Goal: Transaction & Acquisition: Book appointment/travel/reservation

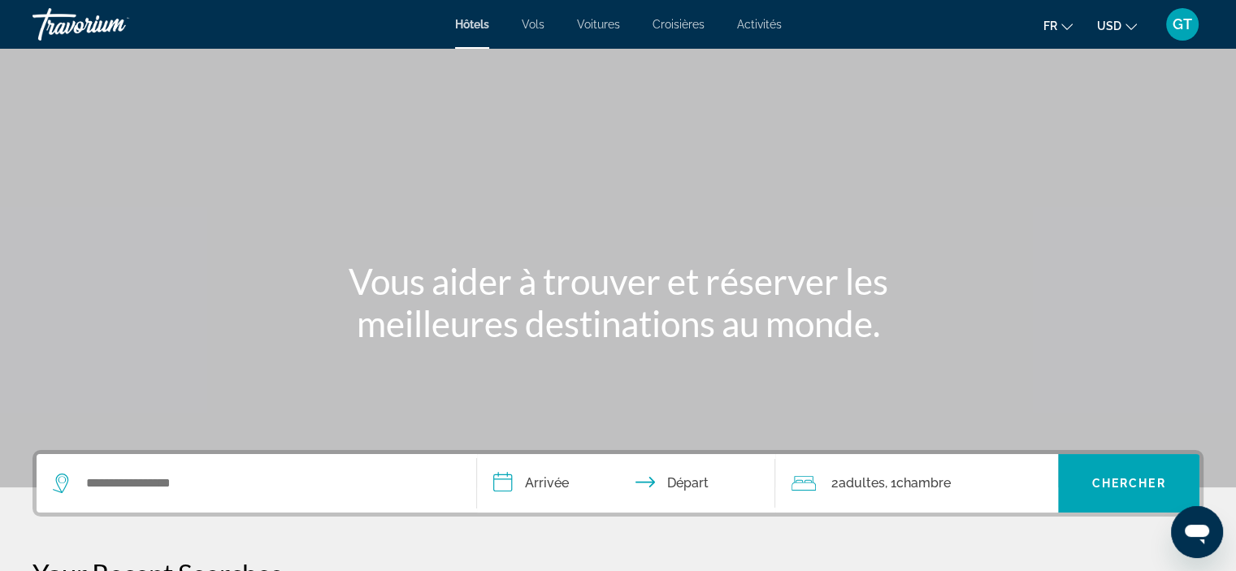
click at [1108, 28] on span "USD" at bounding box center [1109, 26] width 24 height 13
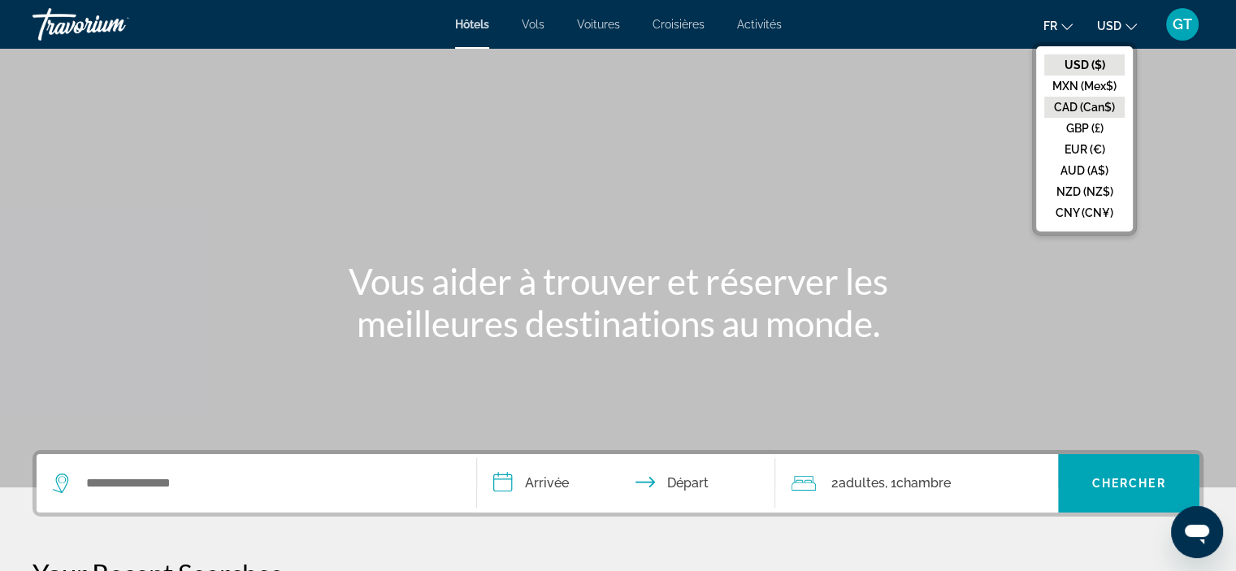
click at [1084, 100] on button "CAD (Can$)" at bounding box center [1084, 107] width 80 height 21
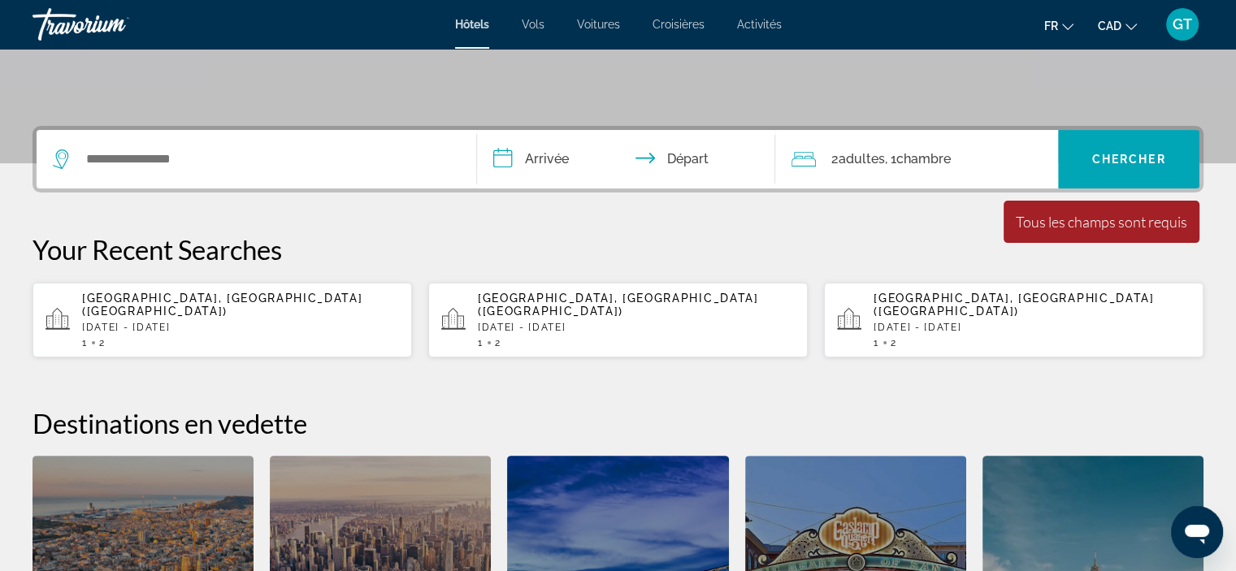
scroll to position [325, 0]
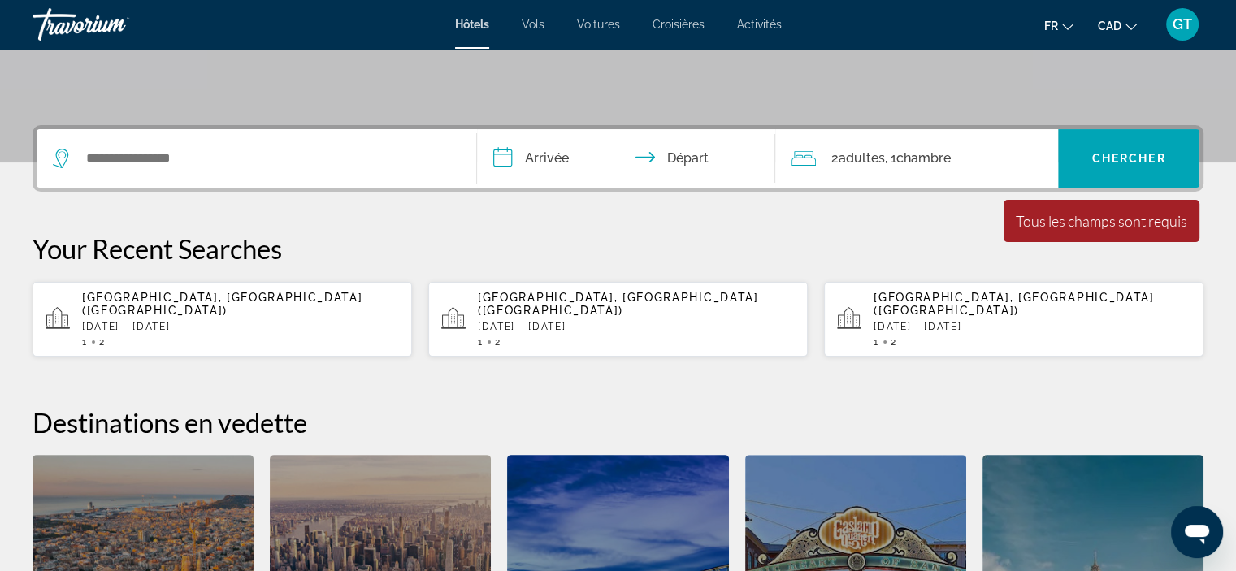
click at [192, 301] on span "[GEOGRAPHIC_DATA], [GEOGRAPHIC_DATA] ([GEOGRAPHIC_DATA])" at bounding box center [222, 304] width 280 height 26
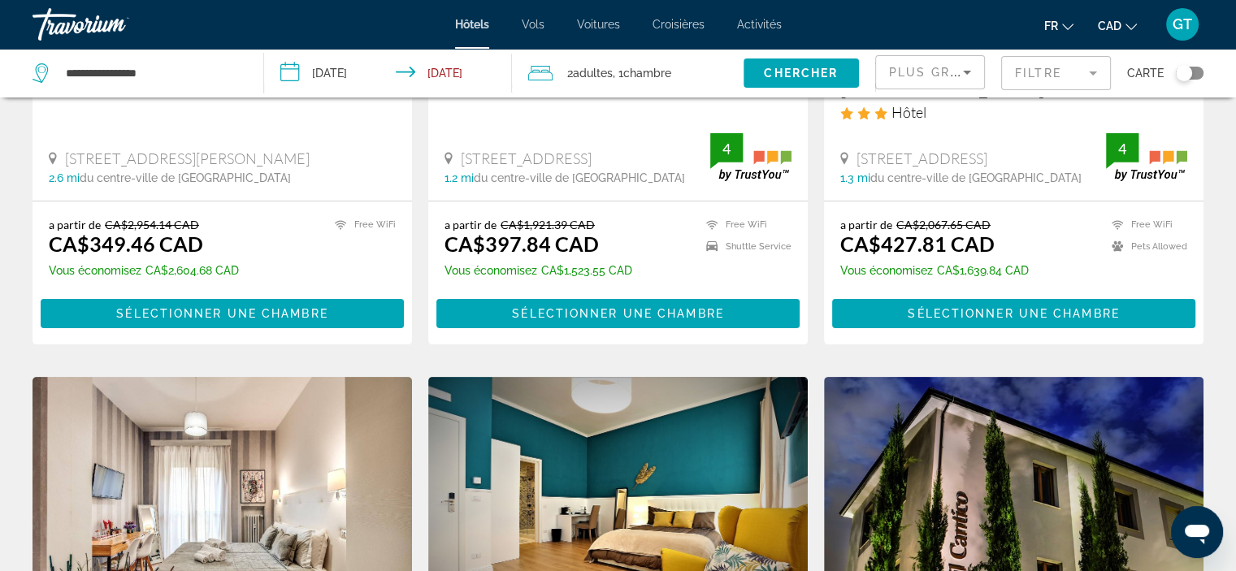
scroll to position [406, 0]
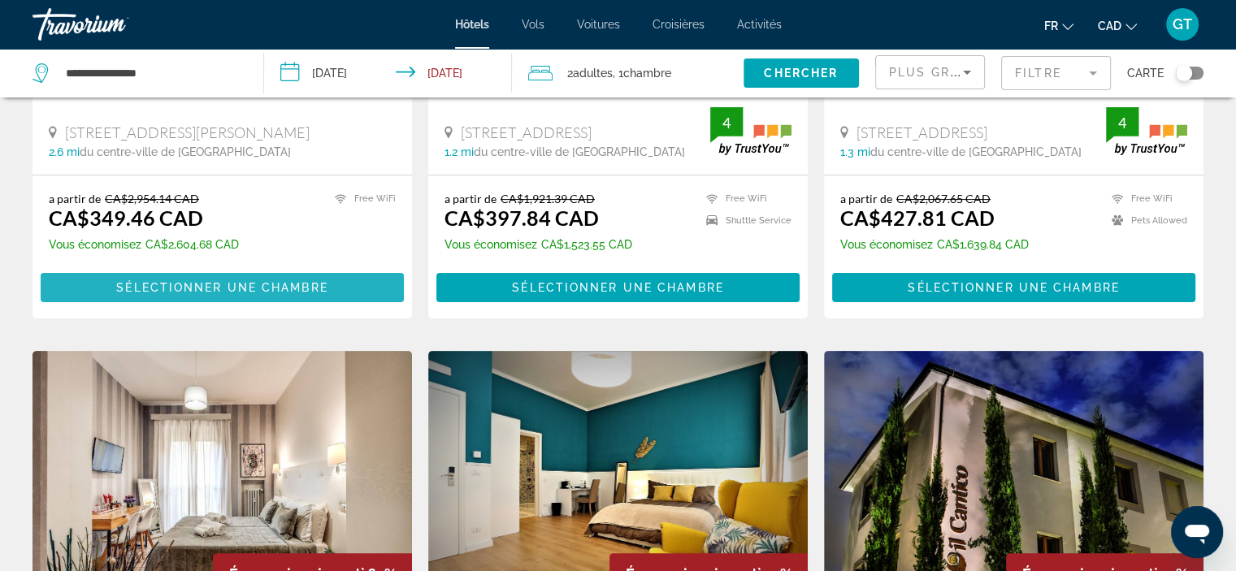
click at [318, 281] on span "Sélectionner une chambre" at bounding box center [221, 287] width 211 height 13
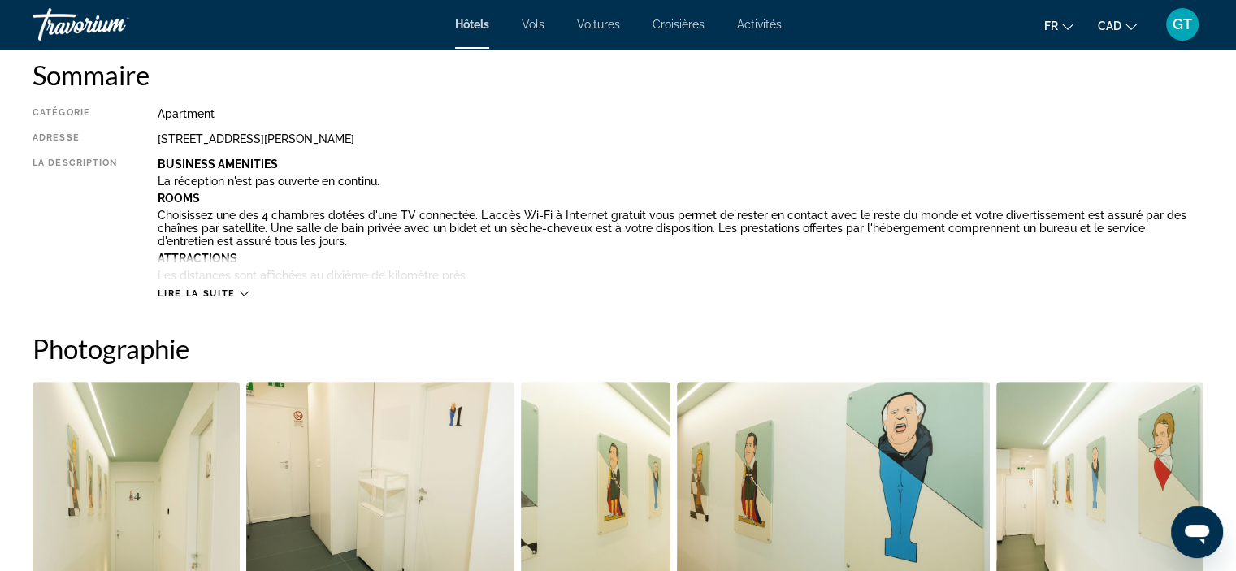
scroll to position [569, 0]
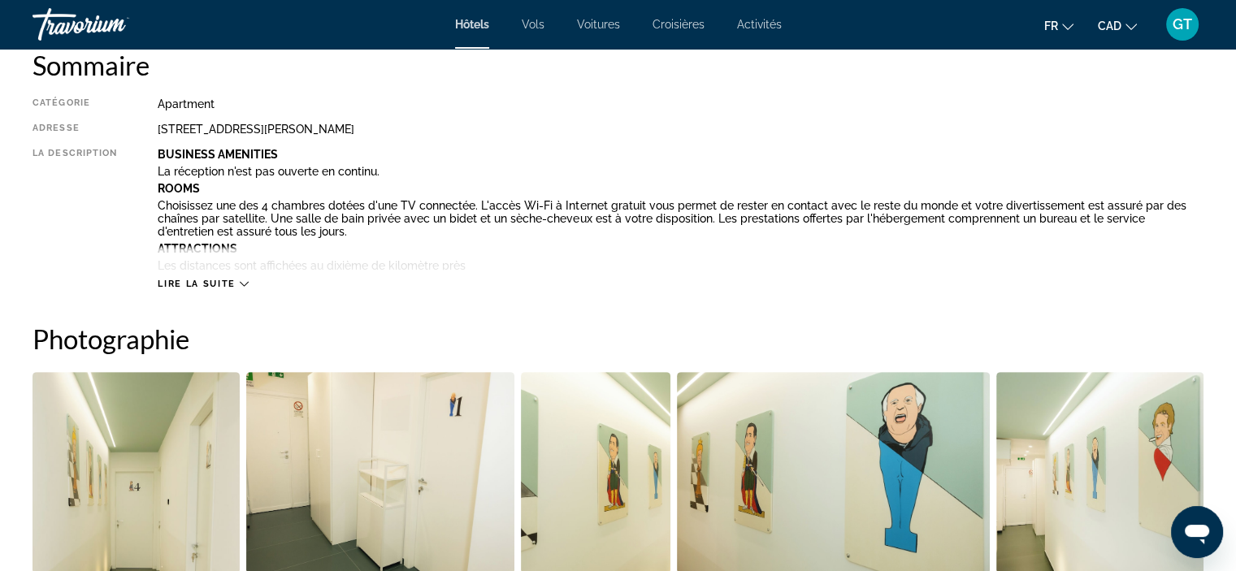
click at [234, 284] on span "Lire la suite" at bounding box center [196, 284] width 77 height 11
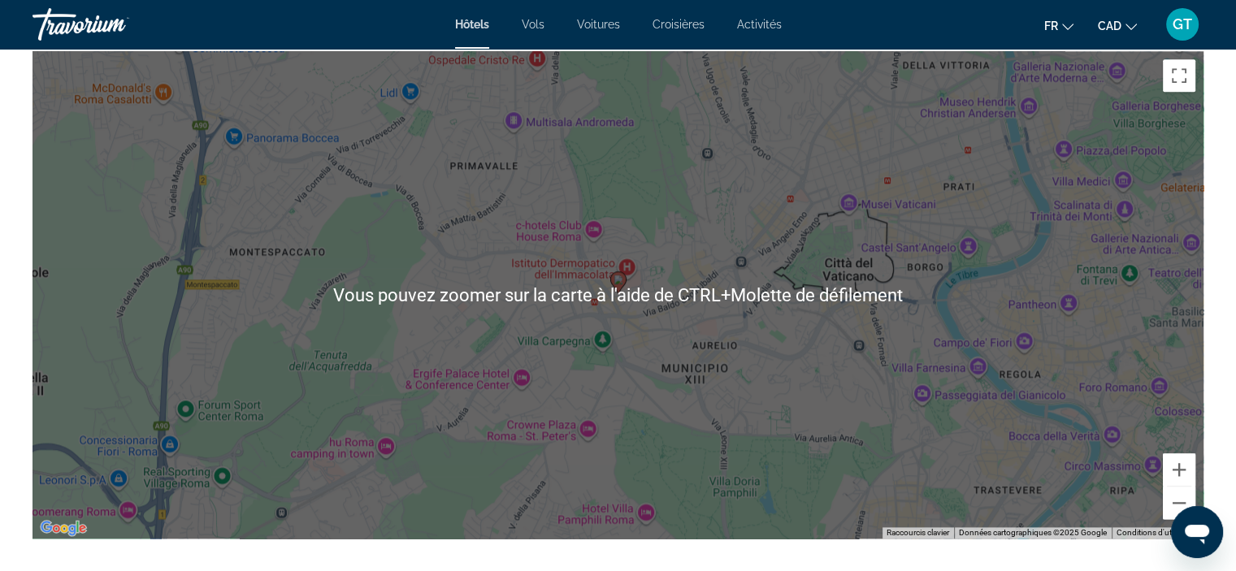
scroll to position [1950, 0]
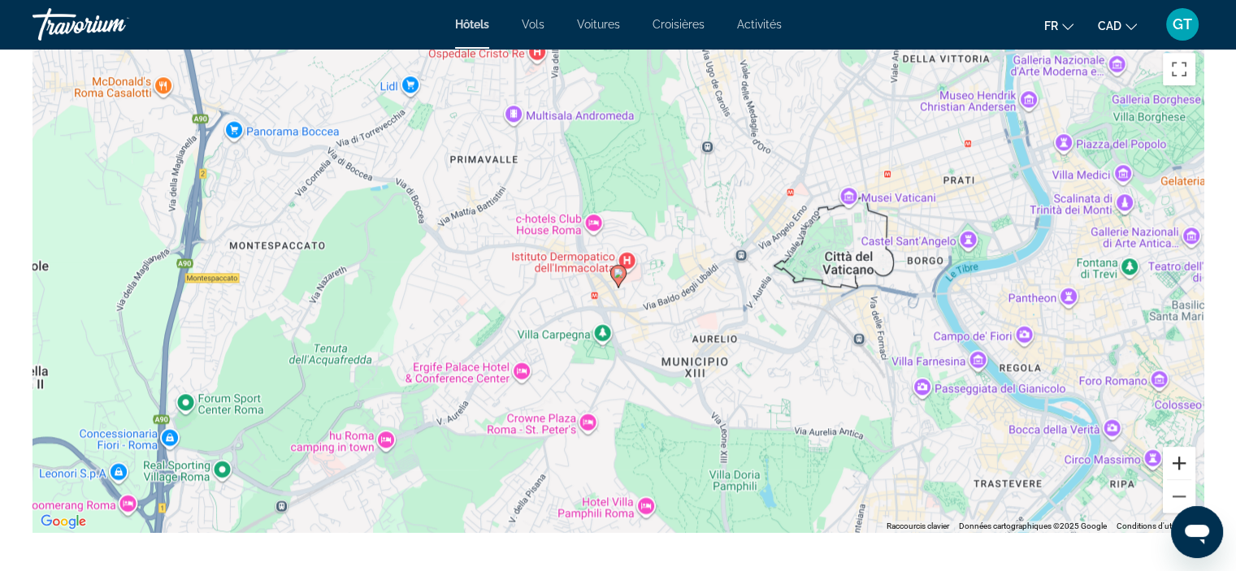
click at [1182, 463] on button "Zoom avant" at bounding box center [1179, 463] width 33 height 33
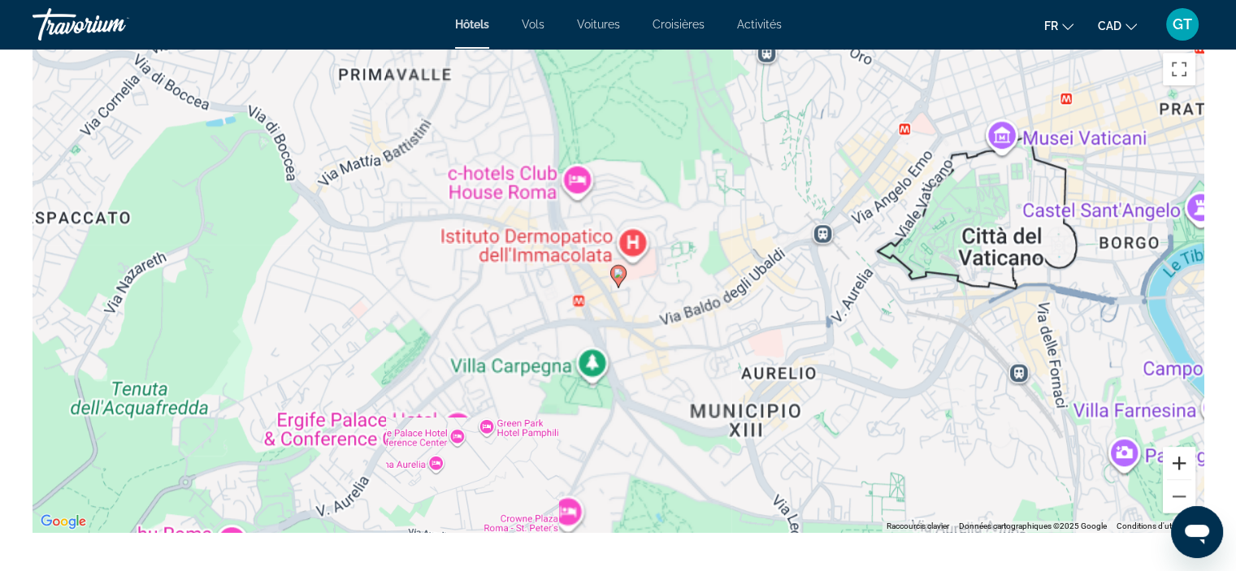
click at [1182, 463] on button "Zoom avant" at bounding box center [1179, 463] width 33 height 33
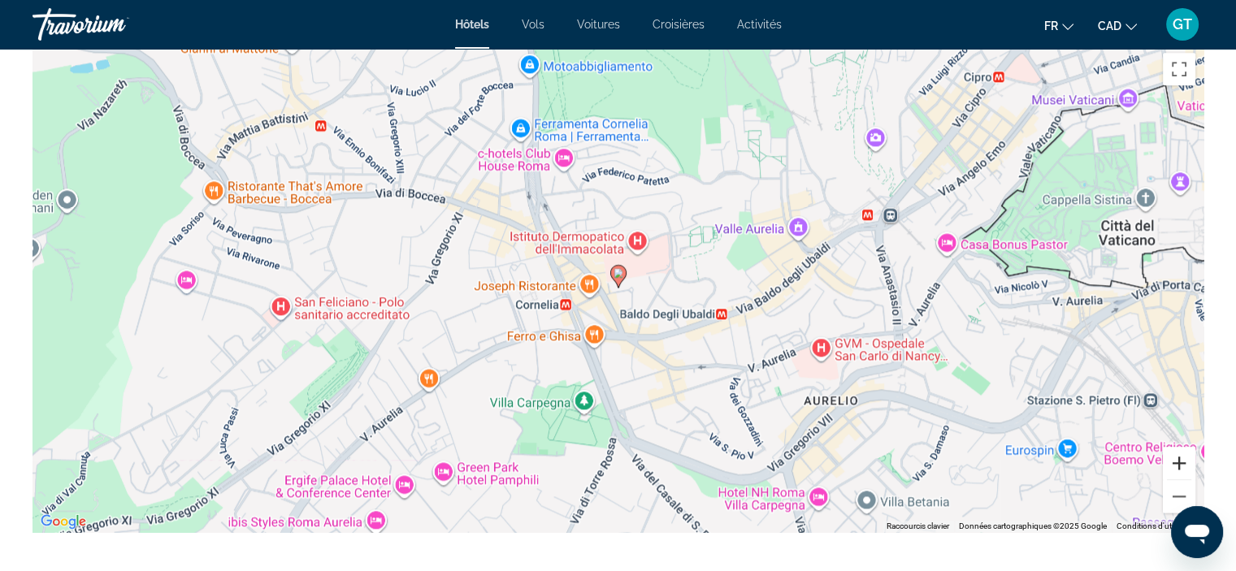
click at [1182, 463] on button "Zoom avant" at bounding box center [1179, 463] width 33 height 33
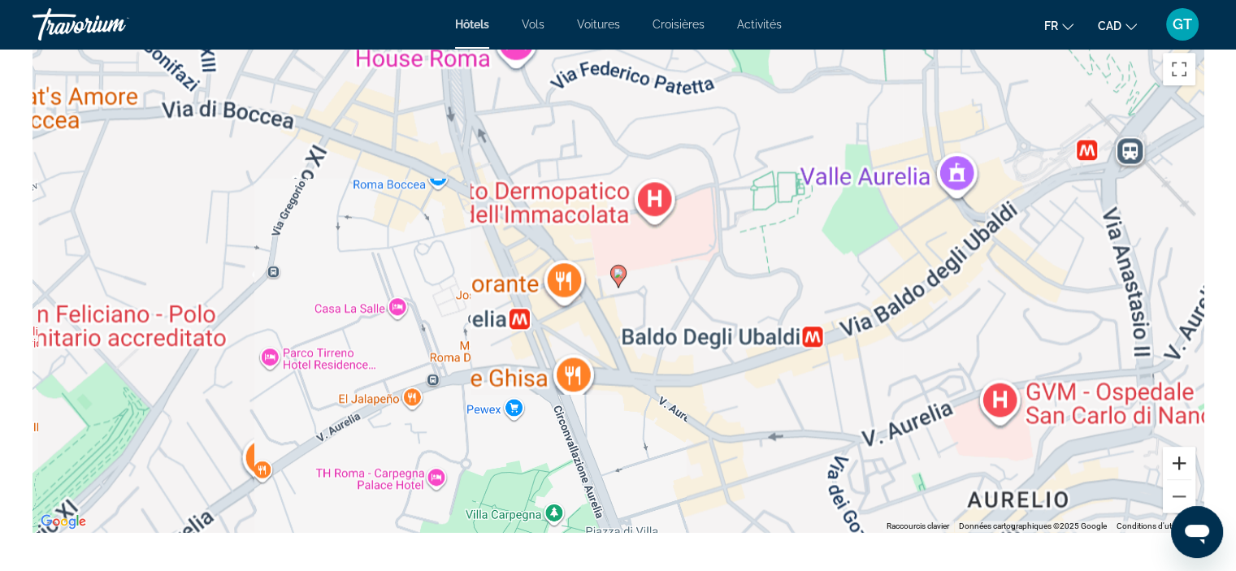
click at [1182, 463] on button "Zoom avant" at bounding box center [1179, 463] width 33 height 33
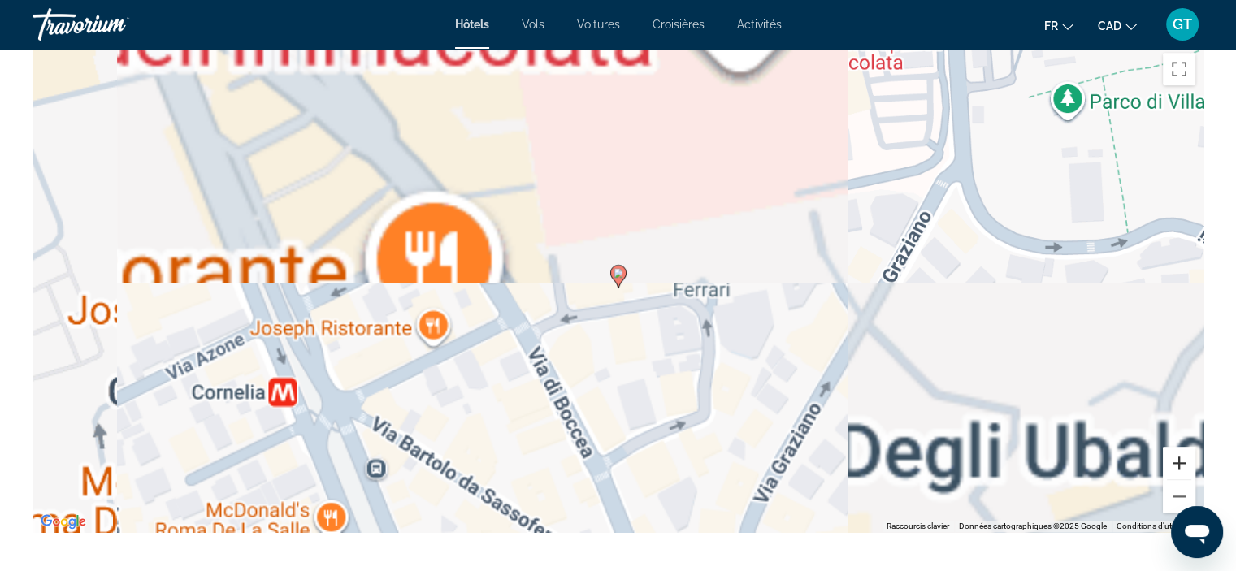
click at [1182, 463] on button "Zoom avant" at bounding box center [1179, 463] width 33 height 33
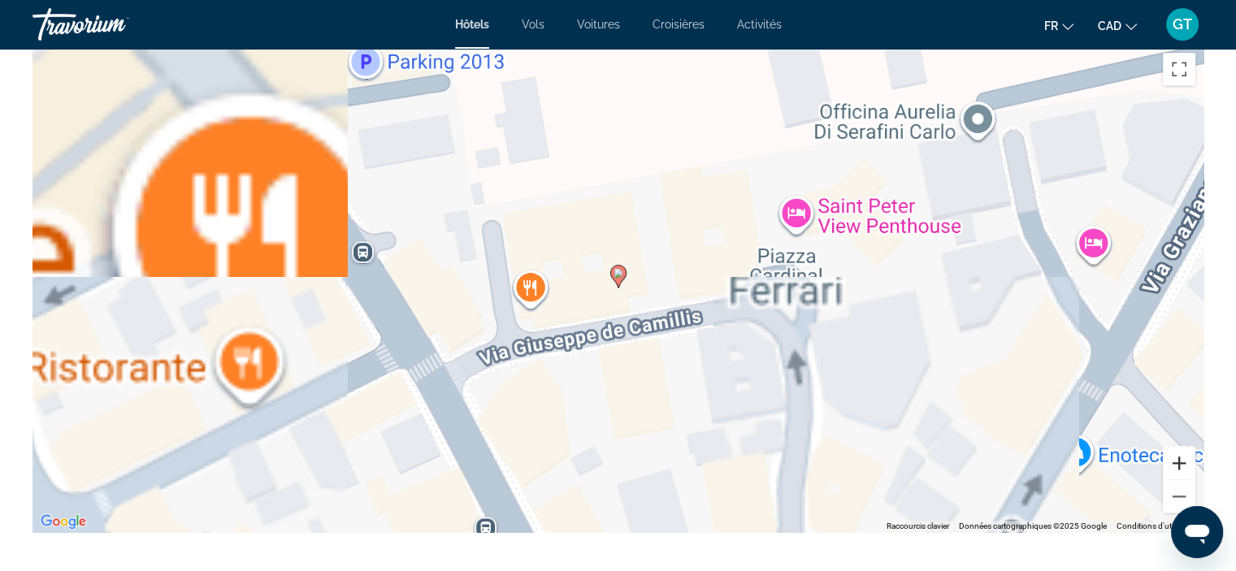
click at [1182, 464] on button "Zoom avant" at bounding box center [1179, 463] width 33 height 33
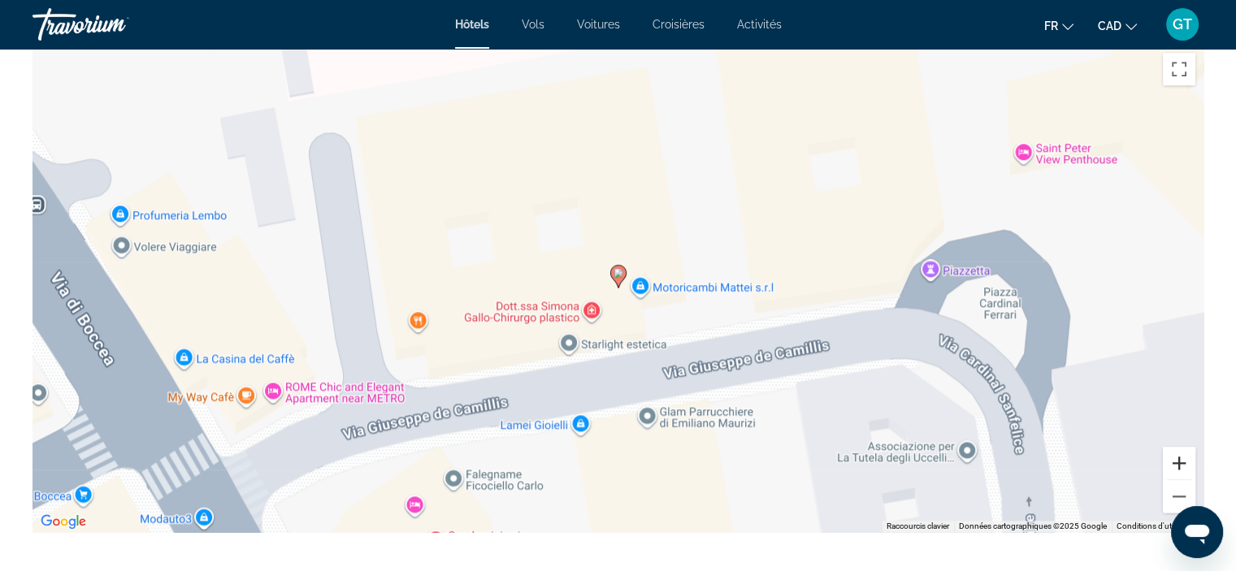
click at [1182, 464] on button "Zoom avant" at bounding box center [1179, 463] width 33 height 33
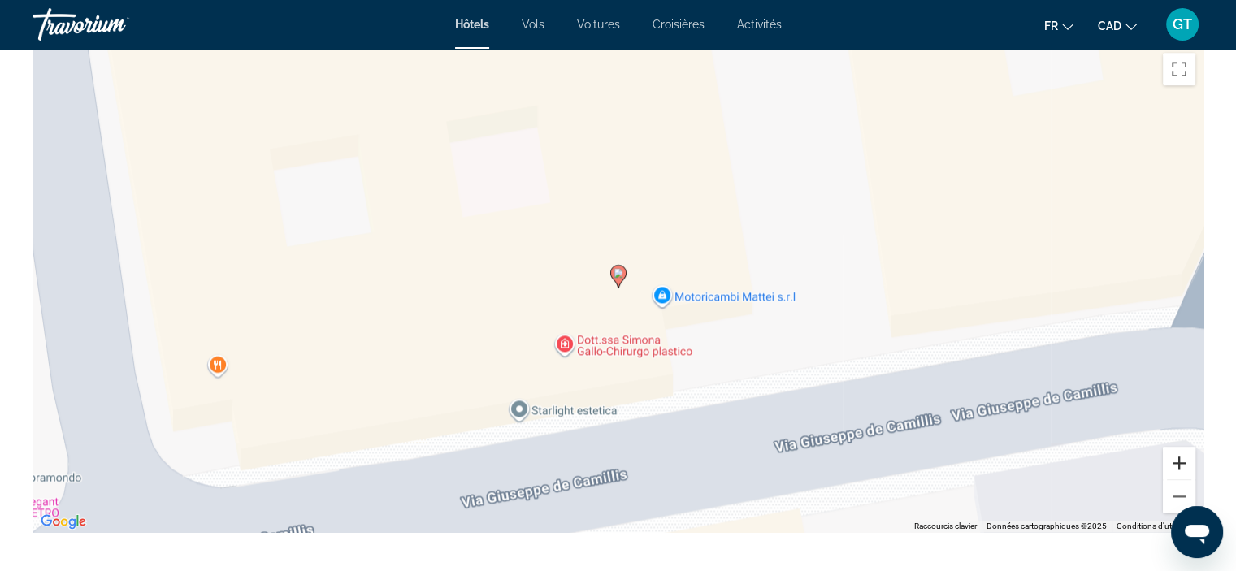
click at [1182, 464] on button "Zoom avant" at bounding box center [1179, 463] width 33 height 33
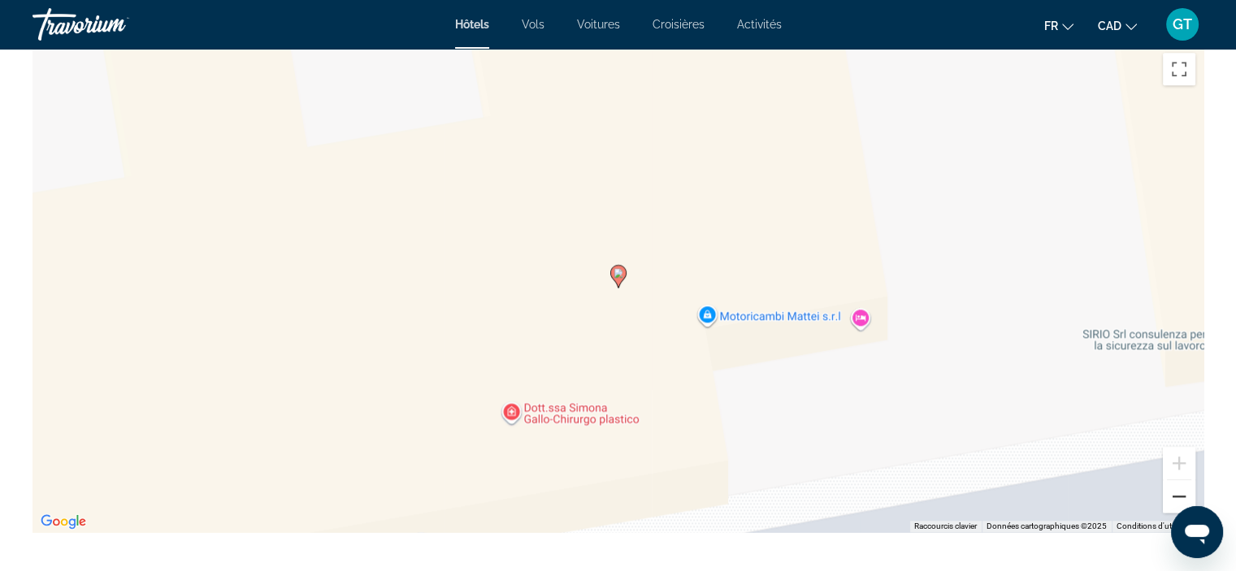
click at [1177, 497] on button "Zoom arrière" at bounding box center [1179, 496] width 33 height 33
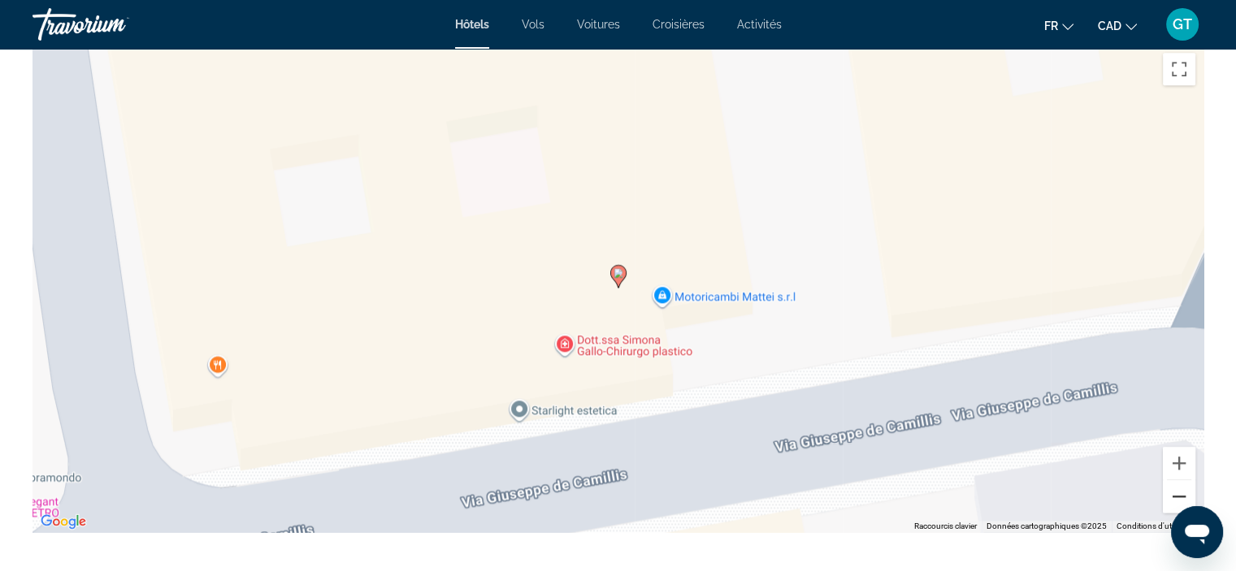
click at [1177, 497] on button "Zoom arrière" at bounding box center [1179, 496] width 33 height 33
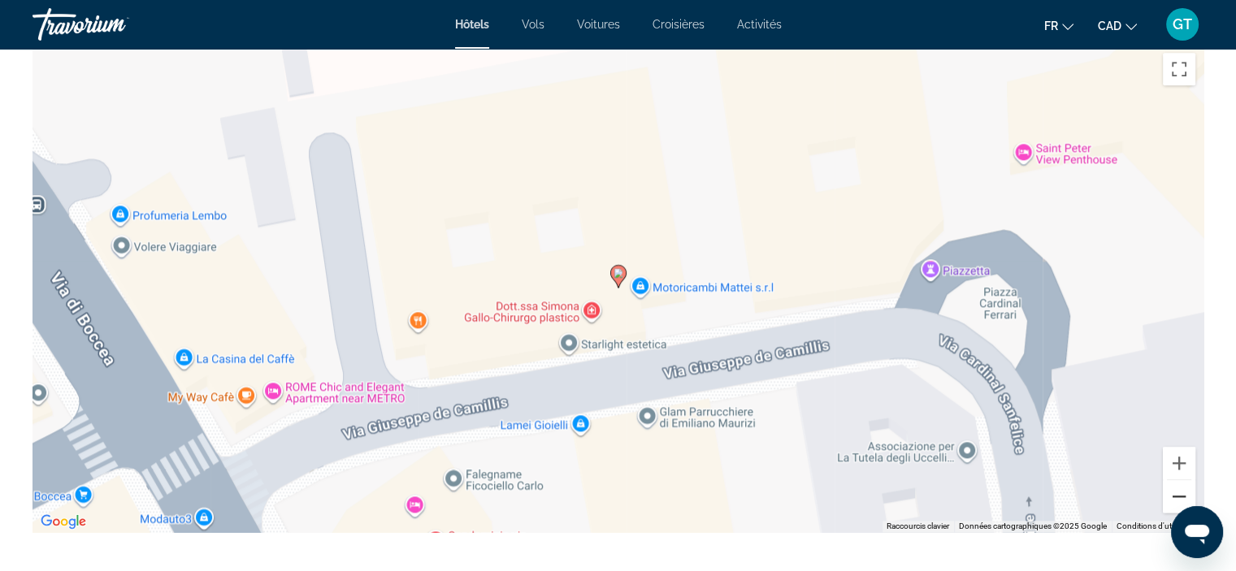
click at [1177, 497] on button "Zoom arrière" at bounding box center [1179, 496] width 33 height 33
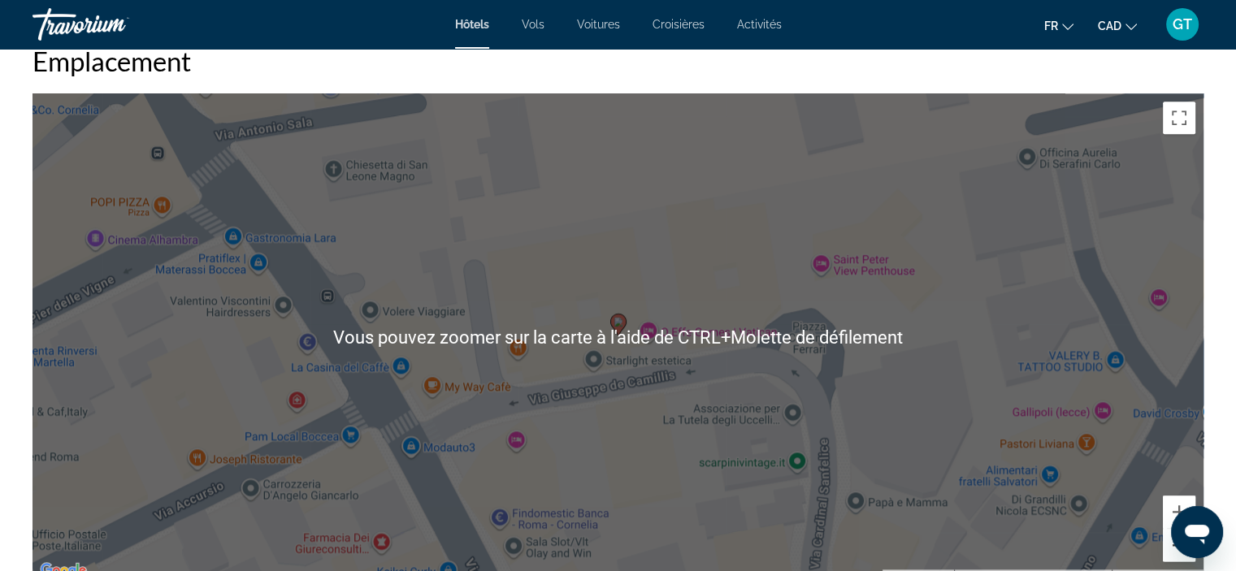
scroll to position [1869, 0]
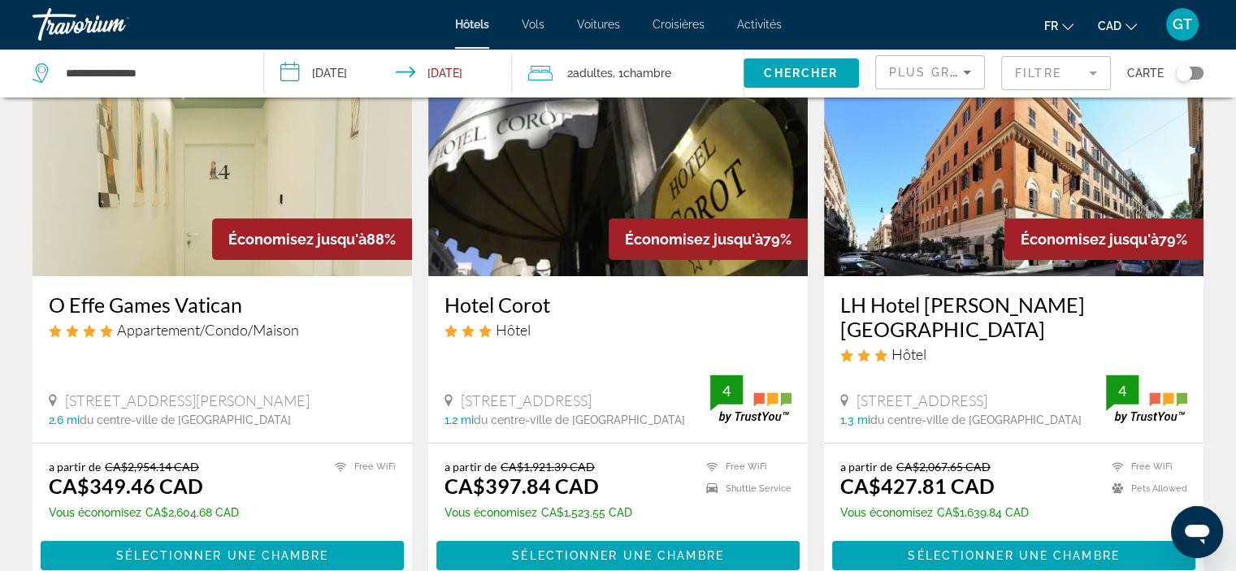
scroll to position [163, 0]
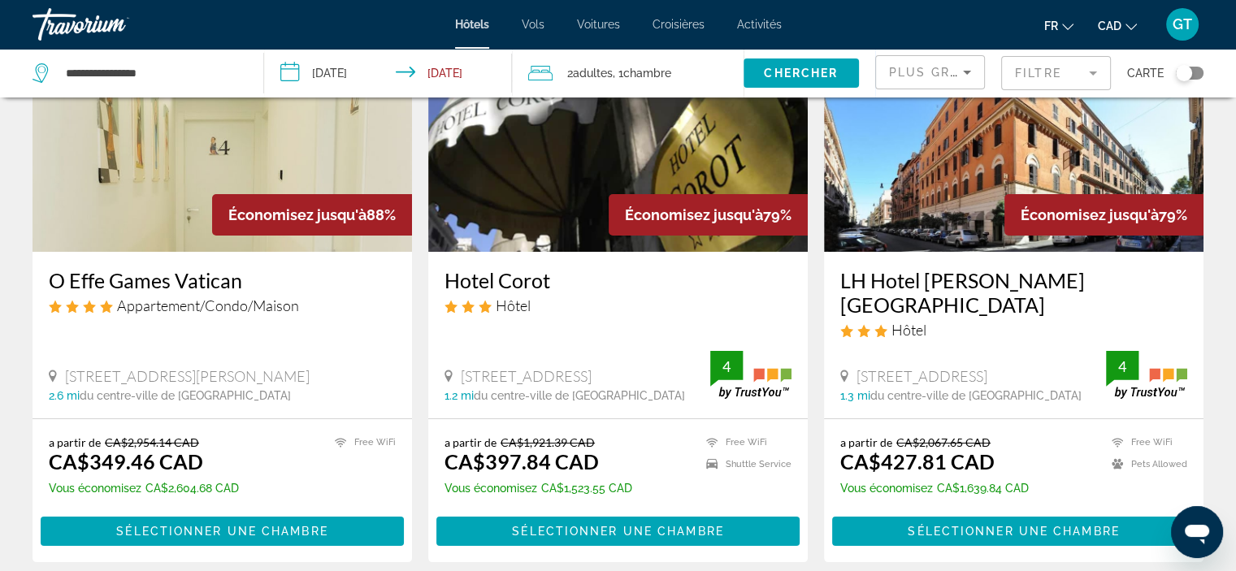
click at [1034, 71] on mat-form-field "Filtre" at bounding box center [1056, 73] width 110 height 34
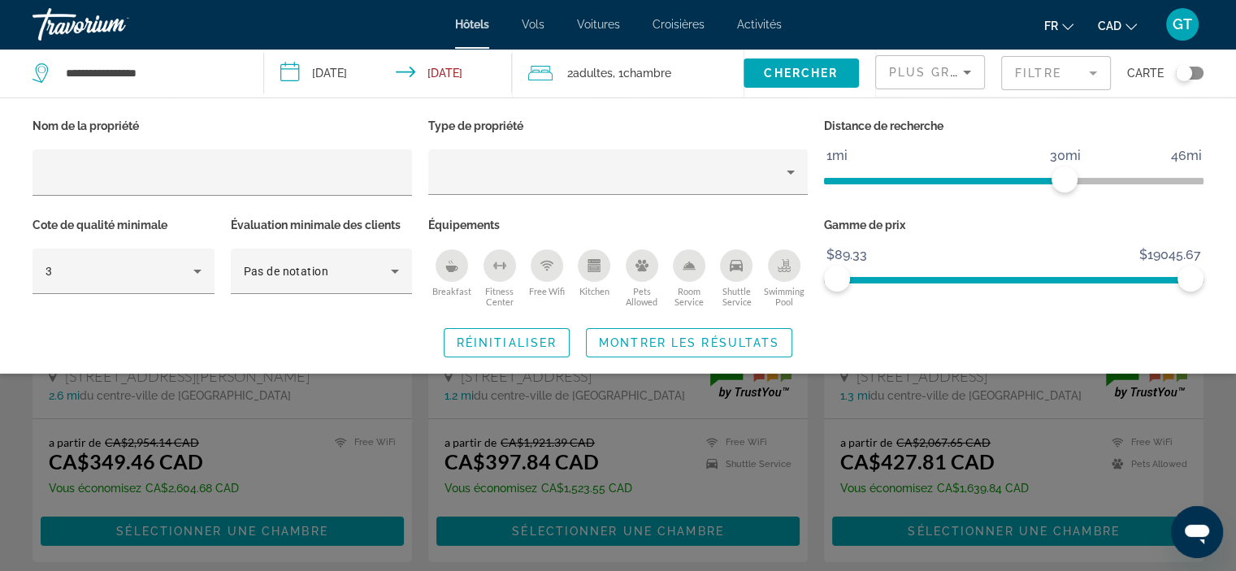
click at [547, 275] on div "Free Wifi" at bounding box center [547, 265] width 33 height 33
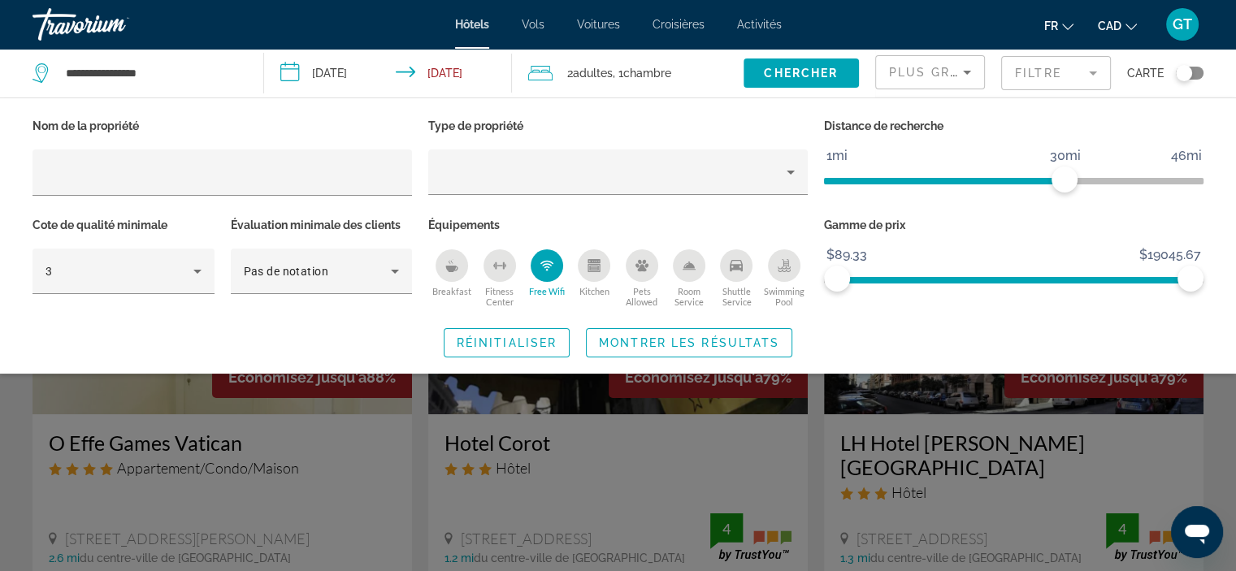
click at [592, 273] on div "Kitchen" at bounding box center [594, 265] width 33 height 33
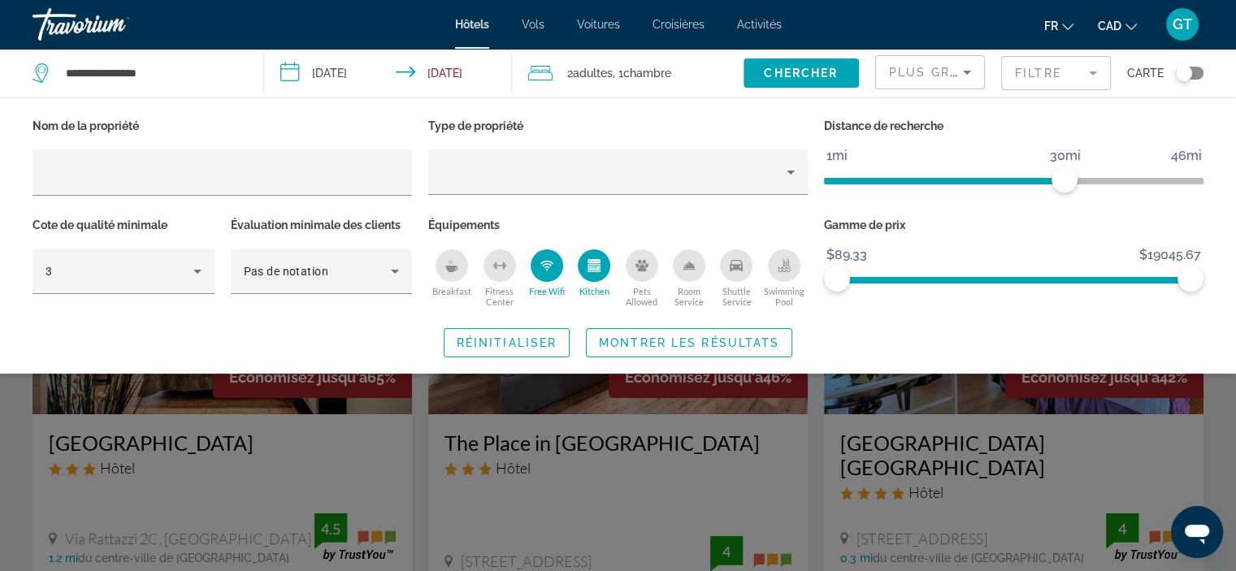
click at [452, 272] on div "Breakfast" at bounding box center [452, 265] width 33 height 33
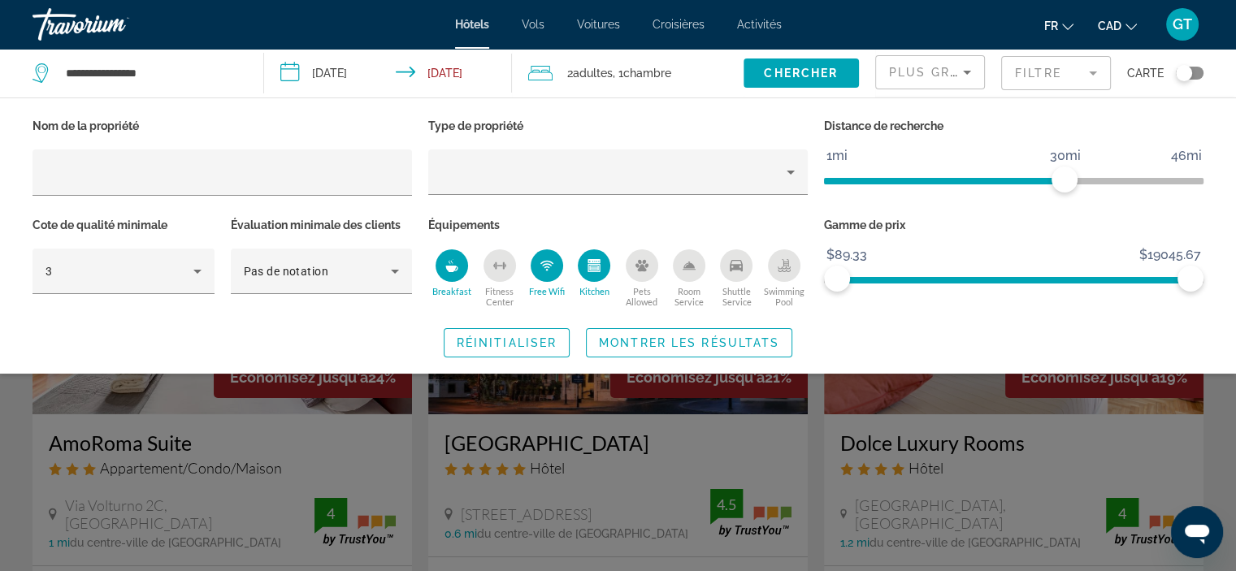
click at [733, 269] on icon "Shuttle Service" at bounding box center [736, 265] width 13 height 13
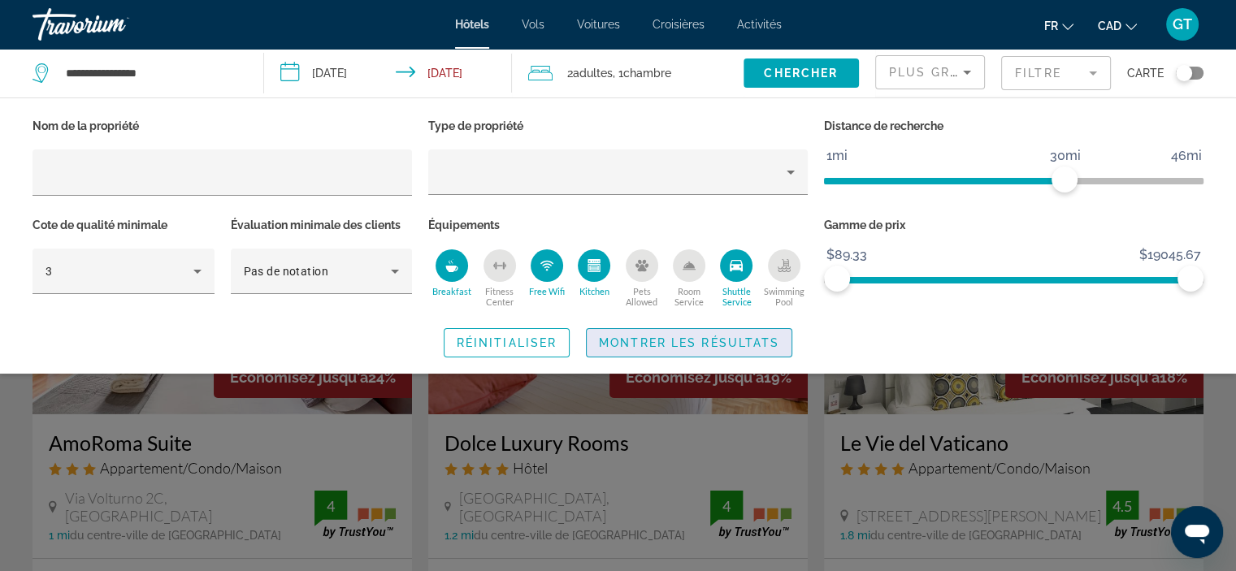
click at [696, 344] on span "Montrer les résultats" at bounding box center [689, 342] width 180 height 13
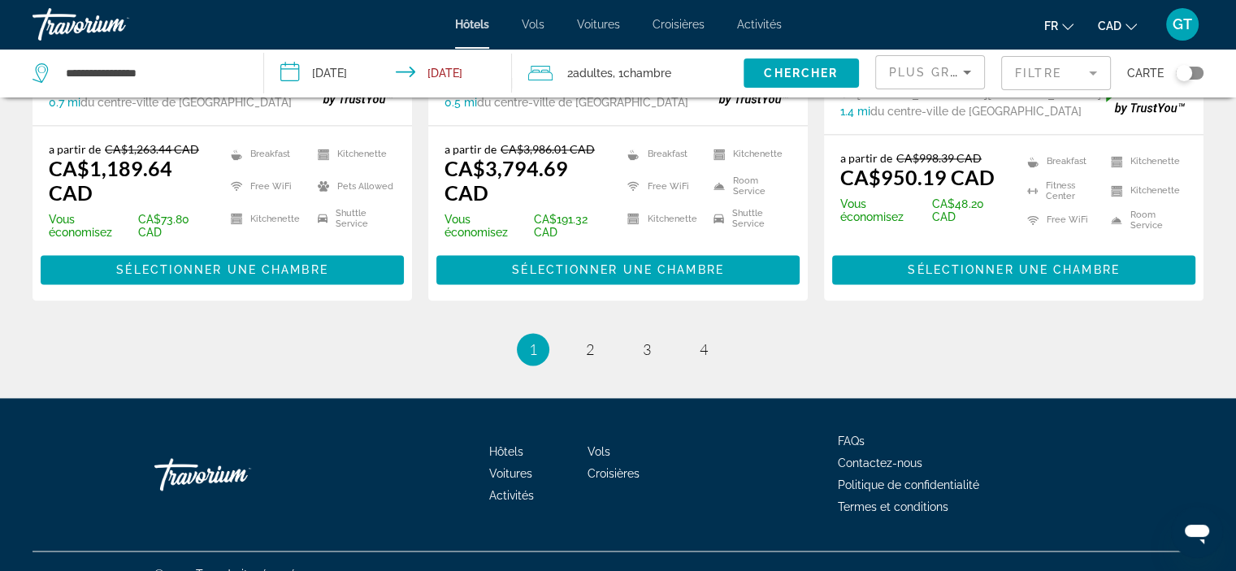
scroll to position [2361, 0]
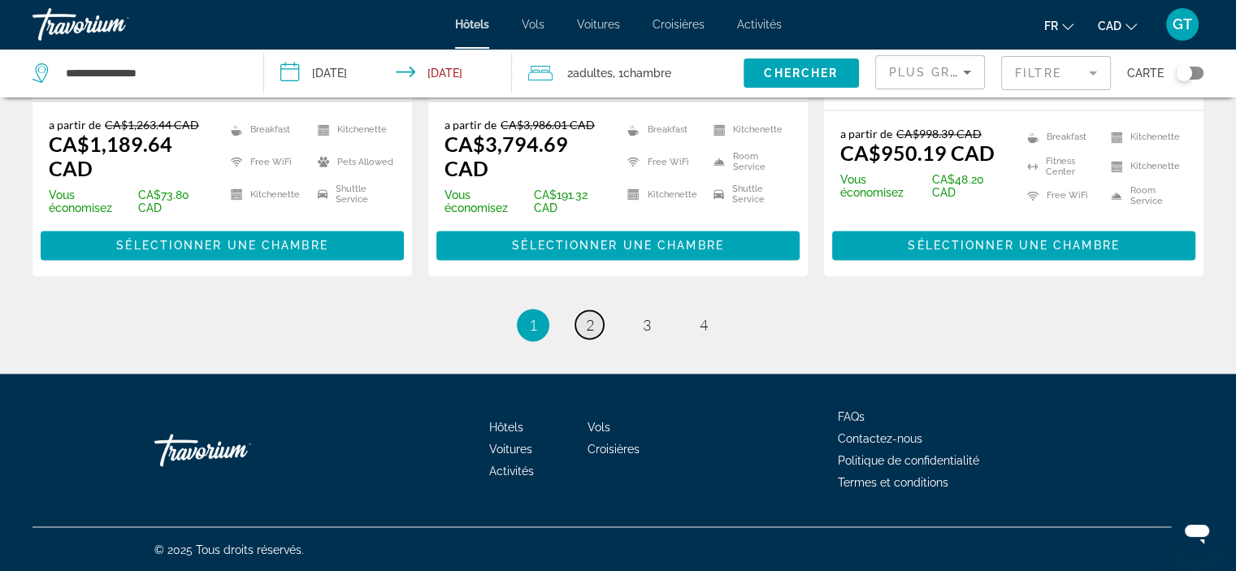
click at [589, 329] on span "2" at bounding box center [590, 325] width 8 height 18
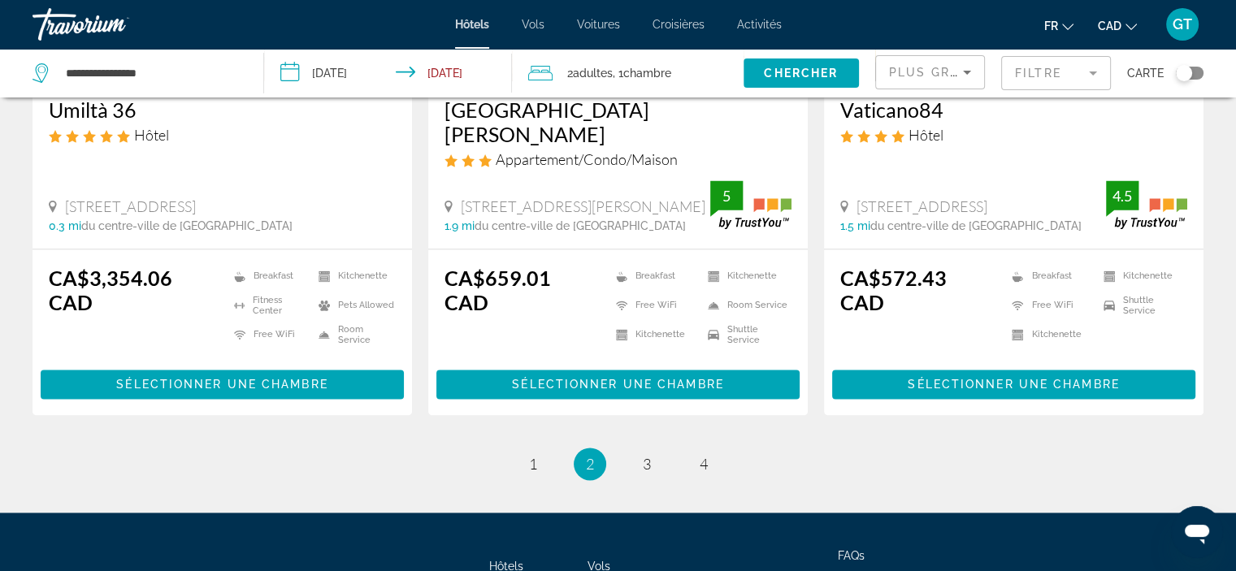
scroll to position [2270, 0]
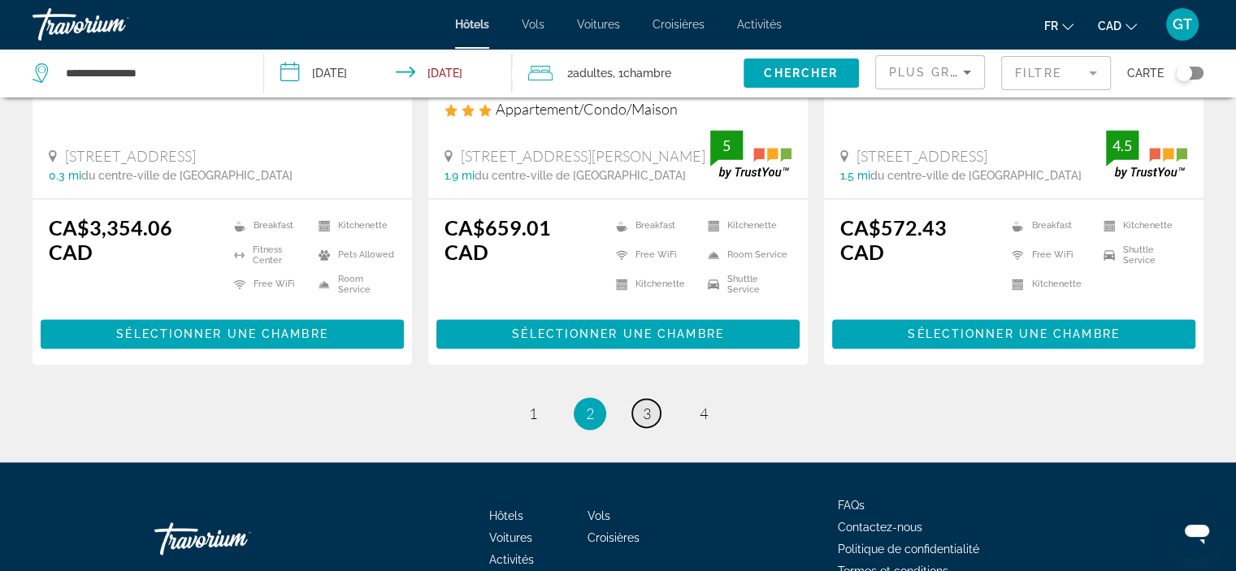
click at [644, 405] on span "3" at bounding box center [647, 414] width 8 height 18
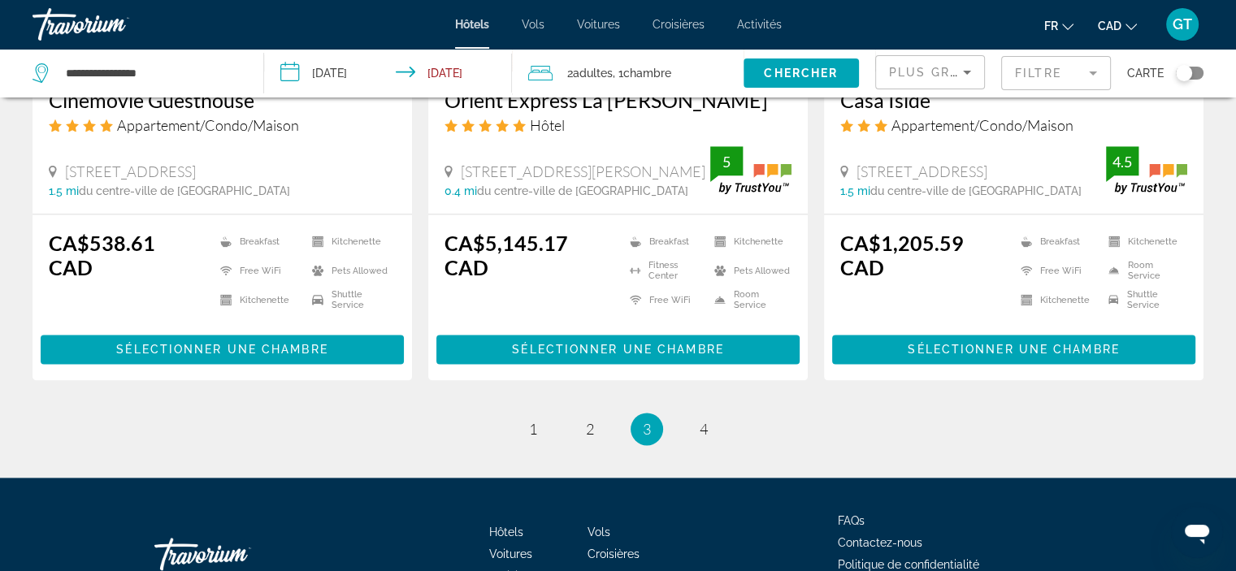
scroll to position [2261, 0]
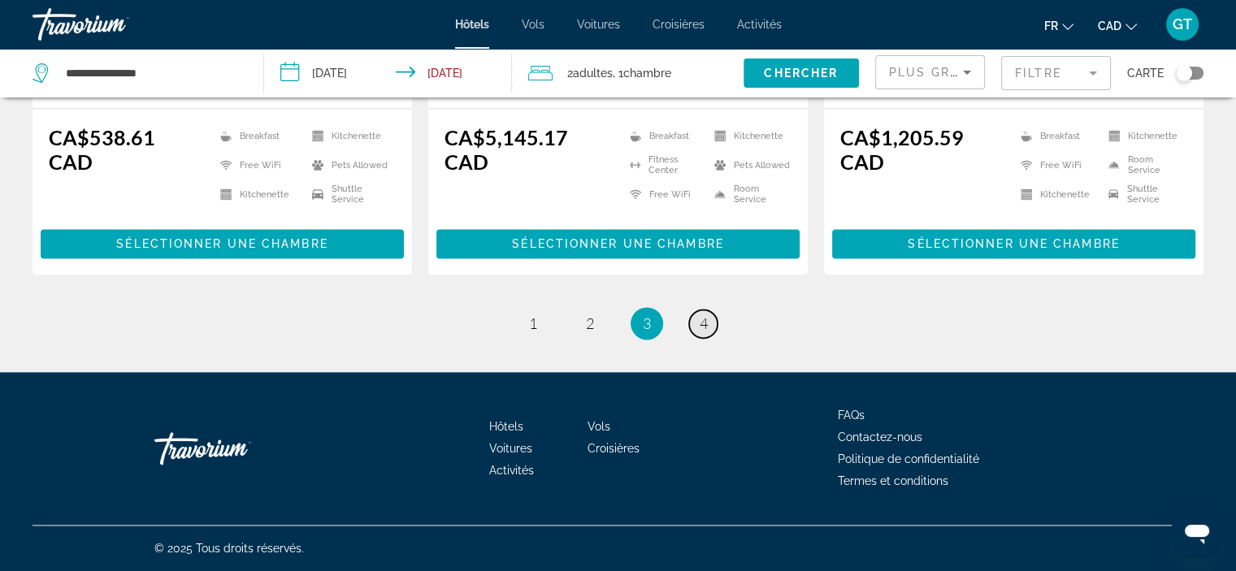
click at [704, 323] on span "4" at bounding box center [704, 323] width 8 height 18
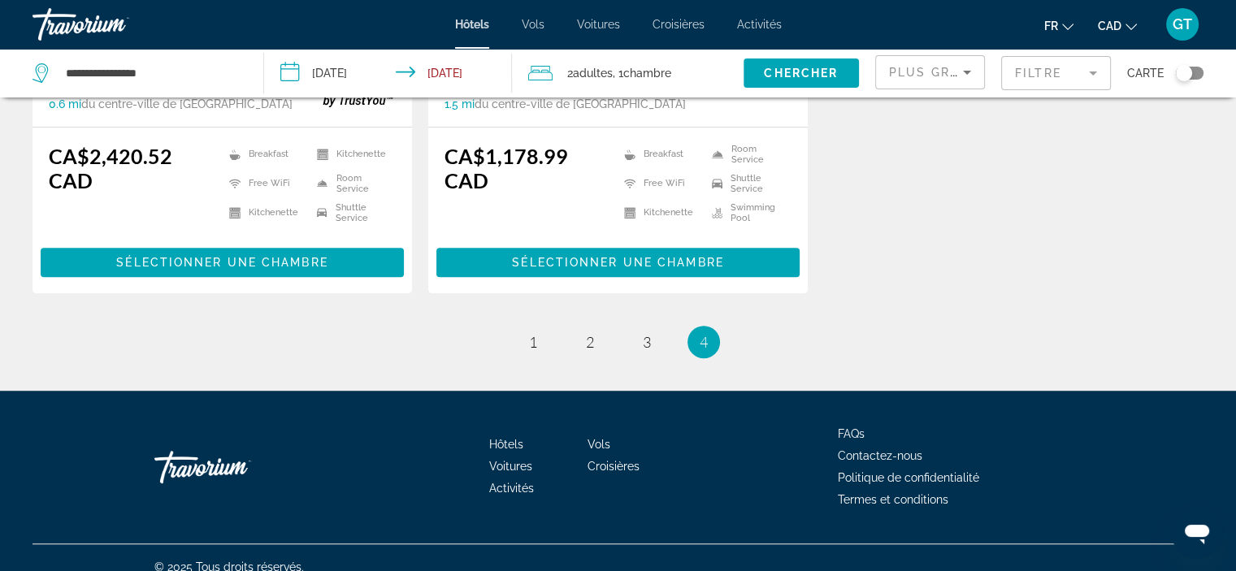
scroll to position [1050, 0]
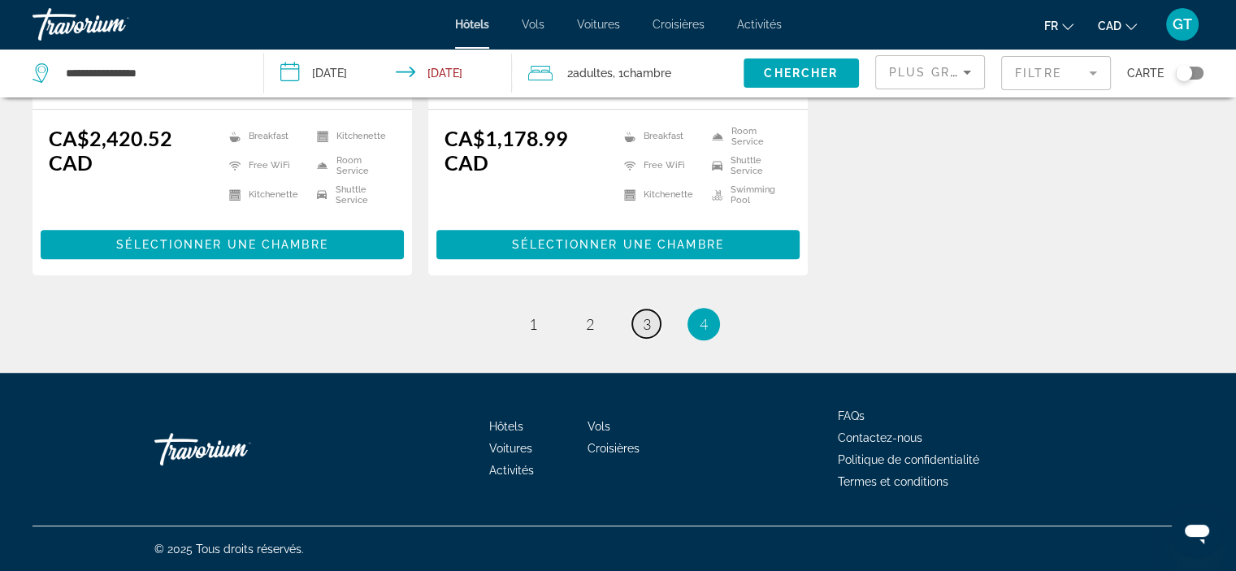
click at [644, 324] on span "3" at bounding box center [647, 324] width 8 height 18
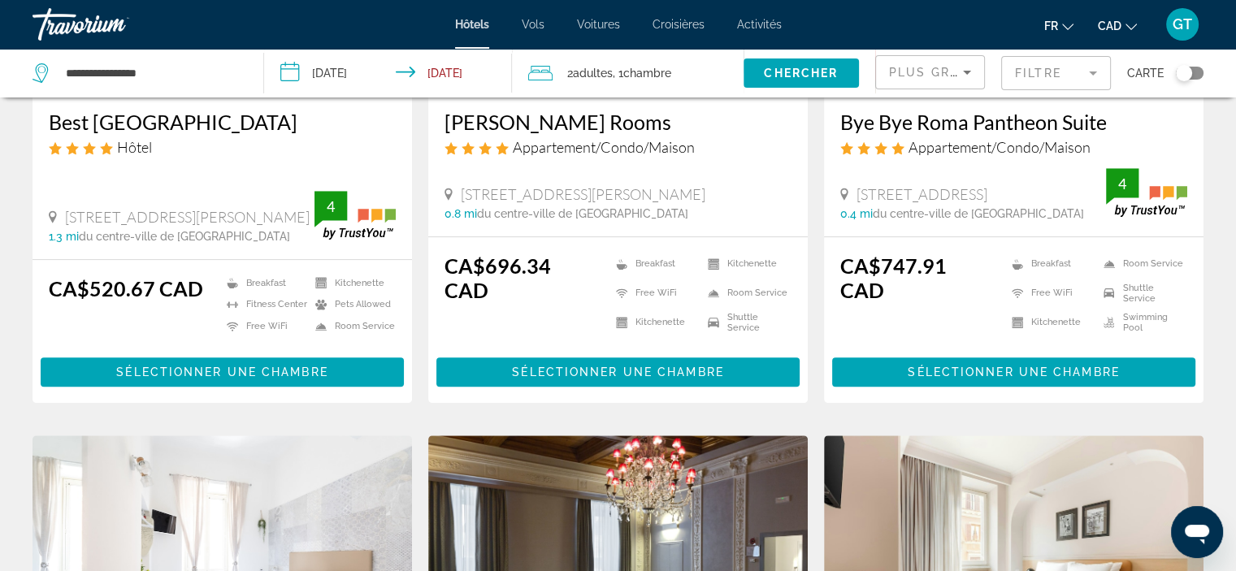
scroll to position [880, 0]
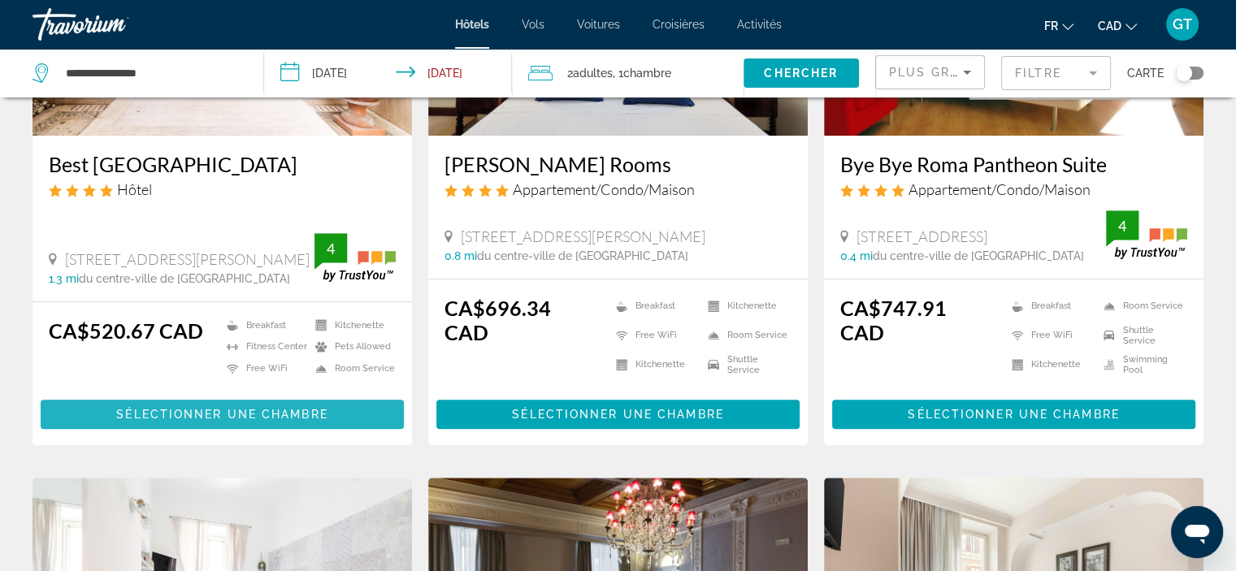
click at [260, 414] on span "Sélectionner une chambre" at bounding box center [221, 414] width 211 height 13
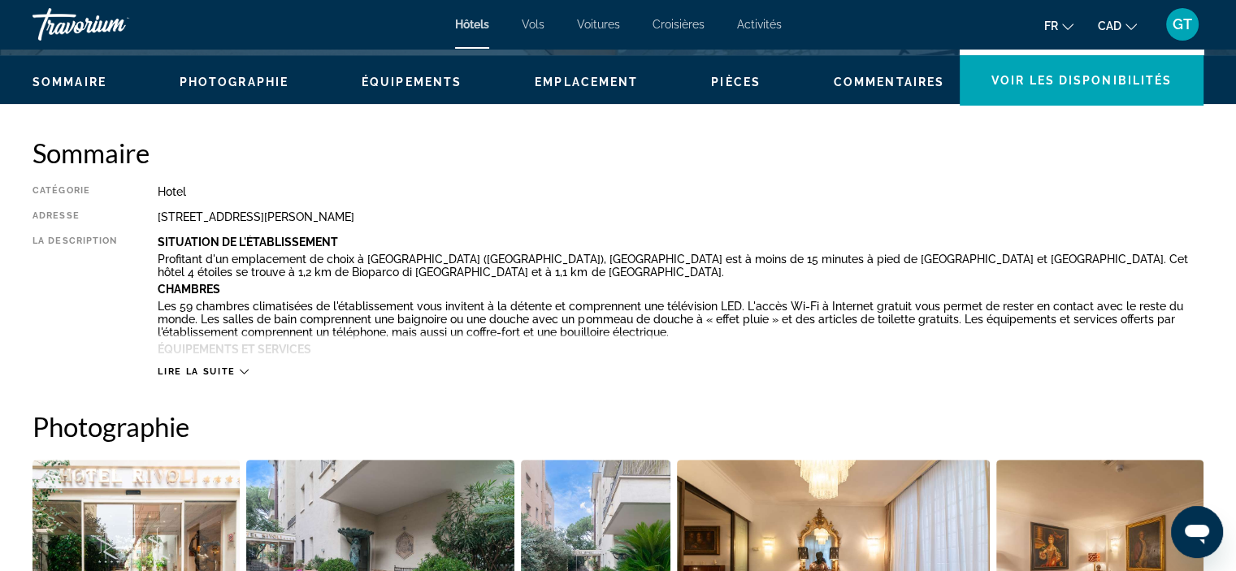
scroll to position [488, 0]
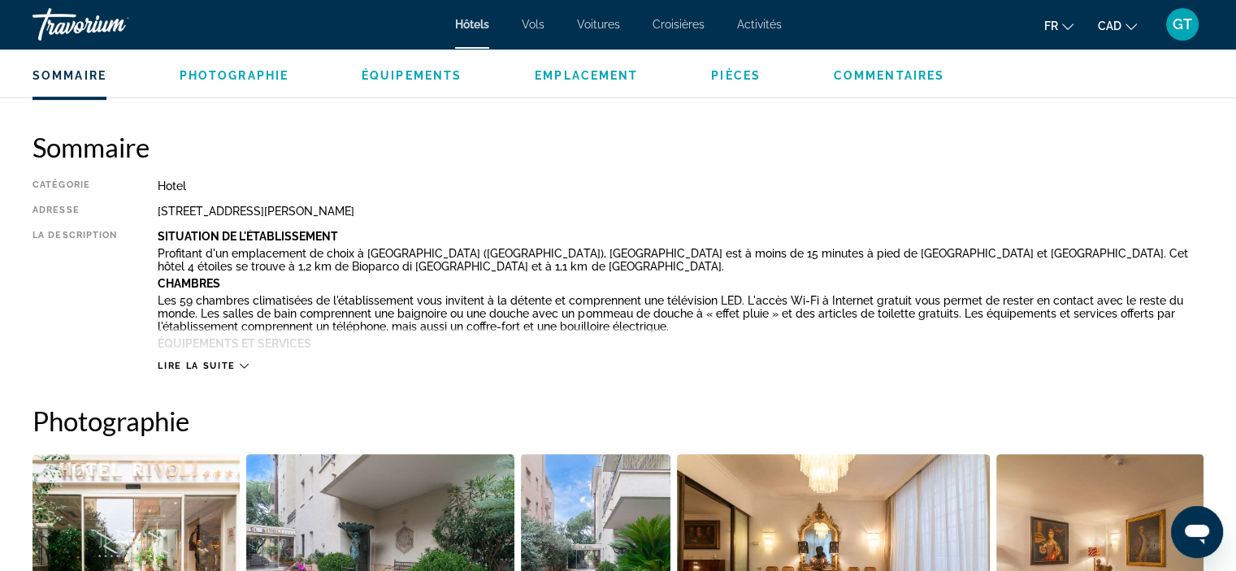
click at [221, 363] on span "Lire la suite" at bounding box center [196, 366] width 77 height 11
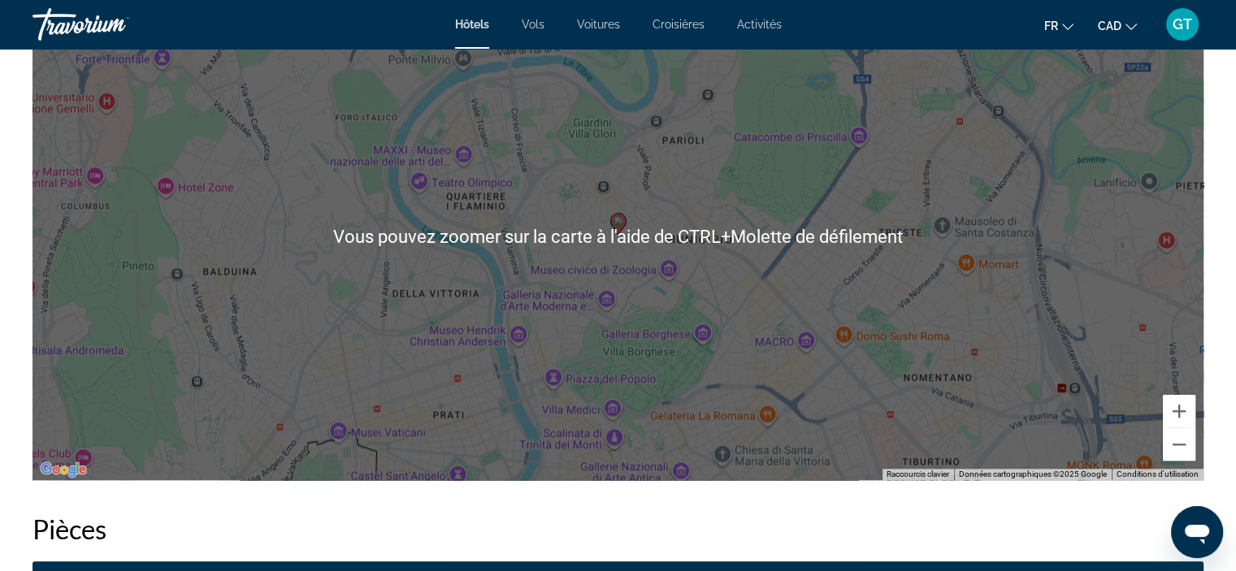
scroll to position [1788, 0]
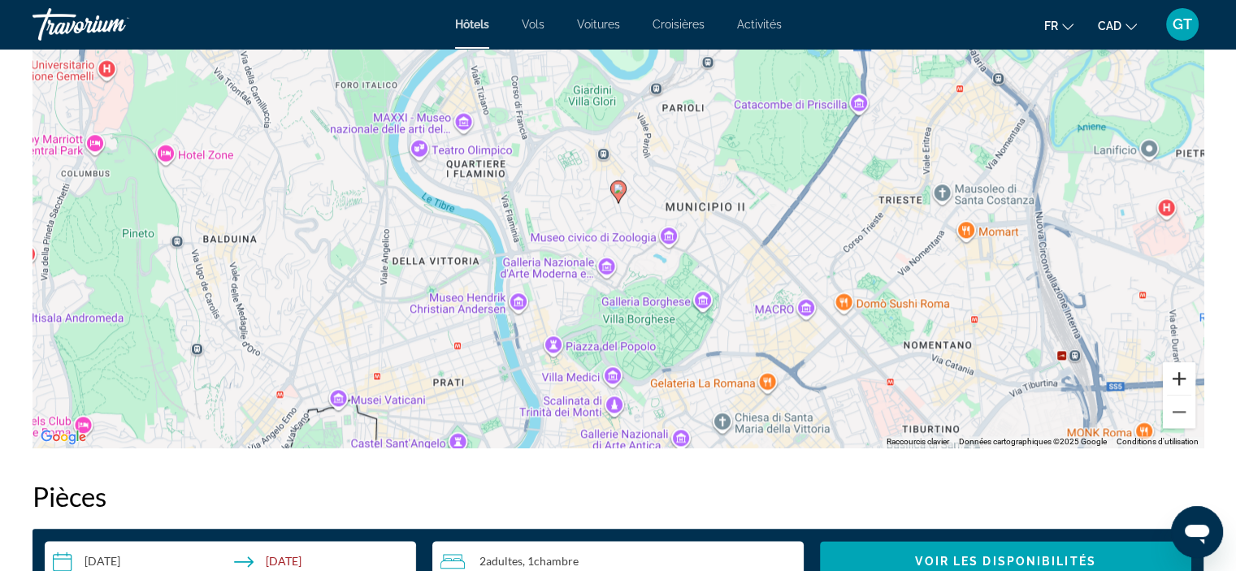
click at [1185, 379] on button "Zoom avant" at bounding box center [1179, 378] width 33 height 33
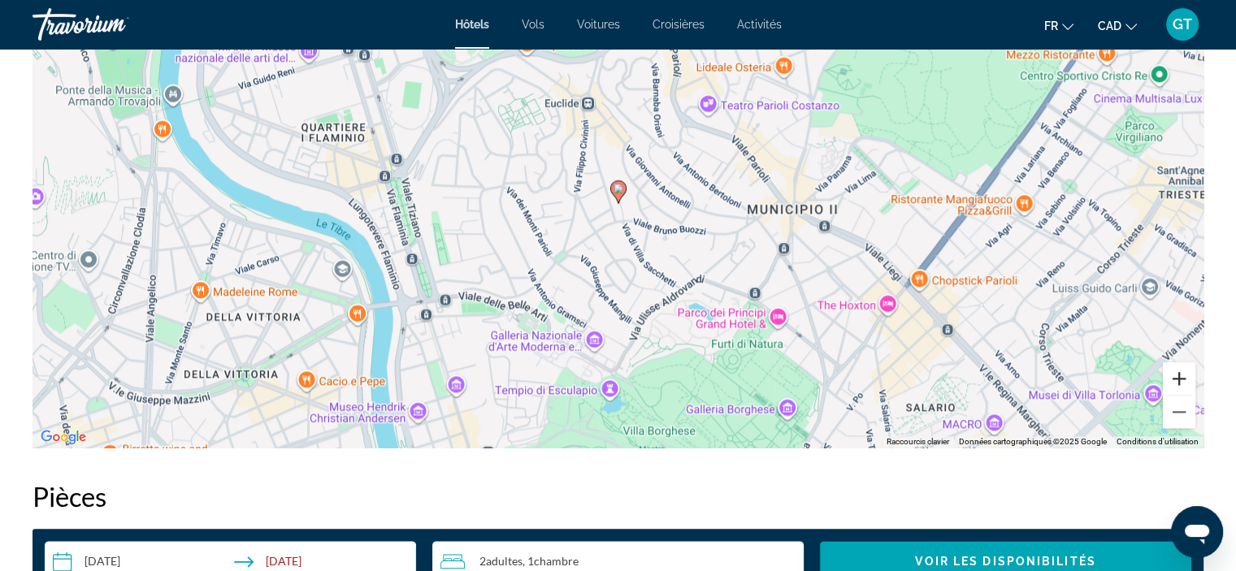
click at [1185, 379] on button "Zoom avant" at bounding box center [1179, 378] width 33 height 33
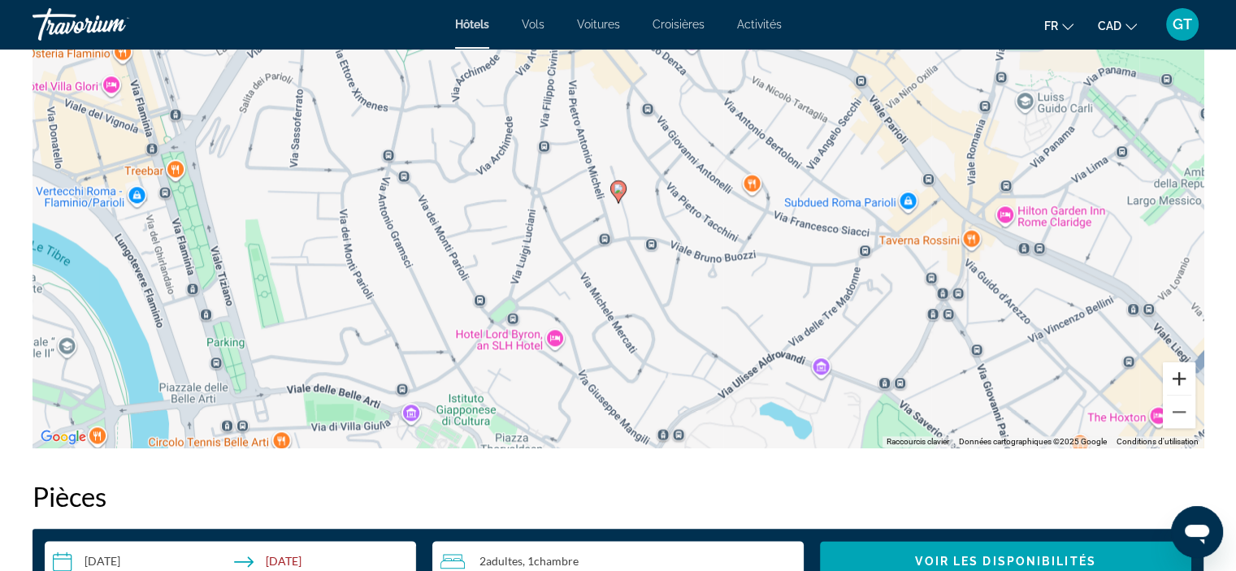
click at [1185, 379] on button "Zoom avant" at bounding box center [1179, 378] width 33 height 33
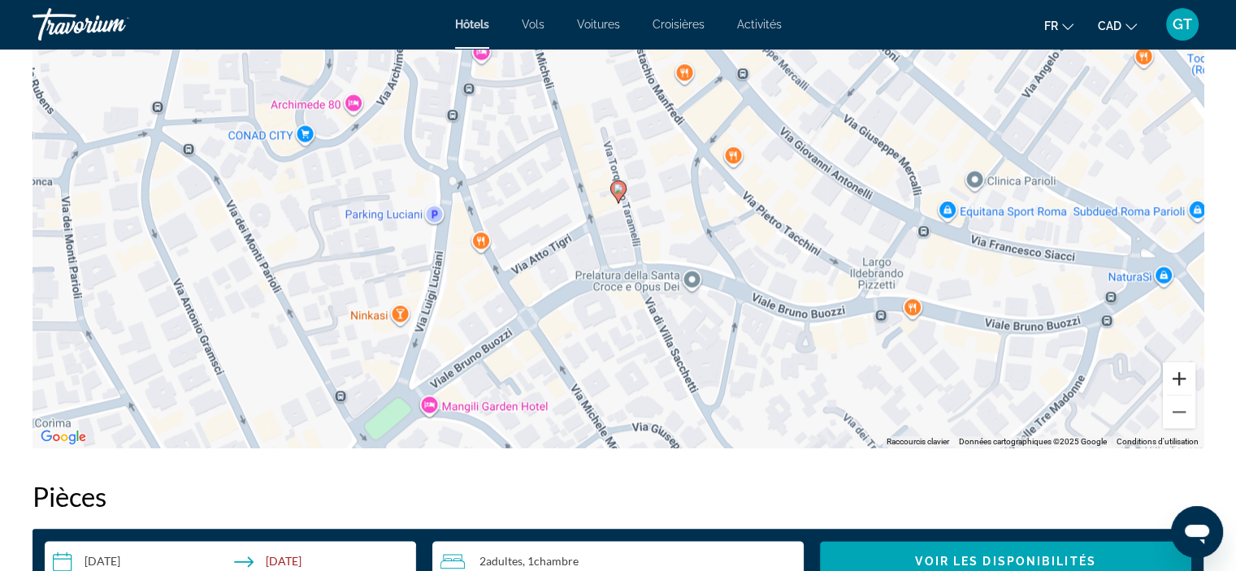
click at [1185, 379] on button "Zoom avant" at bounding box center [1179, 378] width 33 height 33
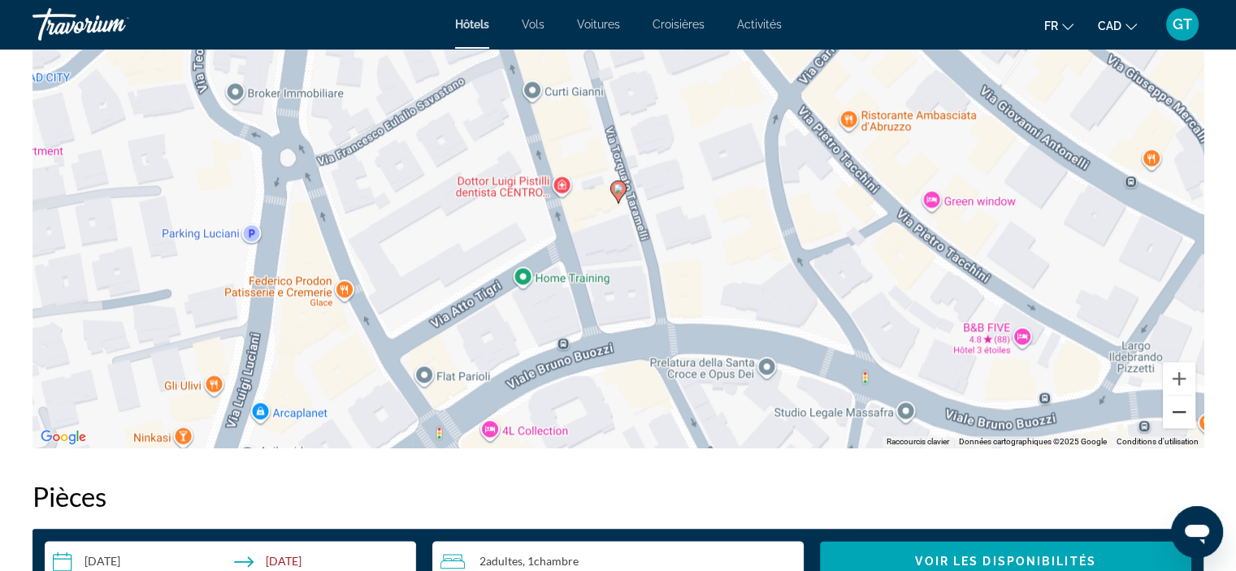
click at [1180, 415] on button "Zoom arrière" at bounding box center [1179, 412] width 33 height 33
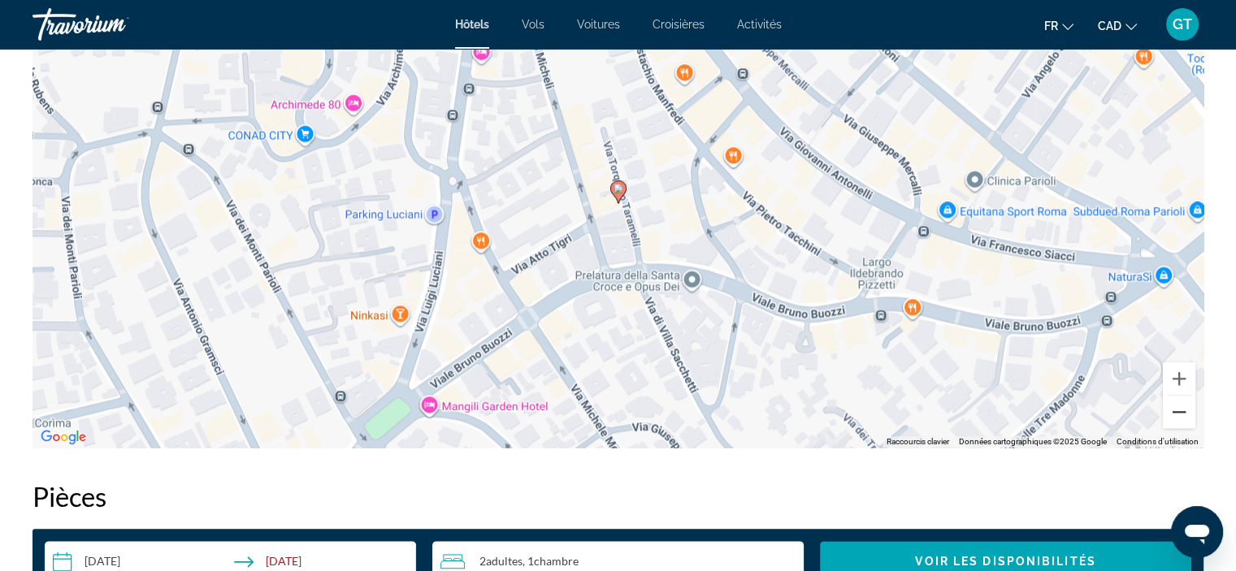
click at [1180, 415] on button "Zoom arrière" at bounding box center [1179, 412] width 33 height 33
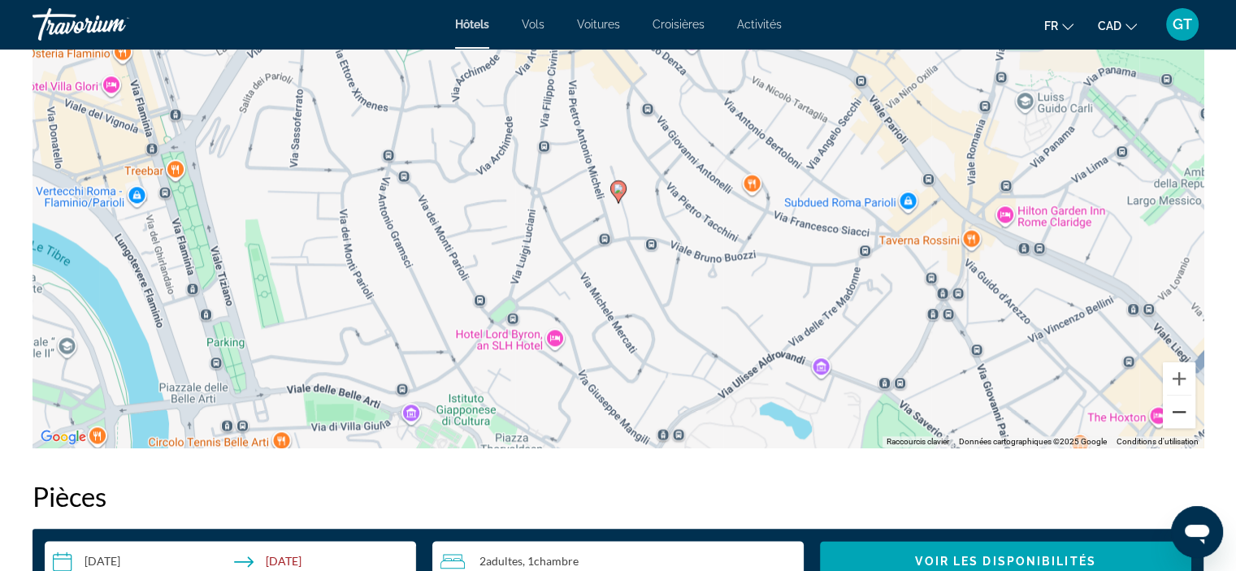
click at [1180, 406] on button "Zoom arrière" at bounding box center [1179, 412] width 33 height 33
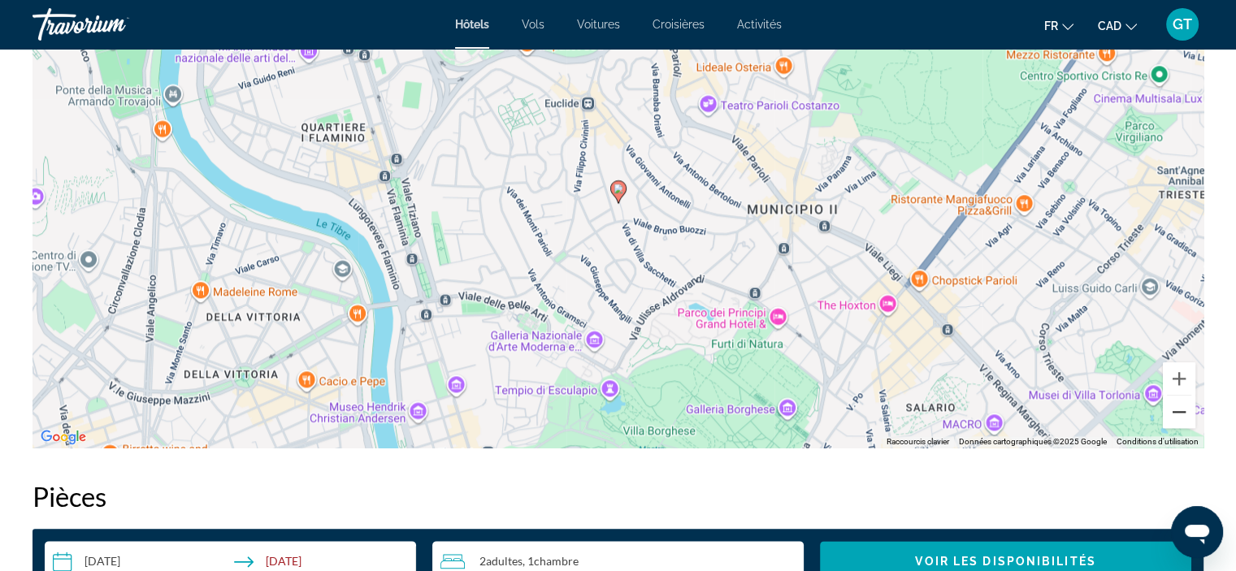
click at [1180, 406] on button "Zoom arrière" at bounding box center [1179, 412] width 33 height 33
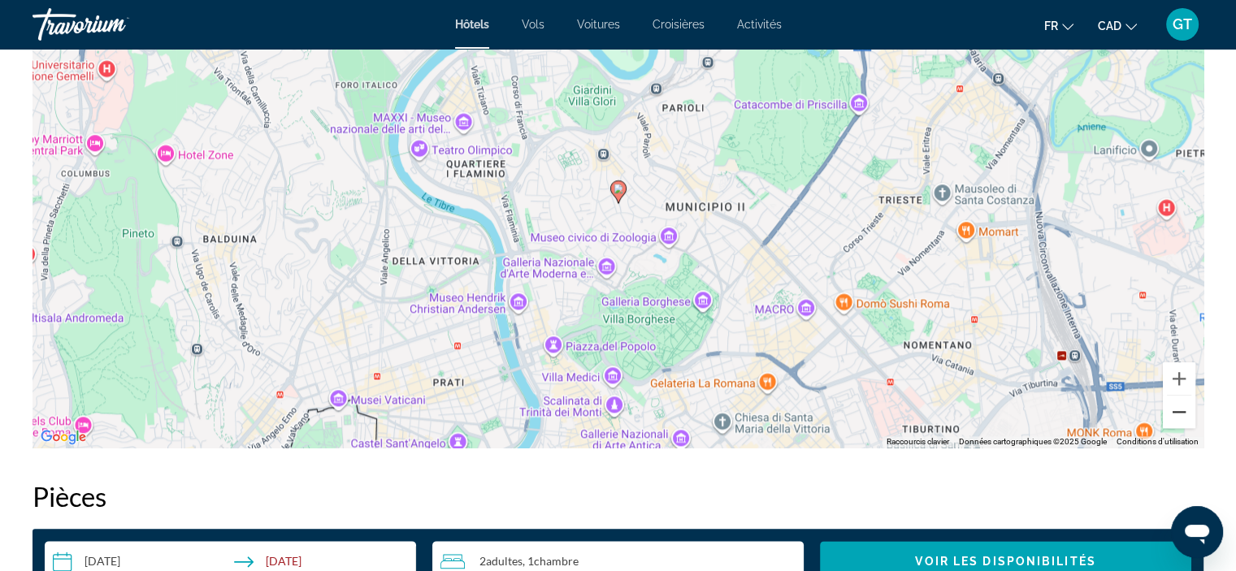
click at [1180, 406] on button "Zoom arrière" at bounding box center [1179, 412] width 33 height 33
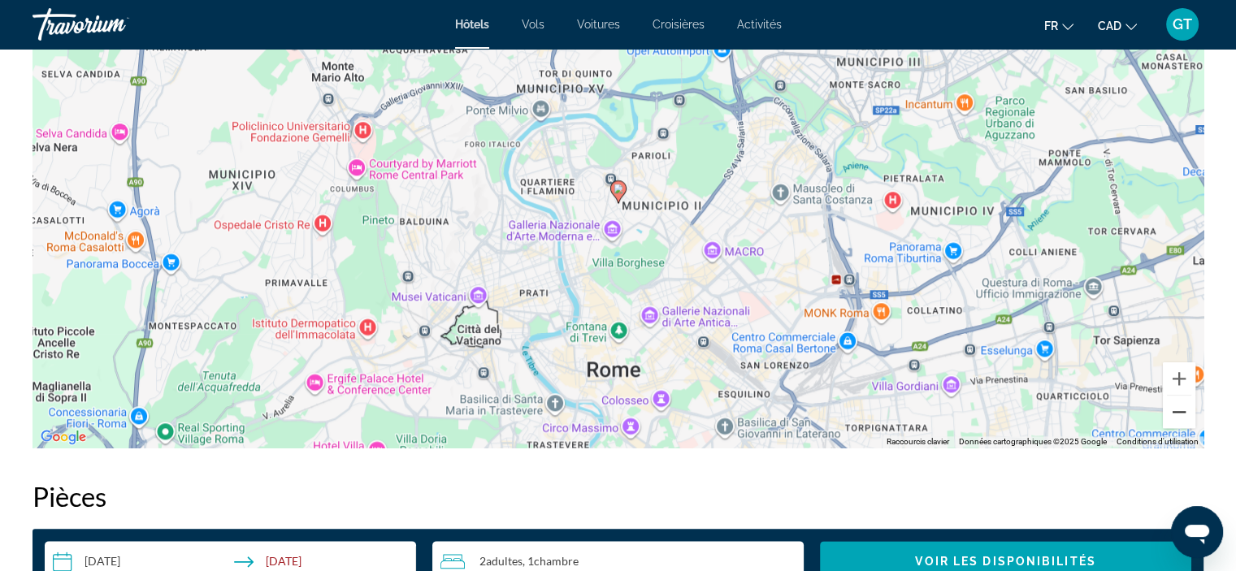
click at [1180, 406] on button "Zoom arrière" at bounding box center [1179, 412] width 33 height 33
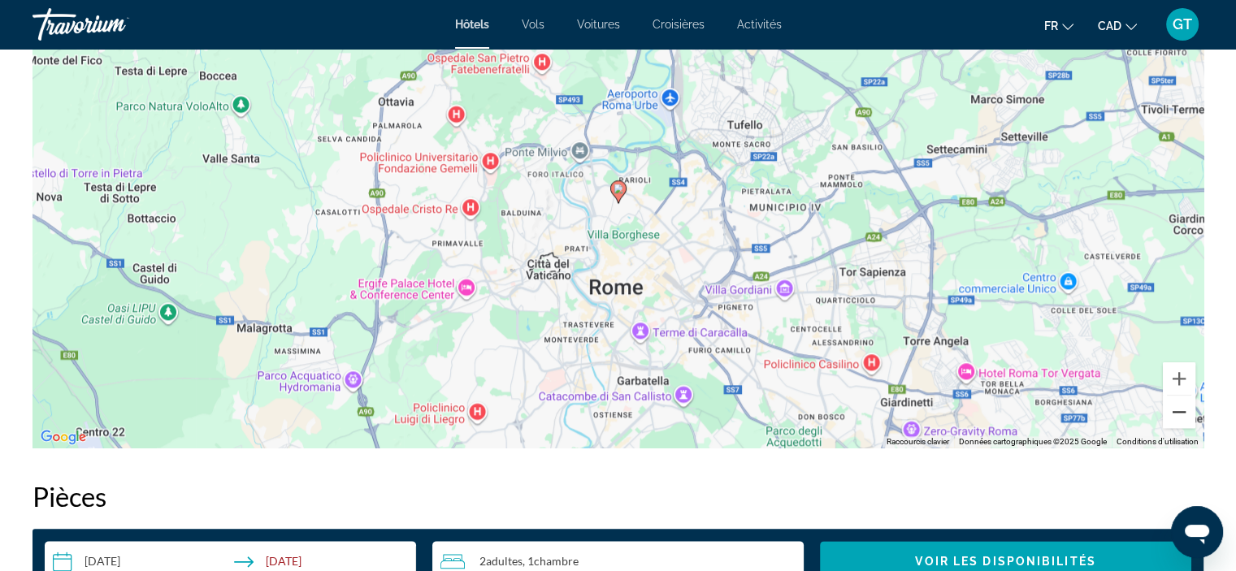
click at [1180, 406] on button "Zoom arrière" at bounding box center [1179, 412] width 33 height 33
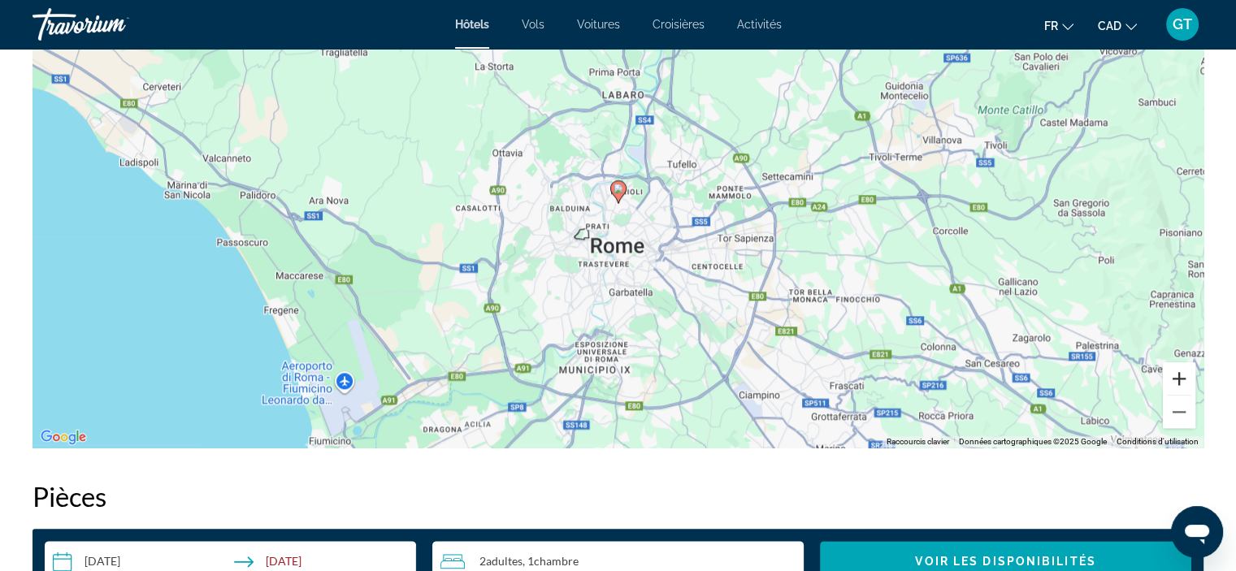
click at [1180, 379] on button "Zoom avant" at bounding box center [1179, 378] width 33 height 33
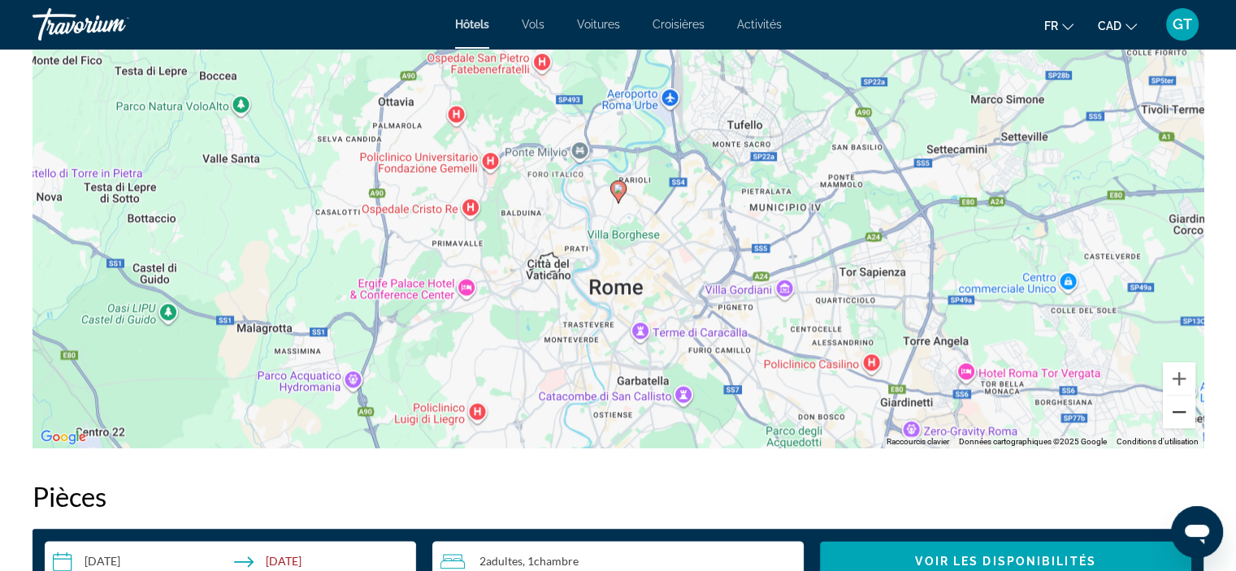
click at [1182, 413] on button "Zoom arrière" at bounding box center [1179, 412] width 33 height 33
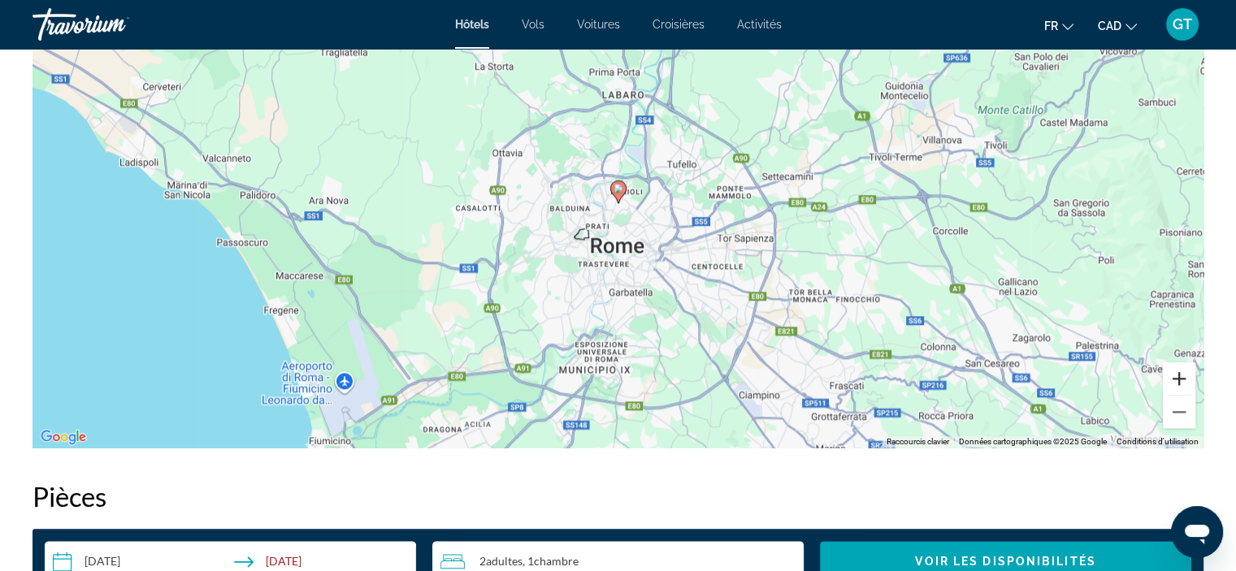
click at [1181, 373] on button "Zoom avant" at bounding box center [1179, 378] width 33 height 33
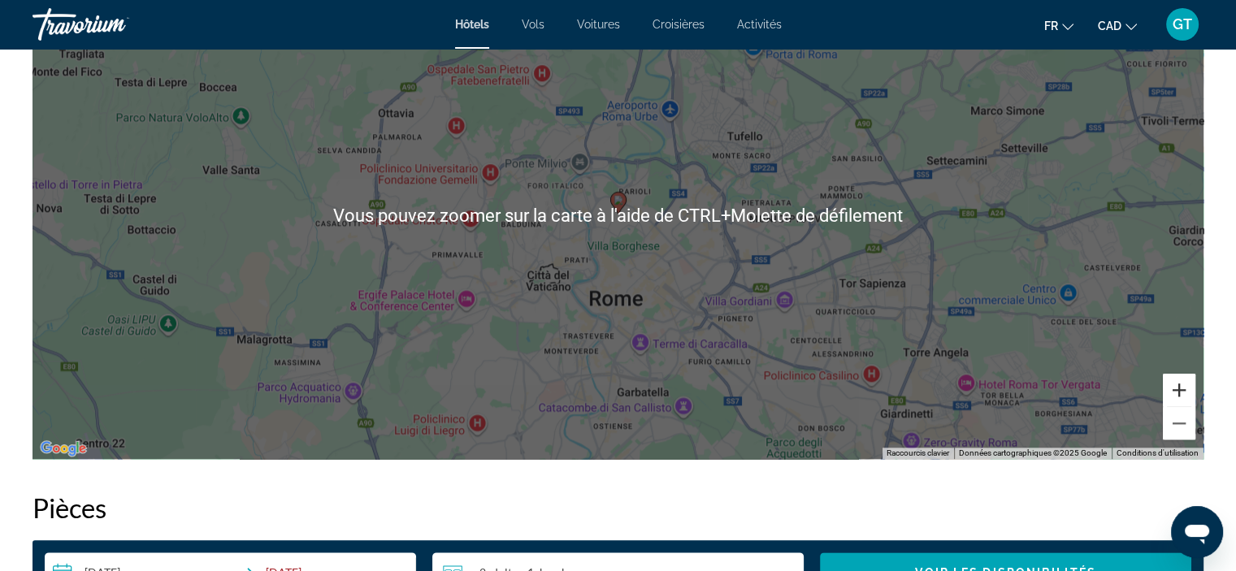
scroll to position [1625, 0]
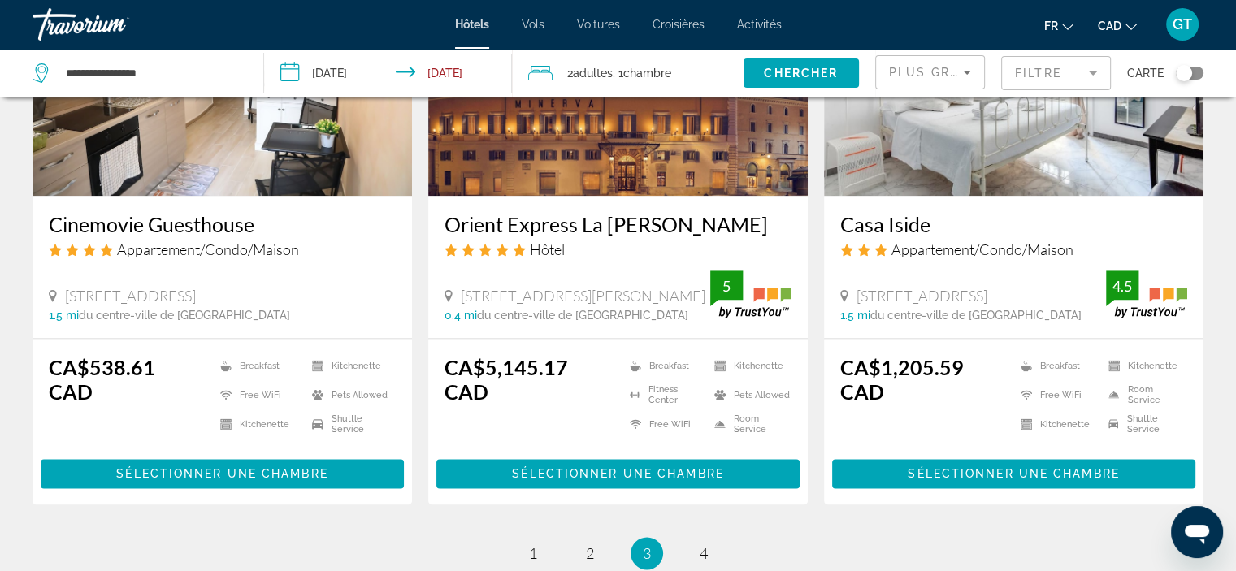
scroll to position [2113, 0]
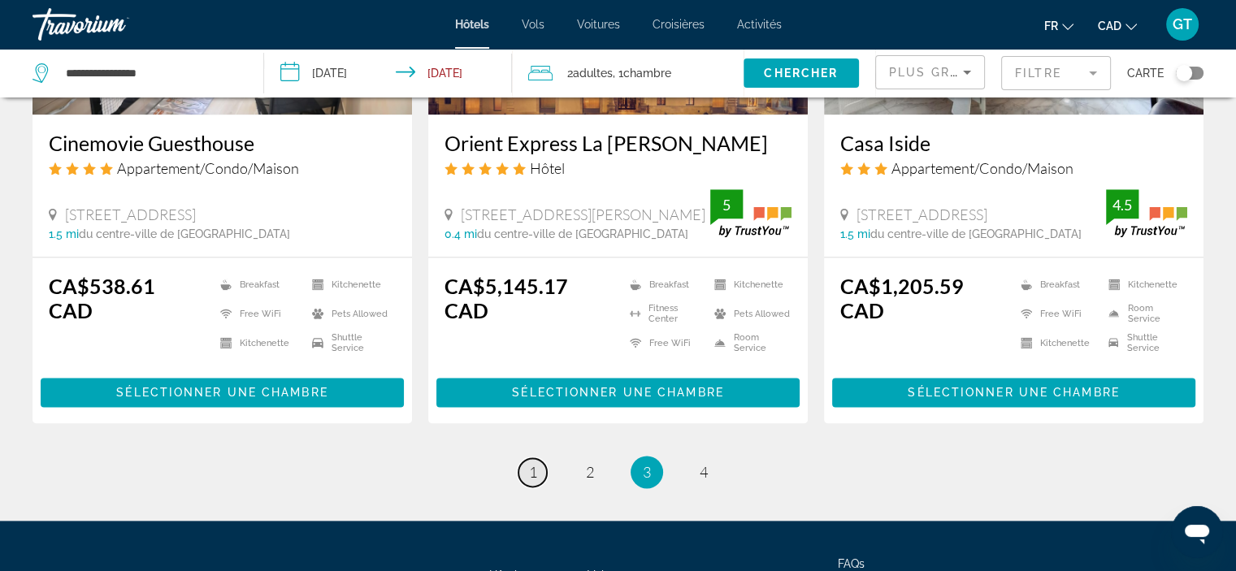
click at [532, 471] on span "1" at bounding box center [533, 472] width 8 height 18
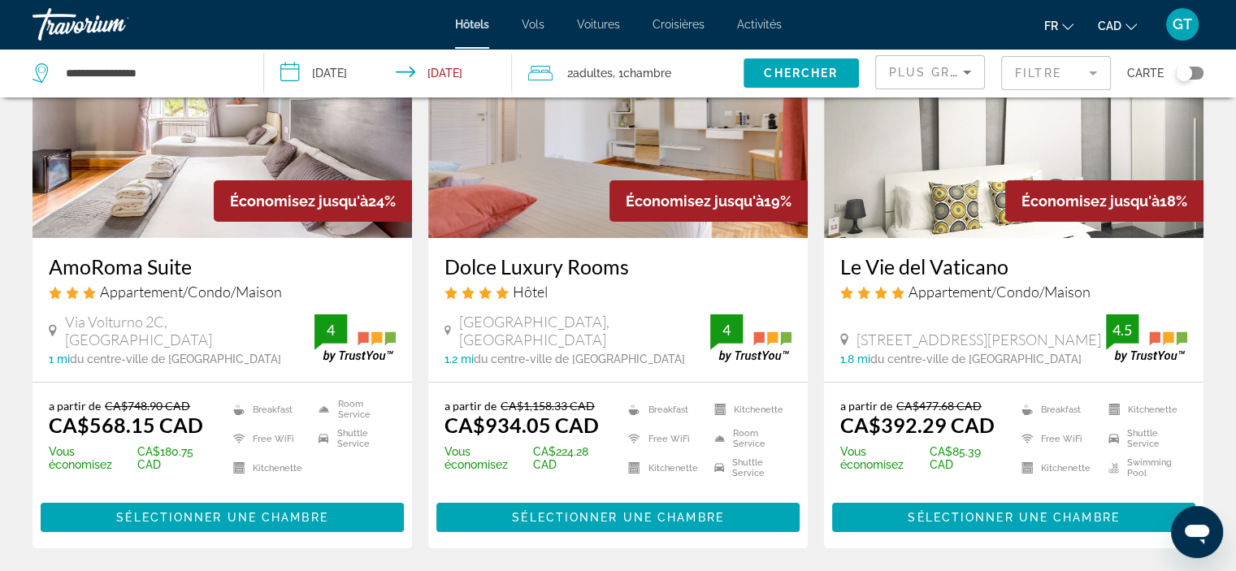
scroll to position [244, 0]
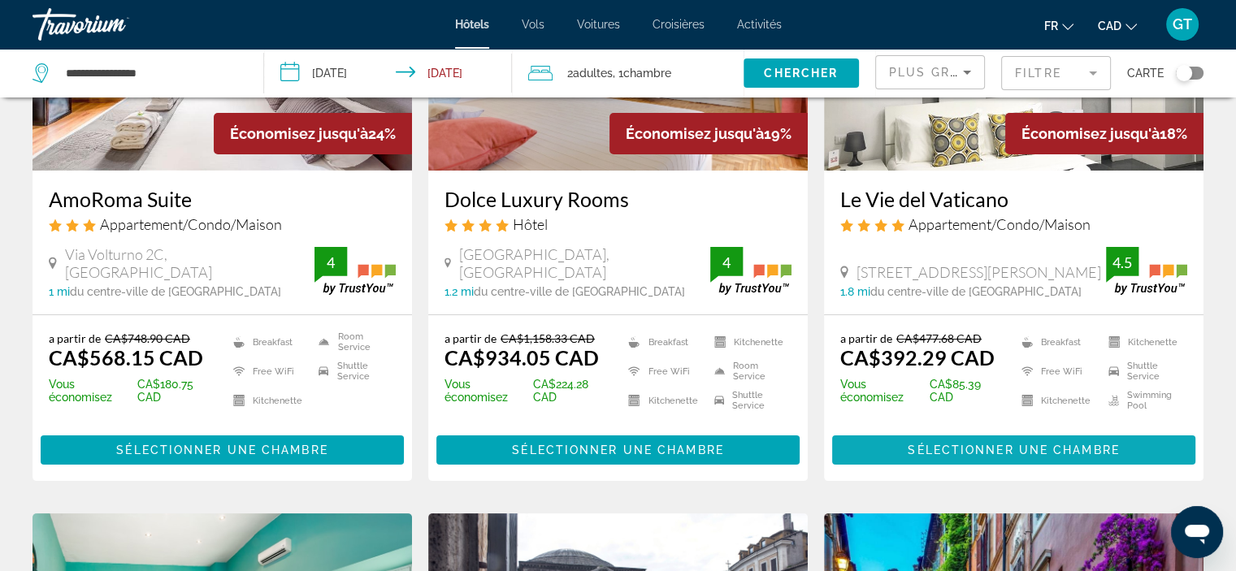
click at [1057, 448] on span "Sélectionner une chambre" at bounding box center [1013, 450] width 211 height 13
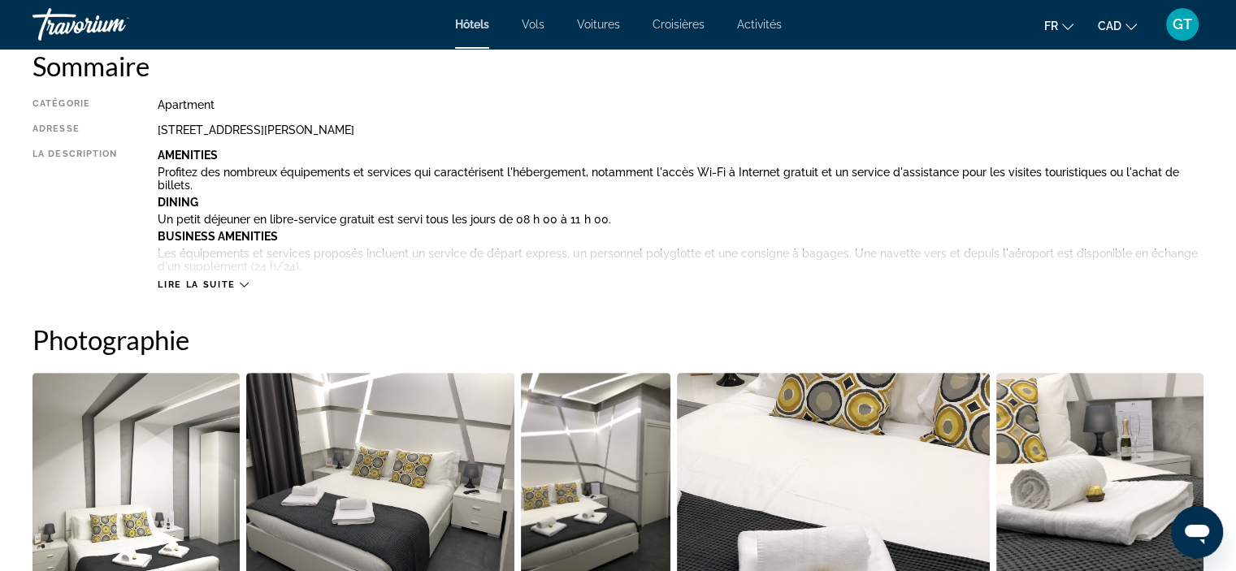
scroll to position [569, 0]
click at [232, 287] on span "Lire la suite" at bounding box center [196, 284] width 77 height 11
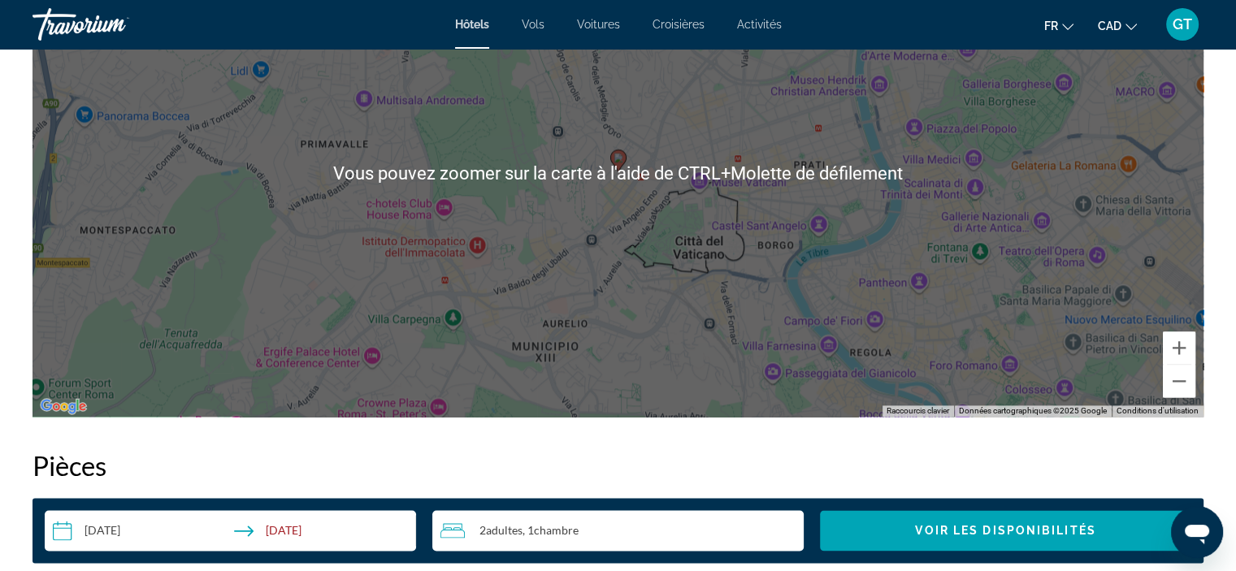
scroll to position [2113, 0]
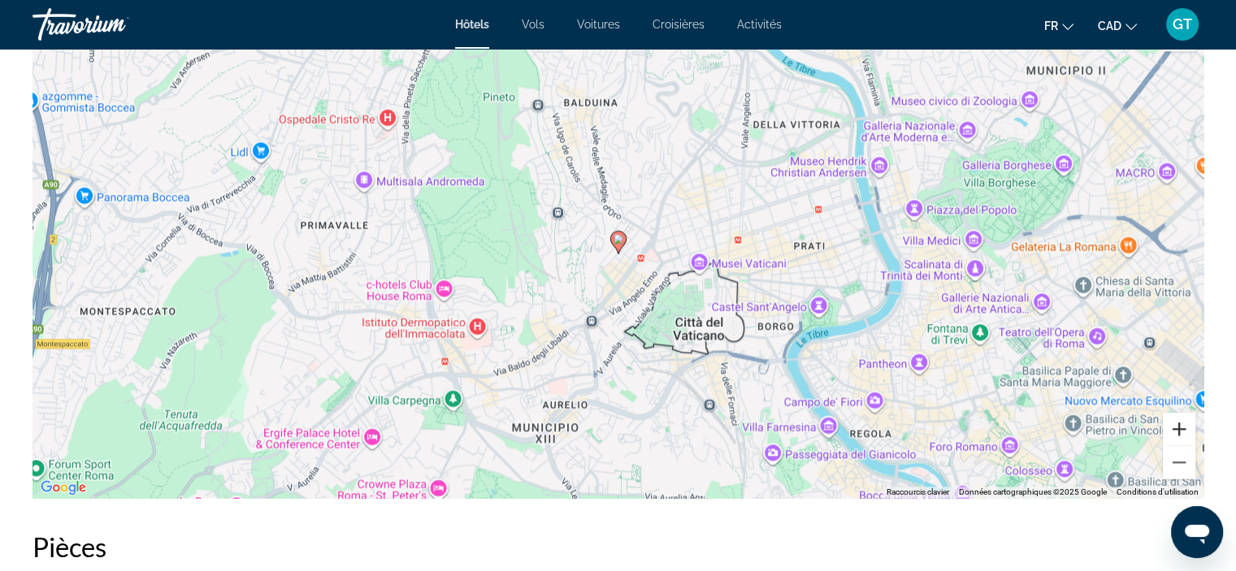
click at [1177, 428] on button "Zoom avant" at bounding box center [1179, 429] width 33 height 33
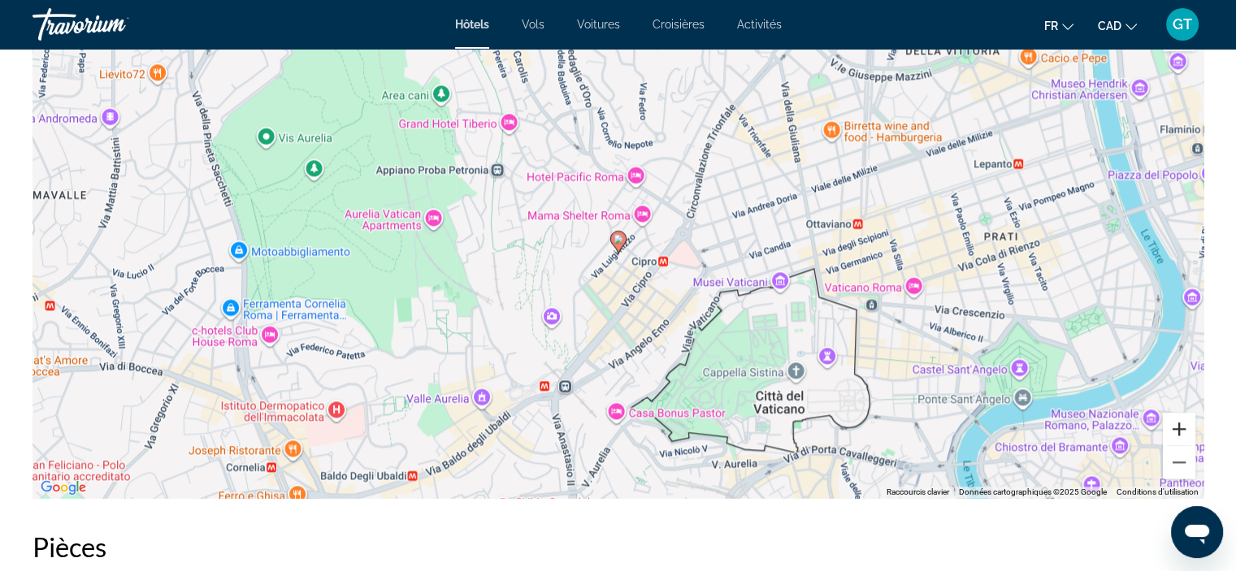
click at [1177, 428] on button "Zoom avant" at bounding box center [1179, 429] width 33 height 33
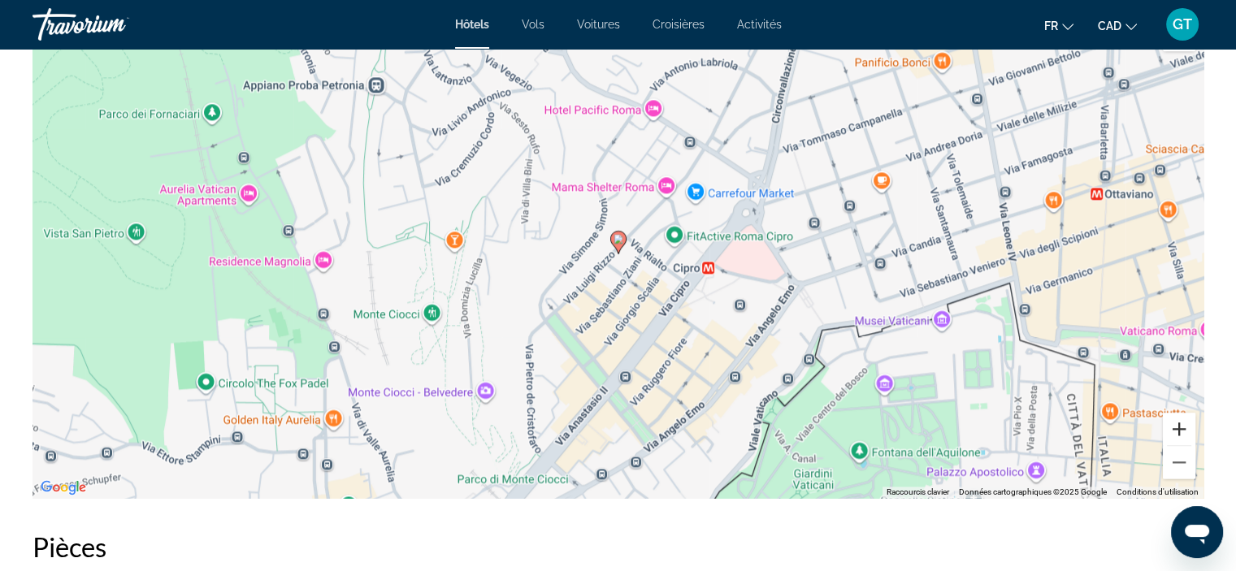
click at [1177, 428] on button "Zoom avant" at bounding box center [1179, 429] width 33 height 33
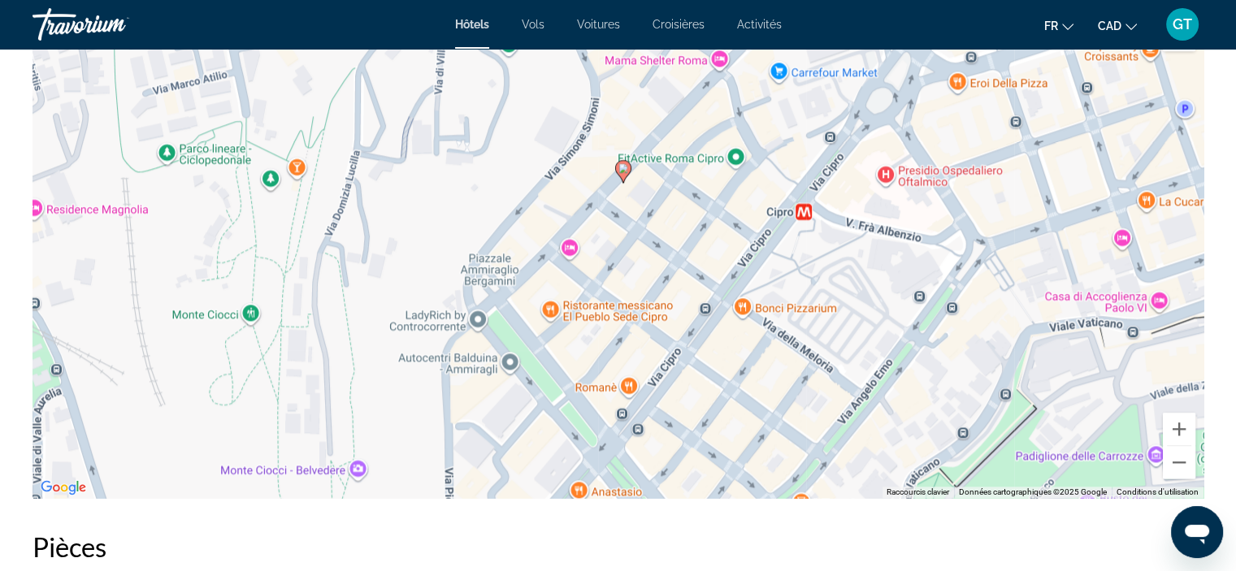
drag, startPoint x: 923, startPoint y: 427, endPoint x: 928, endPoint y: 353, distance: 73.3
click at [928, 353] on div "Pour activer le glissement avec le clavier, appuyez sur Alt+Entrée. Une fois ce…" at bounding box center [618, 255] width 1171 height 488
click at [1181, 463] on button "Zoom arrière" at bounding box center [1179, 462] width 33 height 33
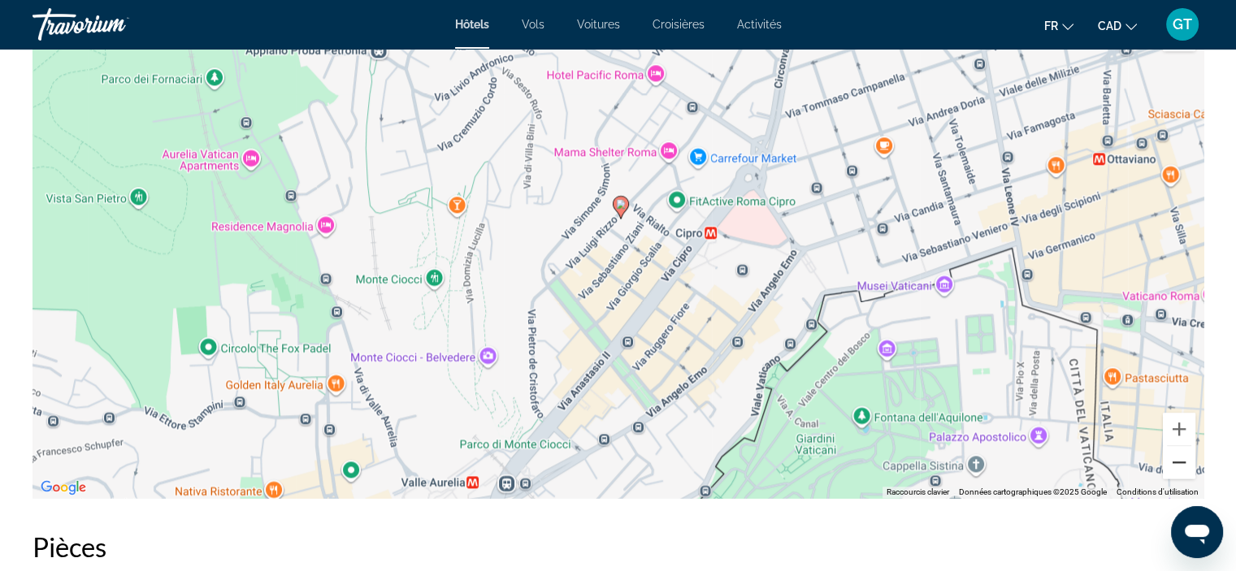
click at [1181, 463] on button "Zoom arrière" at bounding box center [1179, 462] width 33 height 33
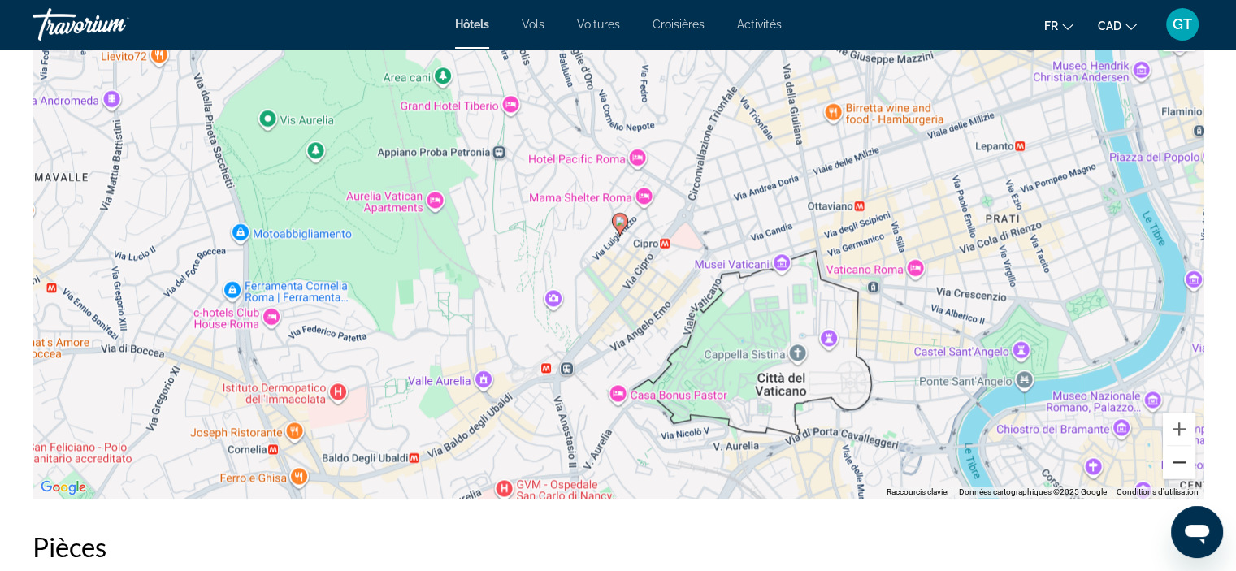
click at [1181, 463] on button "Zoom arrière" at bounding box center [1179, 462] width 33 height 33
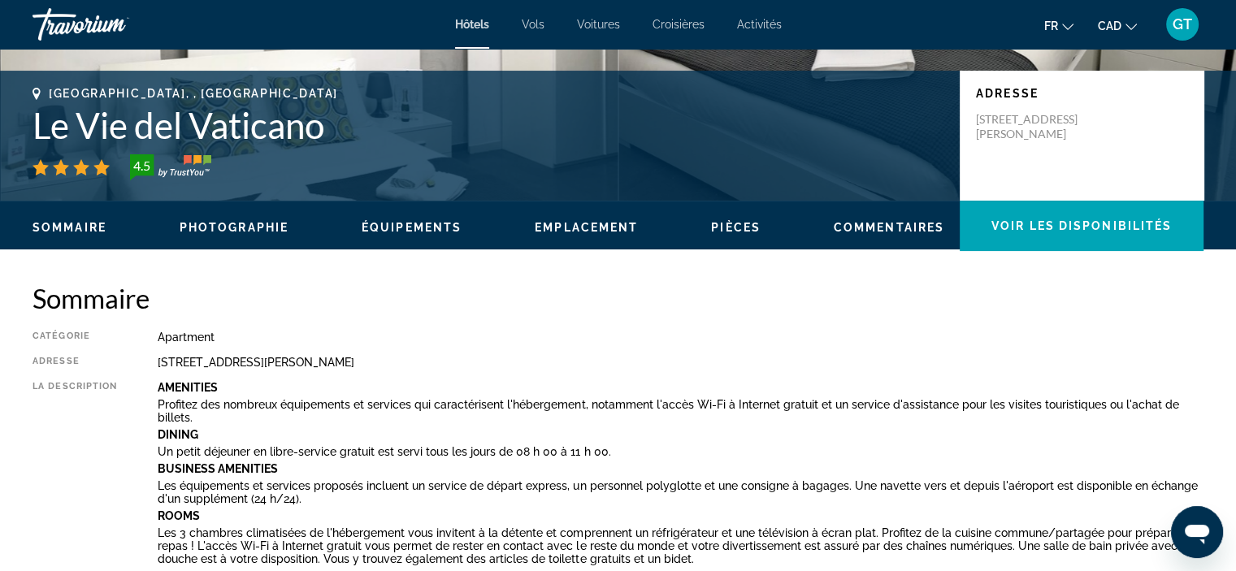
scroll to position [325, 0]
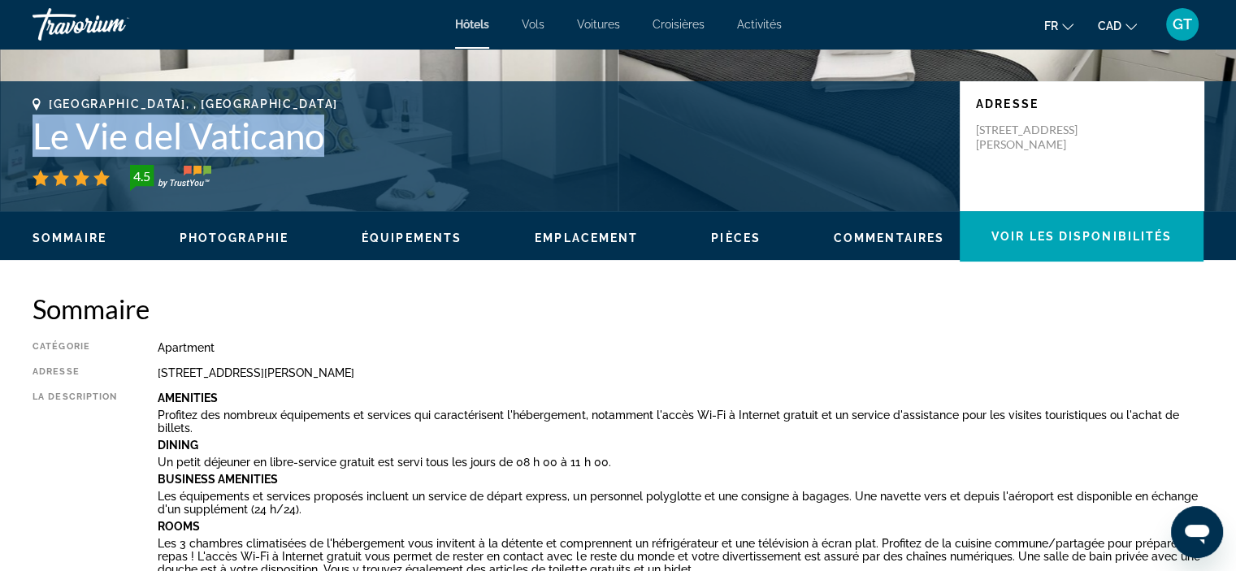
drag, startPoint x: 28, startPoint y: 132, endPoint x: 332, endPoint y: 136, distance: 303.1
click at [332, 136] on div "[GEOGRAPHIC_DATA], , [GEOGRAPHIC_DATA] [GEOGRAPHIC_DATA] 4.5 Adresse [STREET_AD…" at bounding box center [618, 147] width 1236 height 98
copy h1 "Le Vie del Vaticano"
click at [238, 239] on span "Photographie" at bounding box center [234, 238] width 109 height 13
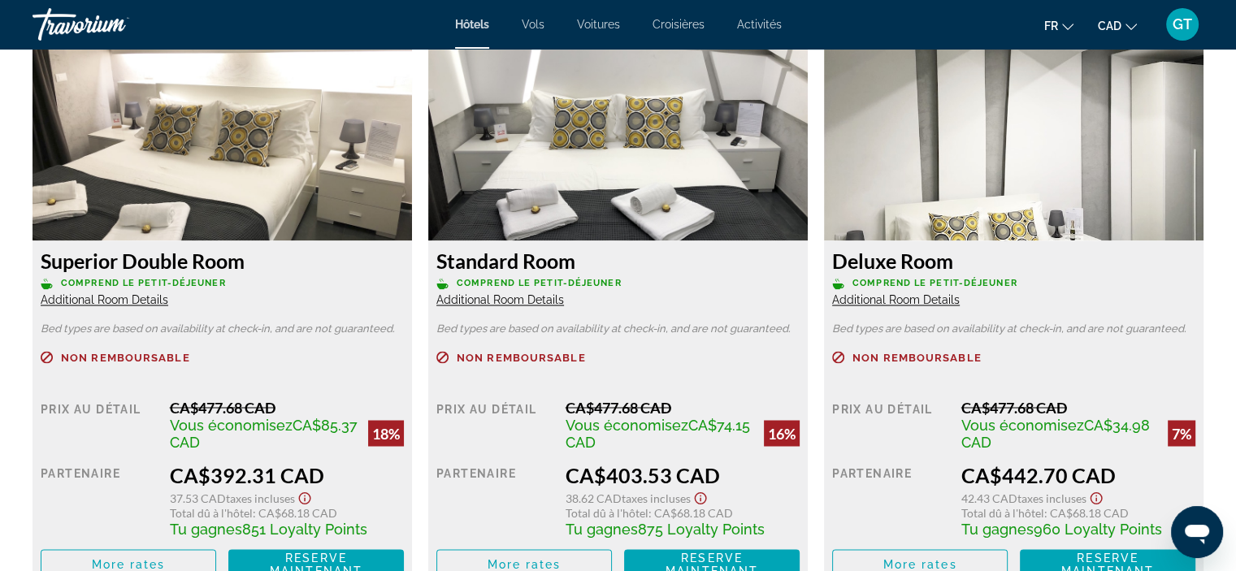
scroll to position [2665, 0]
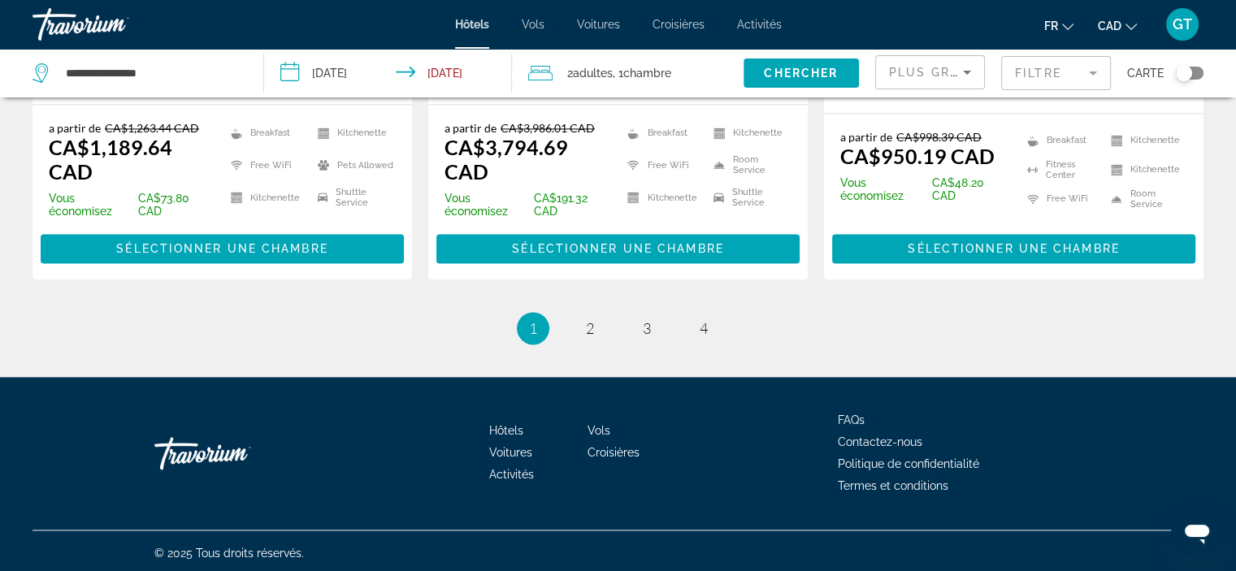
scroll to position [2361, 0]
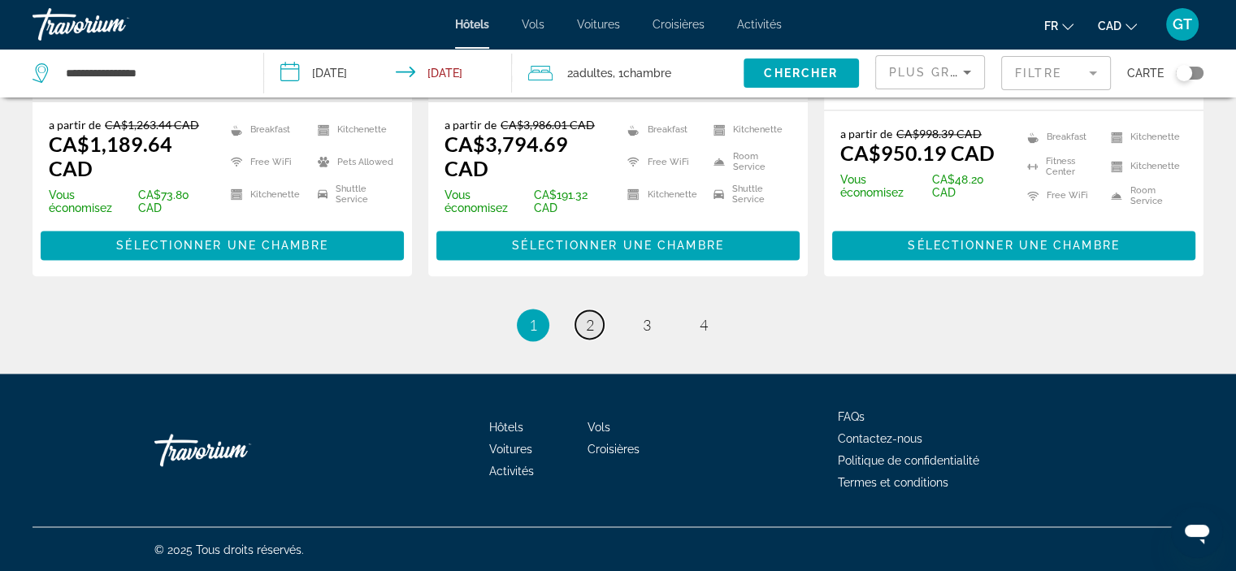
click at [592, 322] on span "2" at bounding box center [590, 325] width 8 height 18
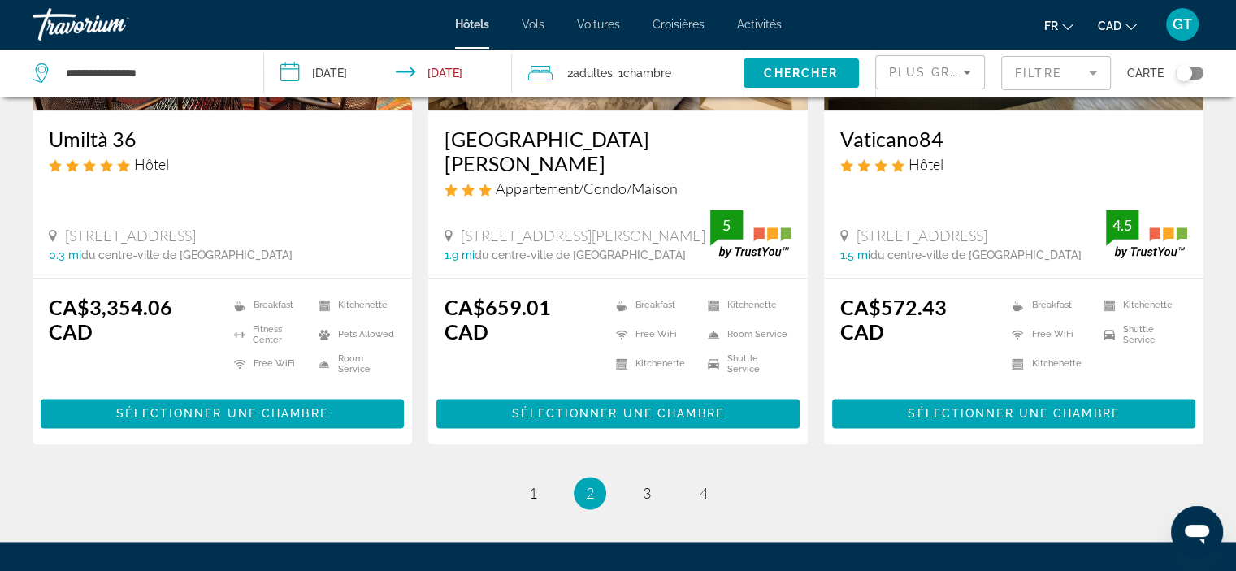
scroll to position [2194, 0]
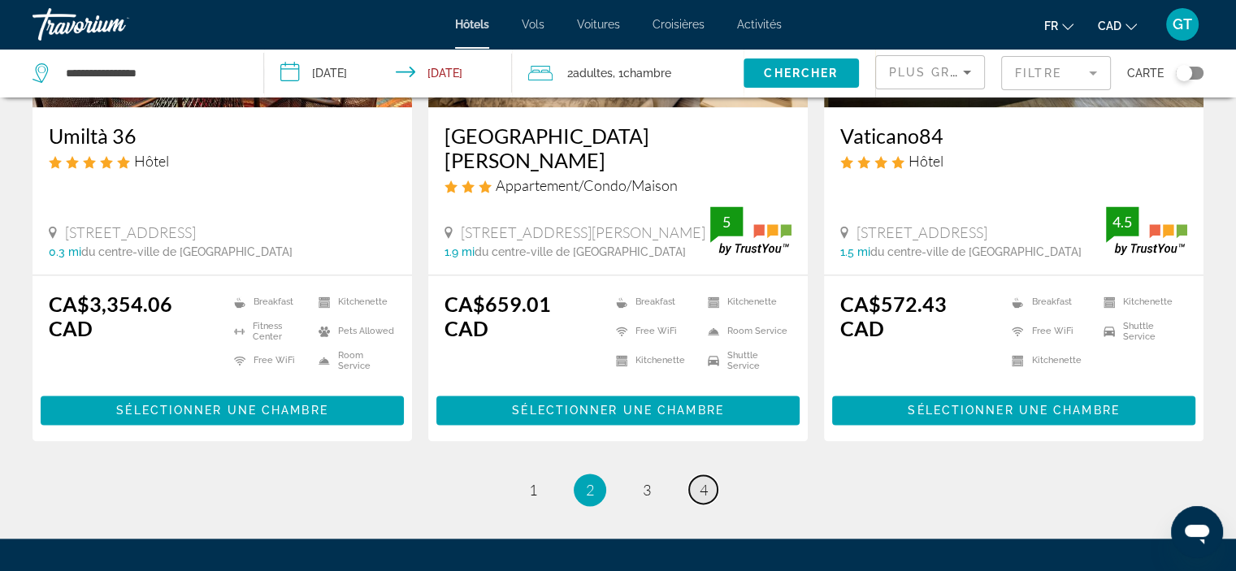
click at [701, 481] on span "4" at bounding box center [704, 490] width 8 height 18
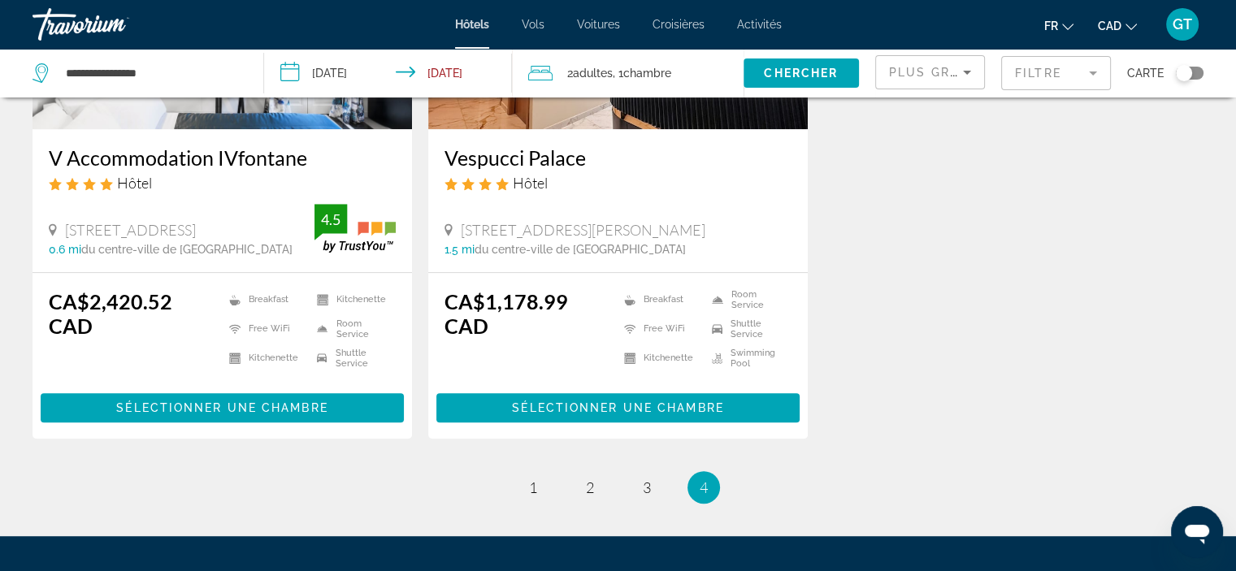
scroll to position [975, 0]
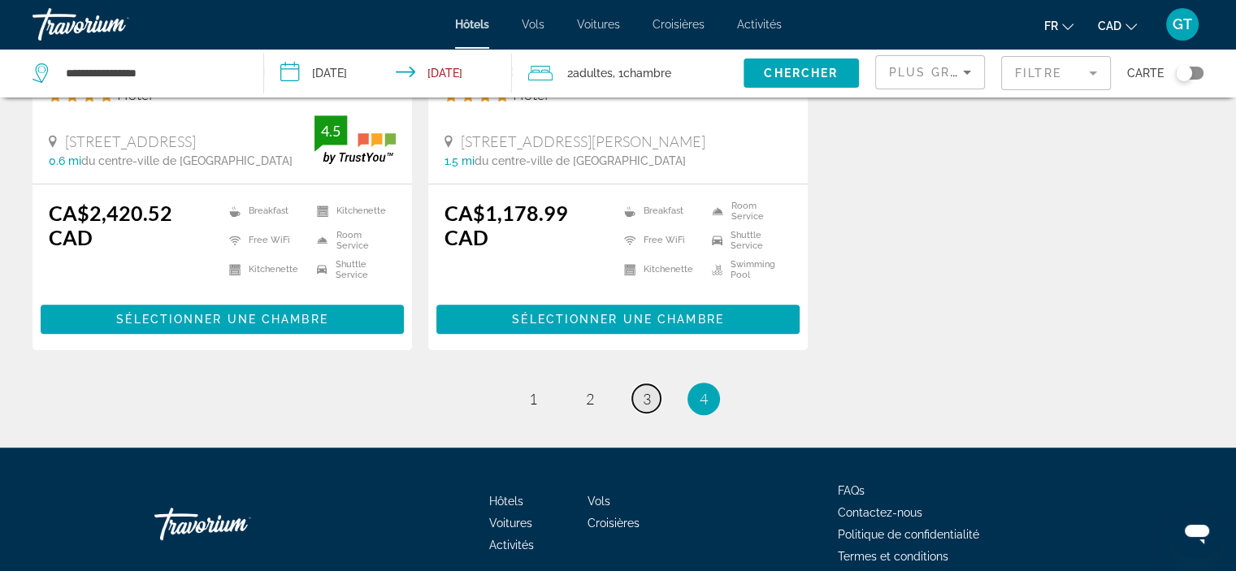
click at [648, 396] on span "3" at bounding box center [647, 399] width 8 height 18
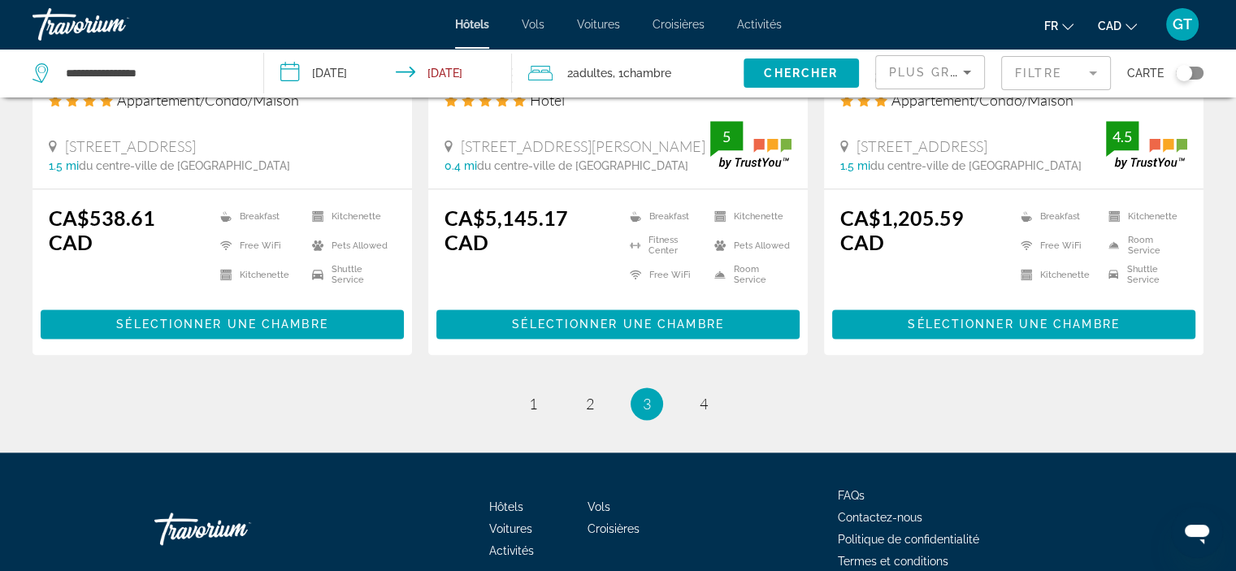
scroll to position [2194, 0]
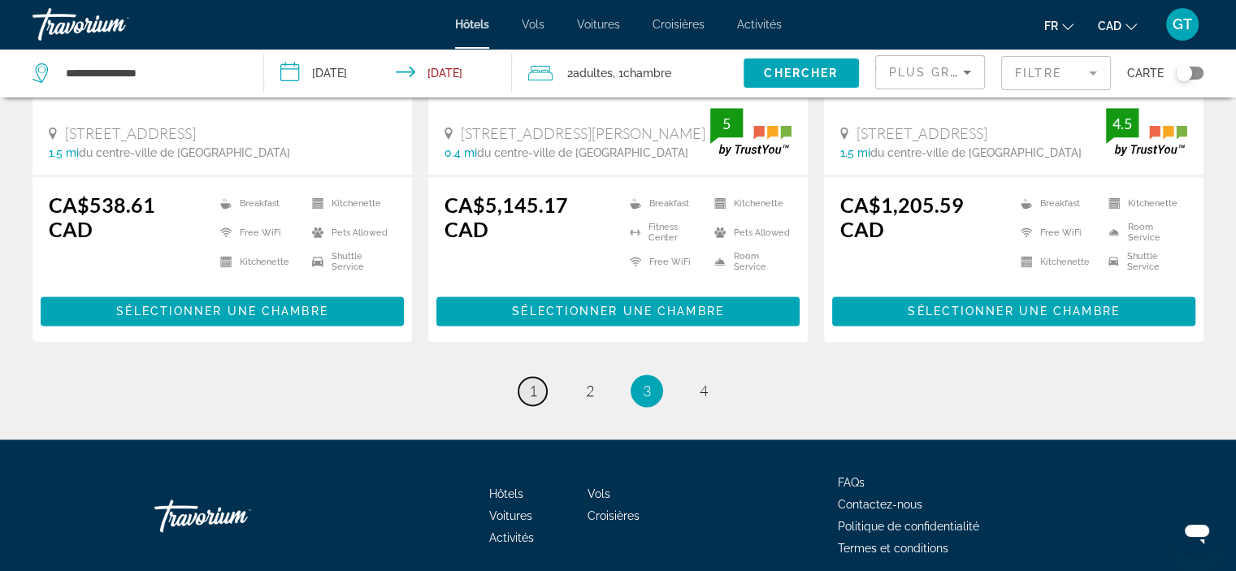
click at [529, 398] on span "1" at bounding box center [533, 391] width 8 height 18
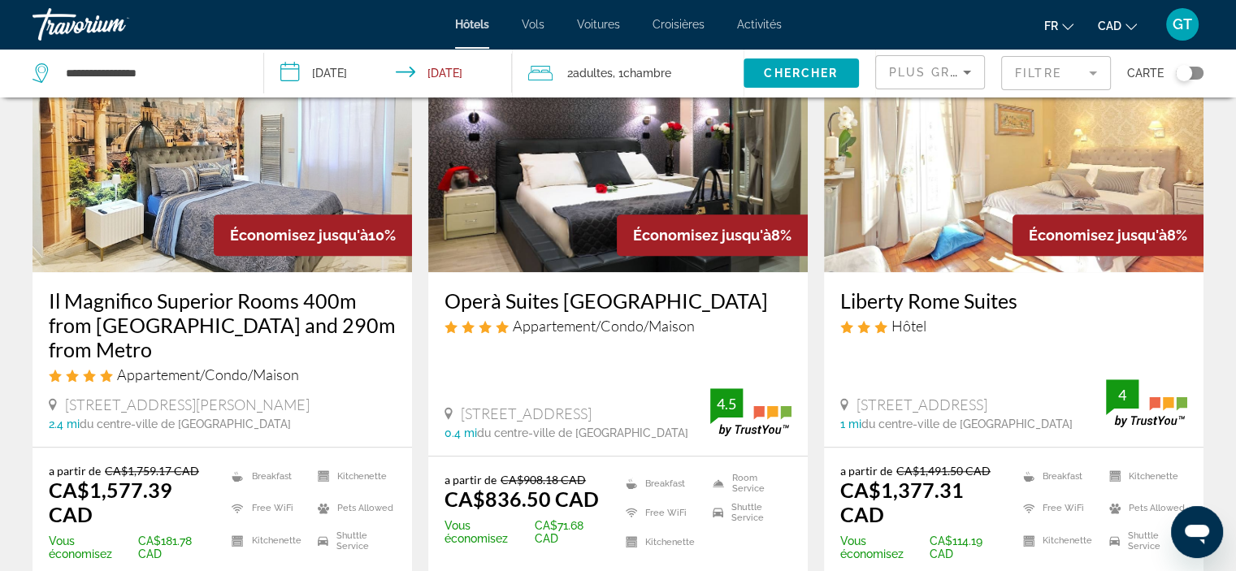
scroll to position [1266, 0]
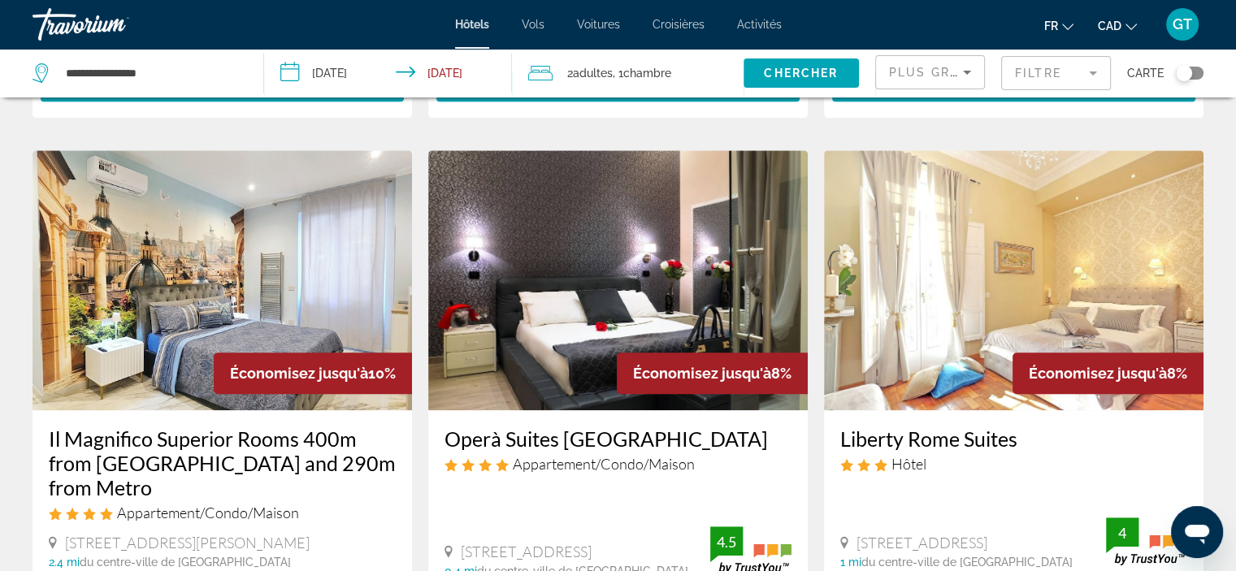
click at [1071, 61] on mat-form-field "Filtre" at bounding box center [1056, 73] width 110 height 34
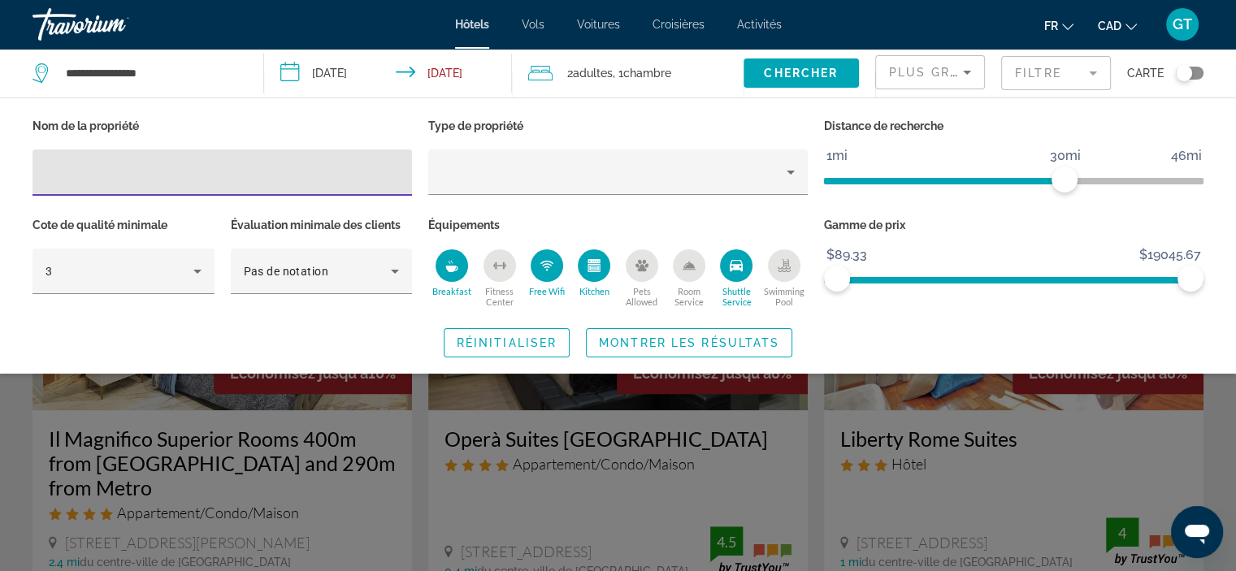
click at [582, 264] on div "Kitchen" at bounding box center [594, 265] width 33 height 33
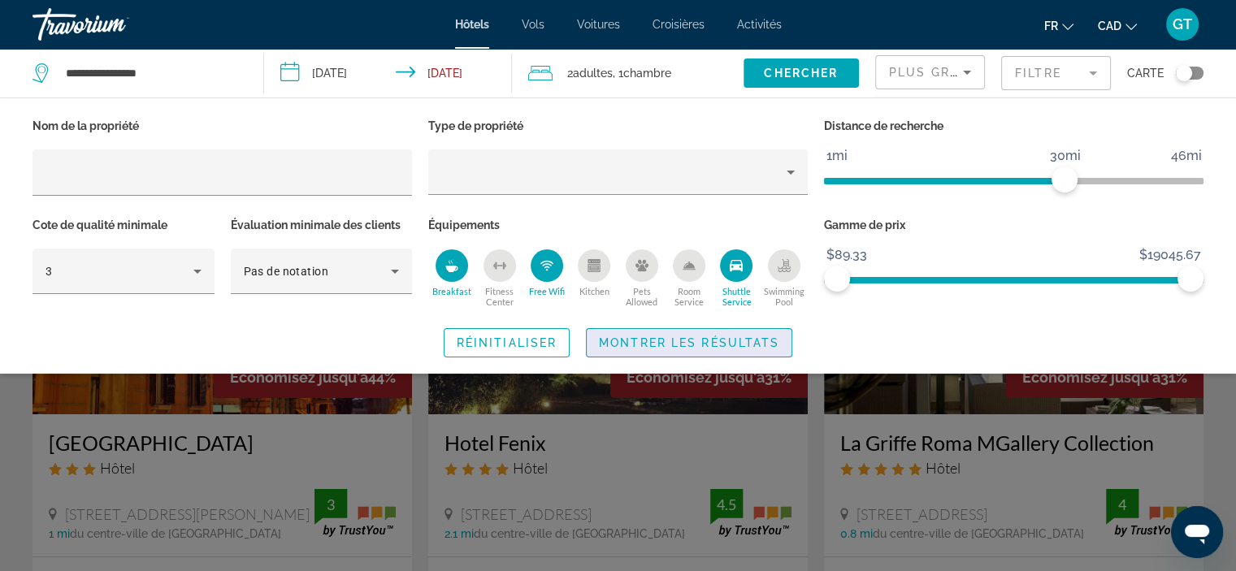
click at [753, 347] on span "Montrer les résultats" at bounding box center [689, 342] width 180 height 13
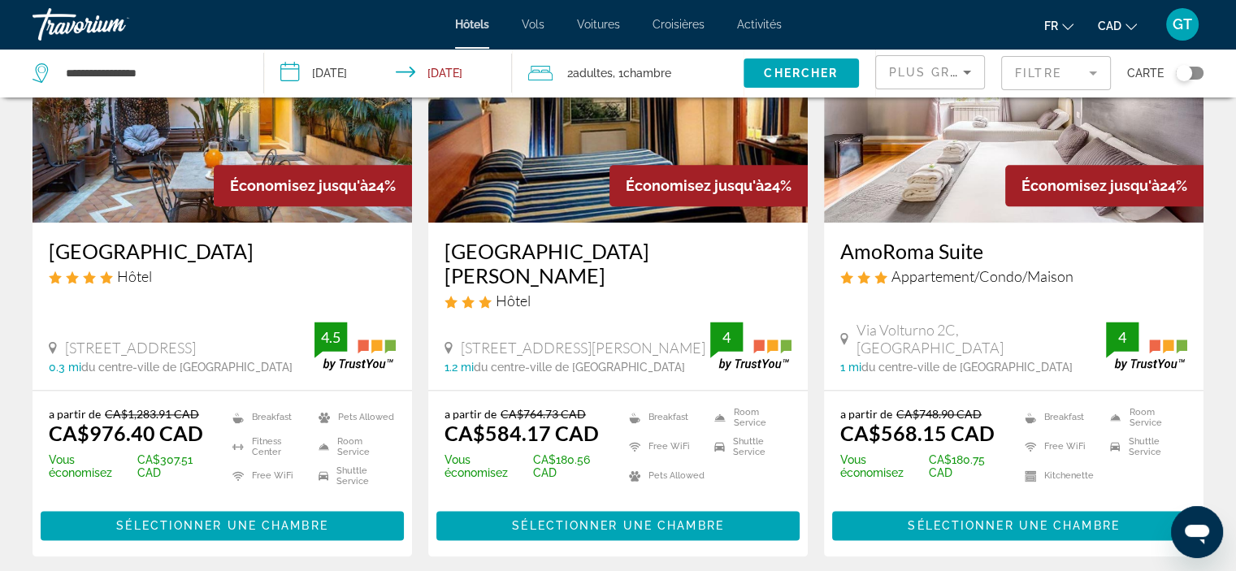
scroll to position [2032, 0]
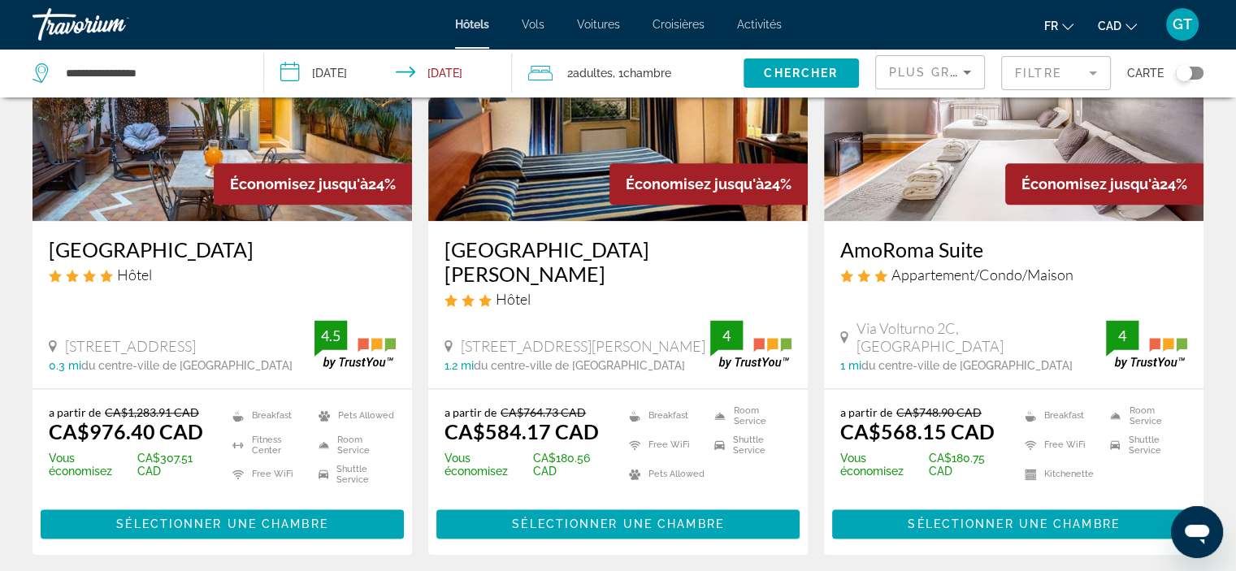
click at [1037, 80] on mat-form-field "Filtre" at bounding box center [1056, 73] width 110 height 34
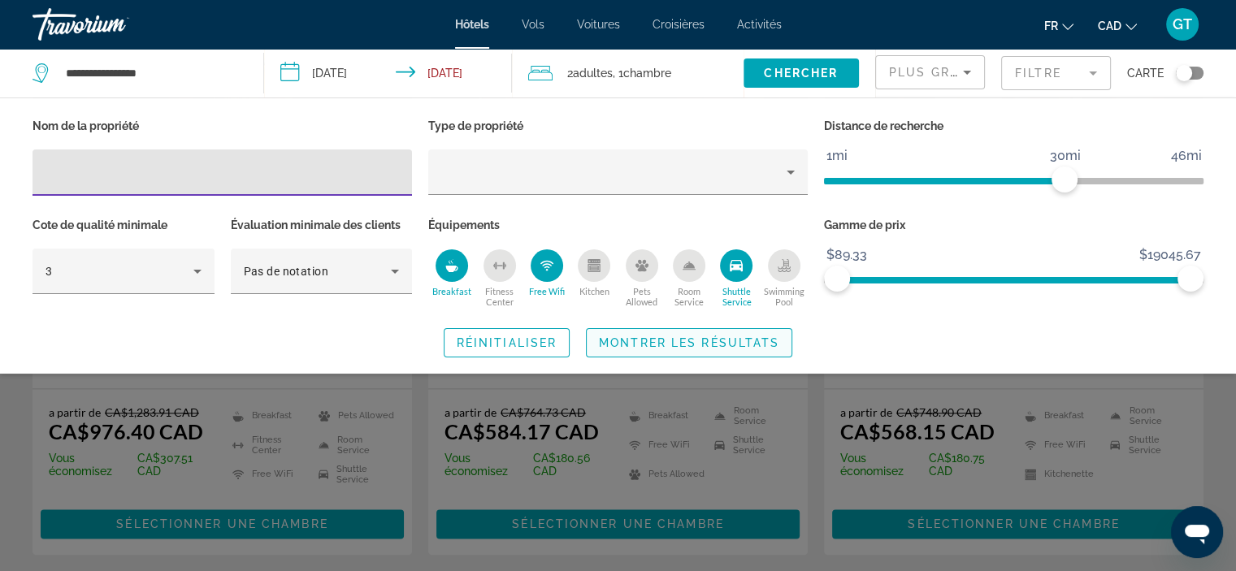
click at [727, 342] on span "Montrer les résultats" at bounding box center [689, 342] width 180 height 13
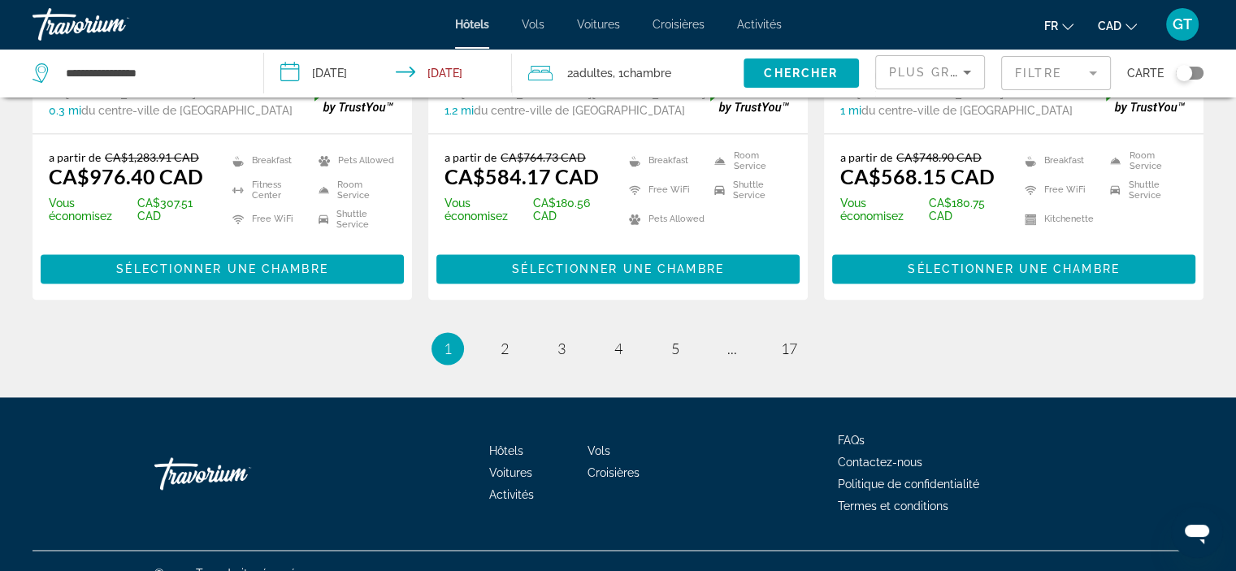
scroll to position [2287, 0]
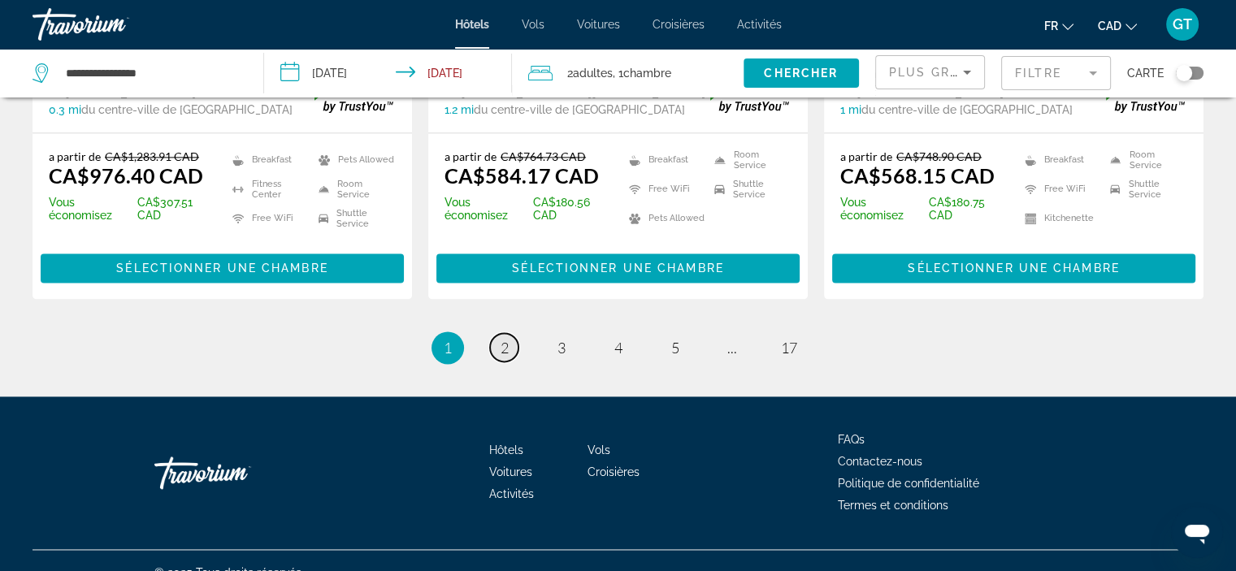
click at [510, 333] on link "page 2" at bounding box center [504, 347] width 28 height 28
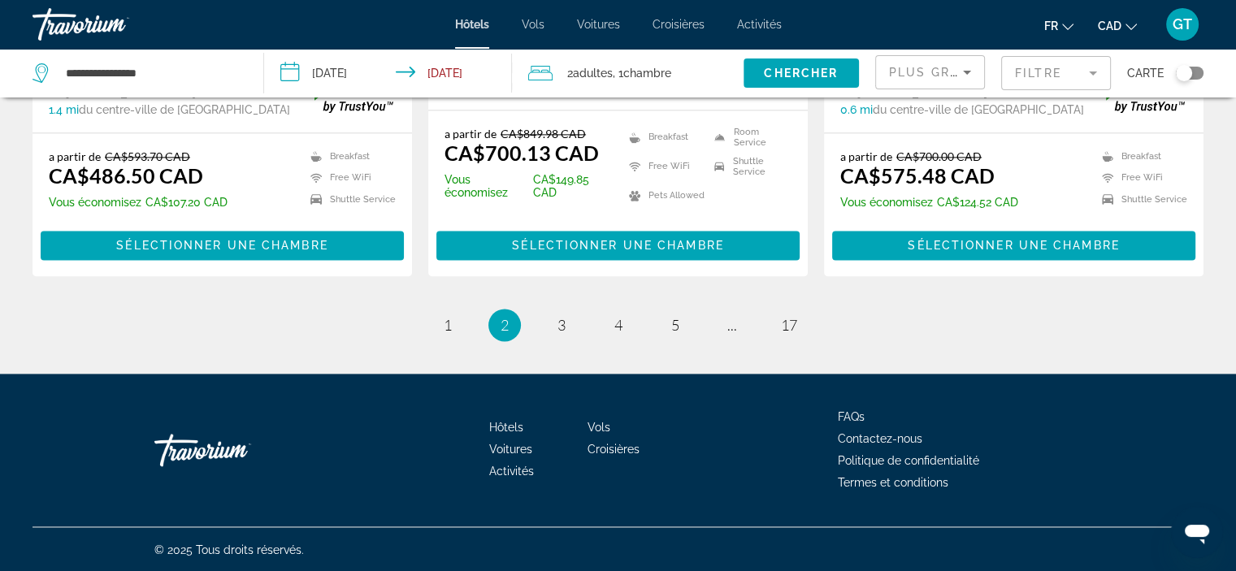
scroll to position [2296, 0]
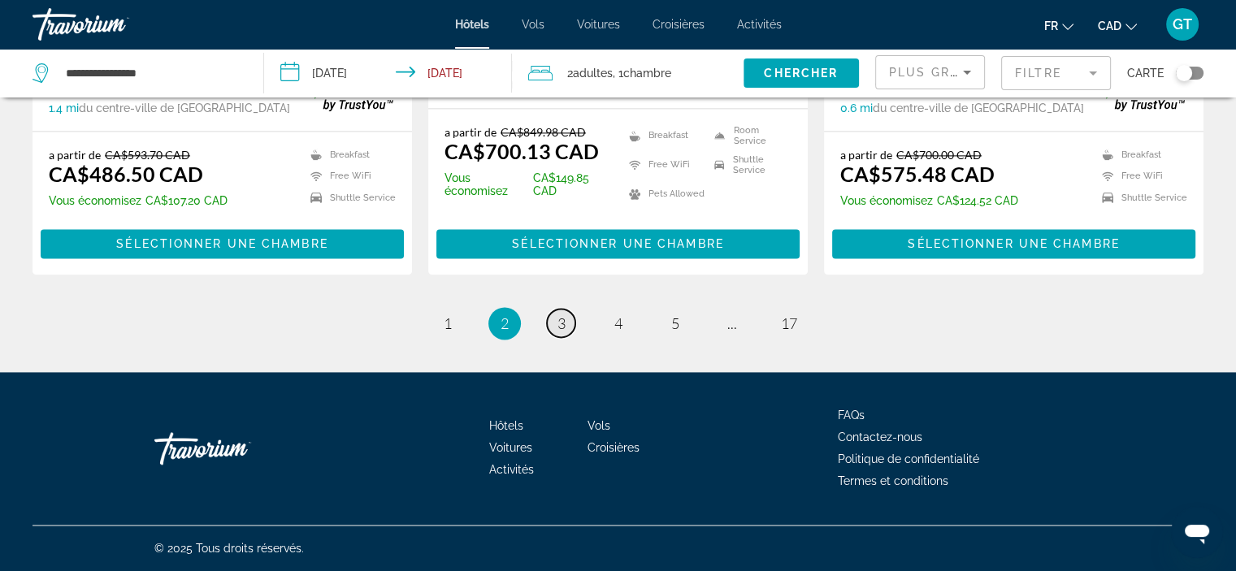
click at [566, 324] on link "page 3" at bounding box center [561, 323] width 28 height 28
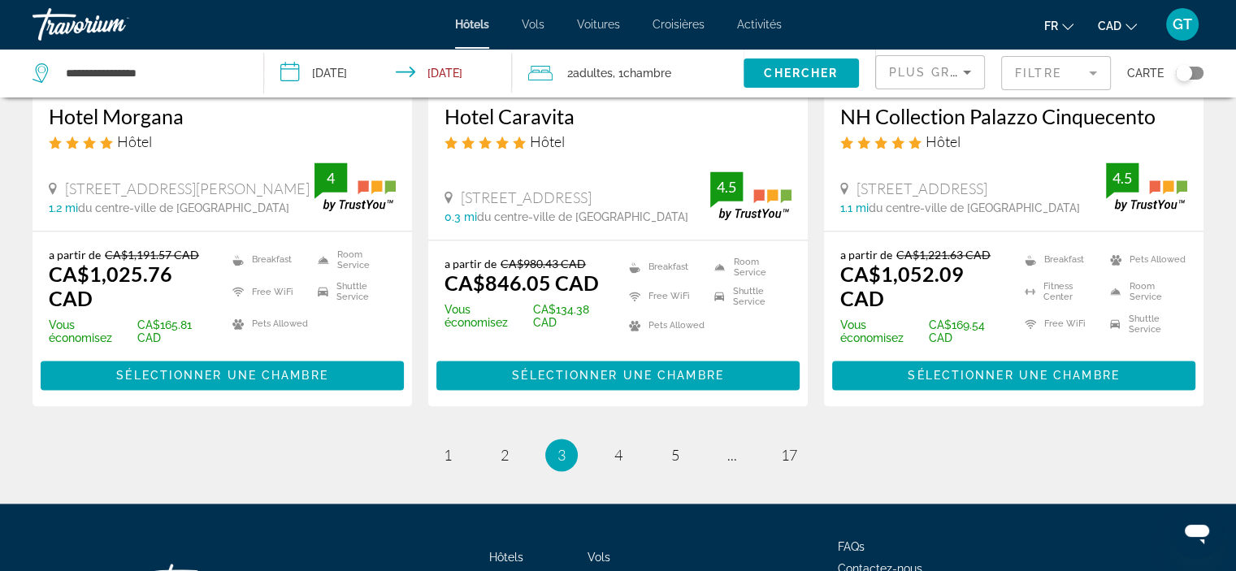
scroll to position [2194, 0]
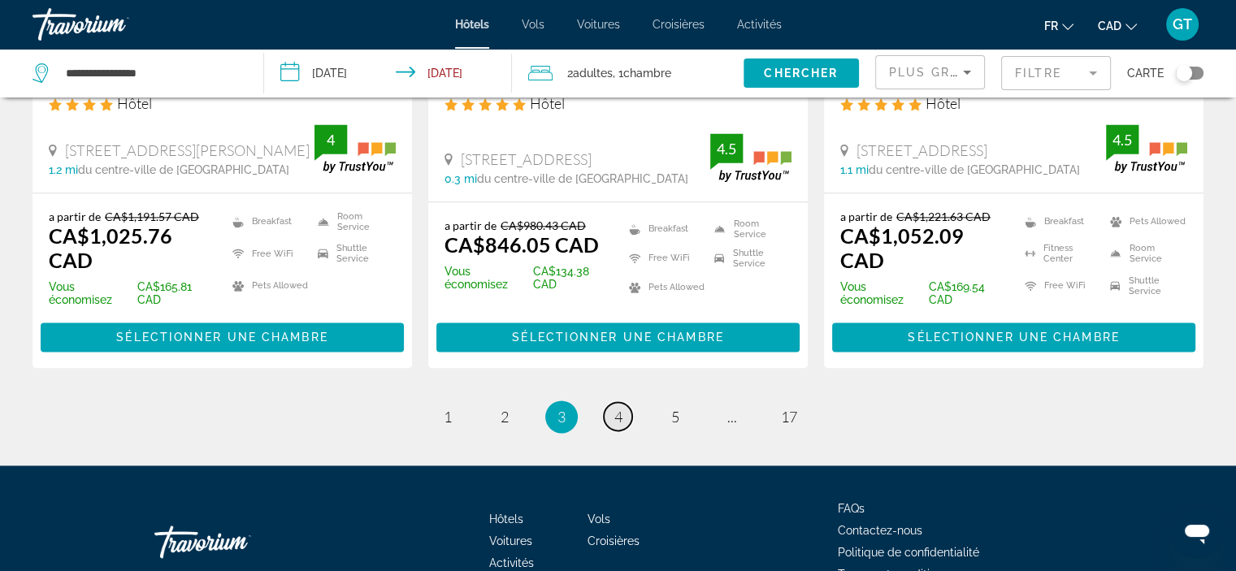
click at [624, 405] on link "page 4" at bounding box center [618, 416] width 28 height 28
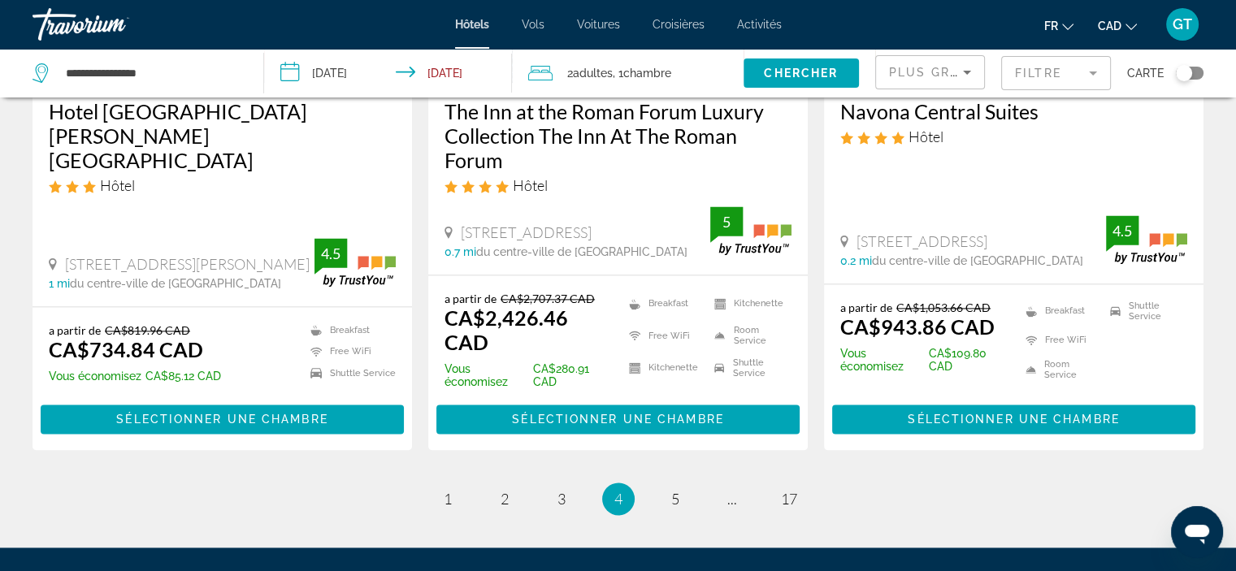
scroll to position [2275, 0]
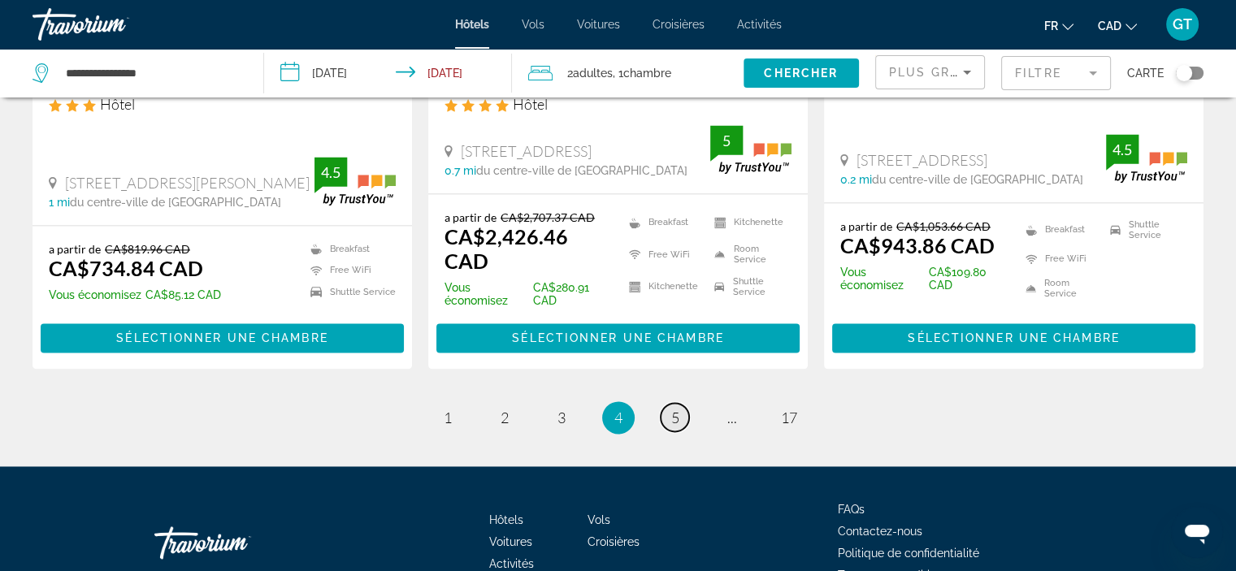
click at [677, 409] on span "5" at bounding box center [675, 418] width 8 height 18
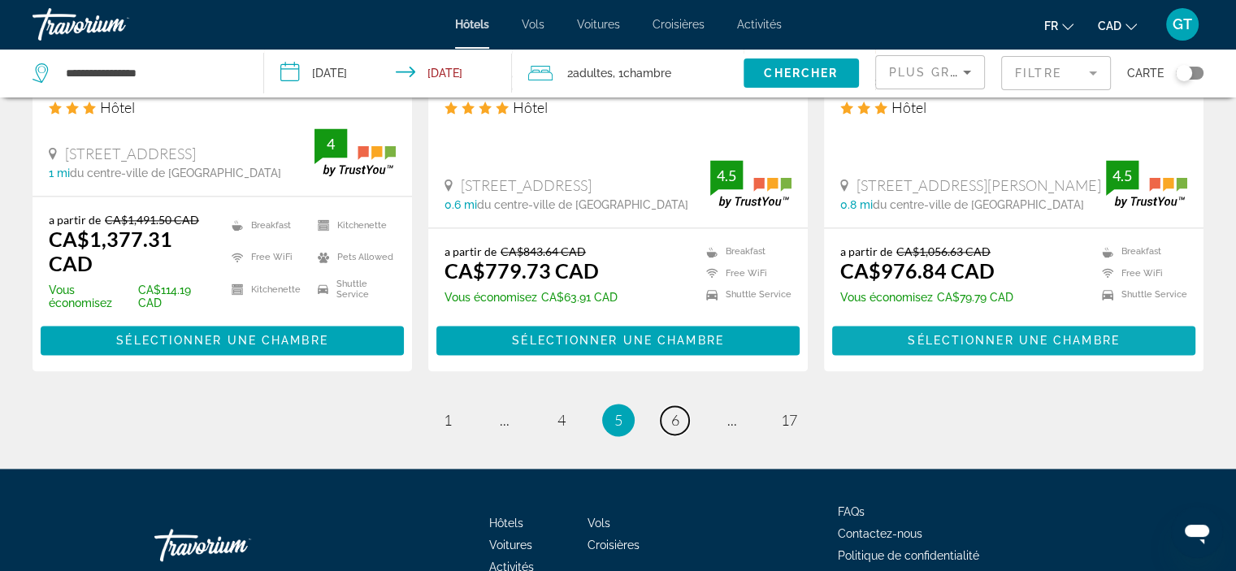
scroll to position [2275, 0]
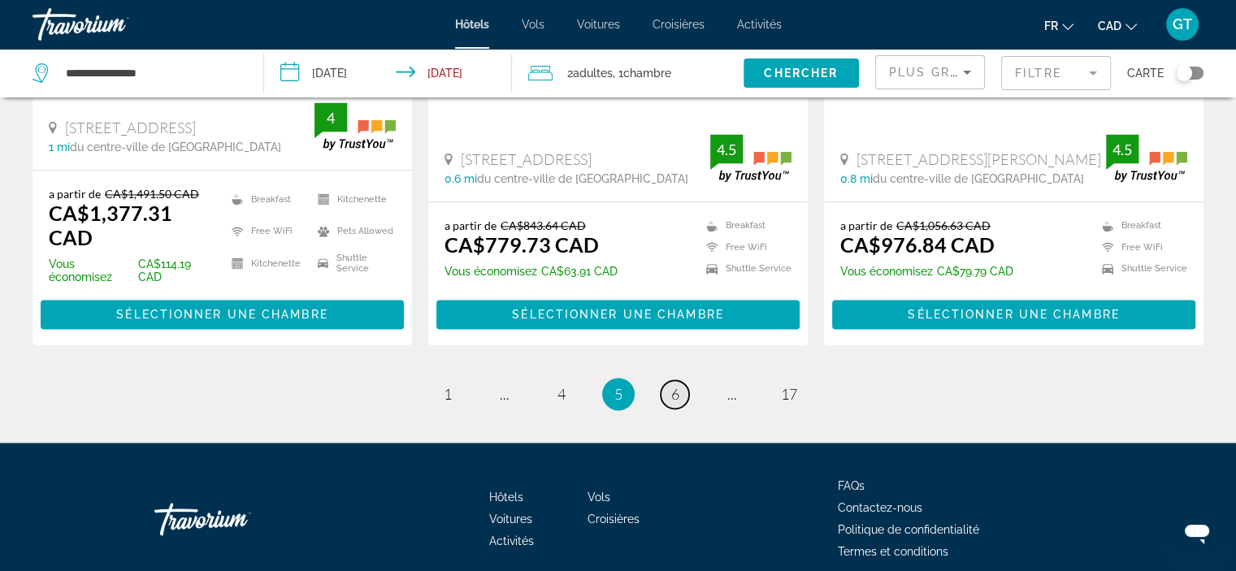
click at [682, 380] on link "page 6" at bounding box center [675, 394] width 28 height 28
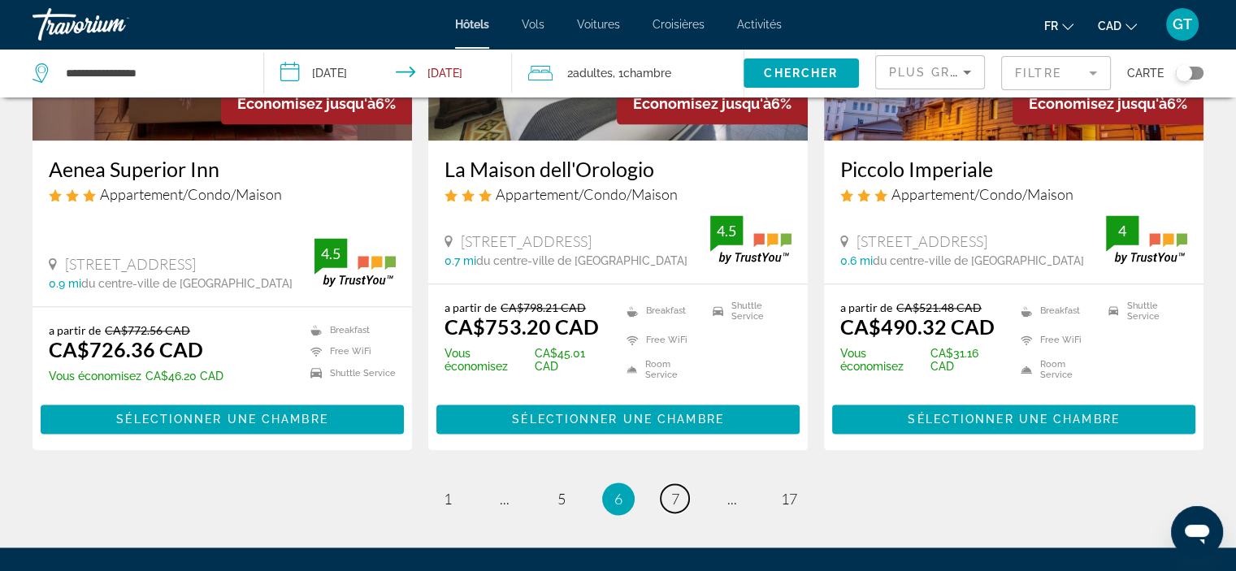
scroll to position [2113, 0]
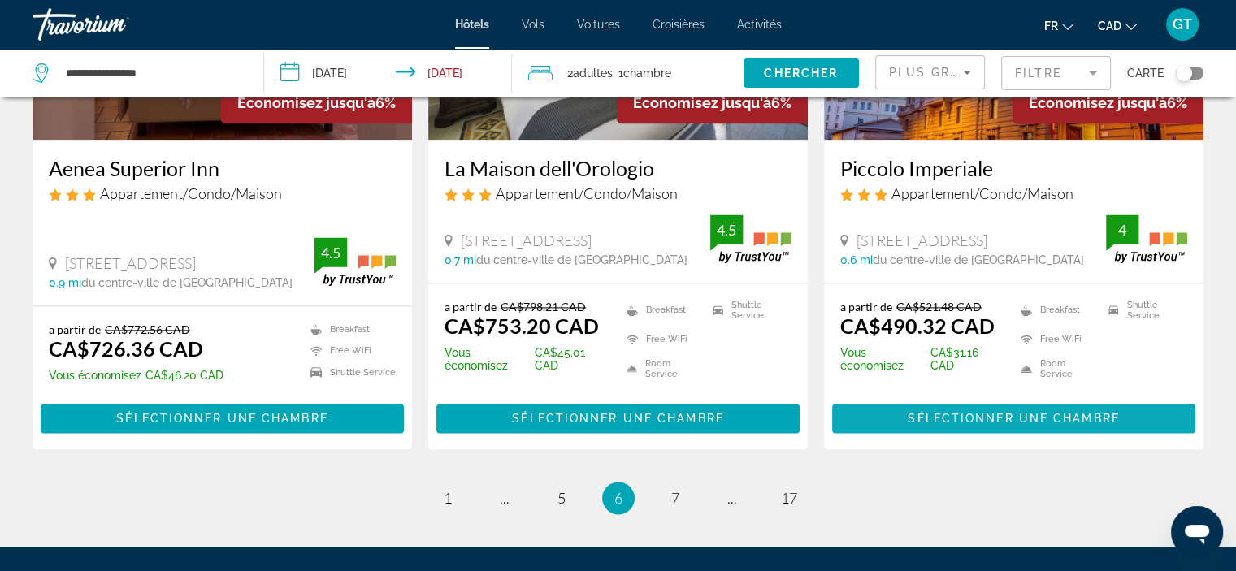
click at [1008, 399] on span "Main content" at bounding box center [1013, 418] width 363 height 39
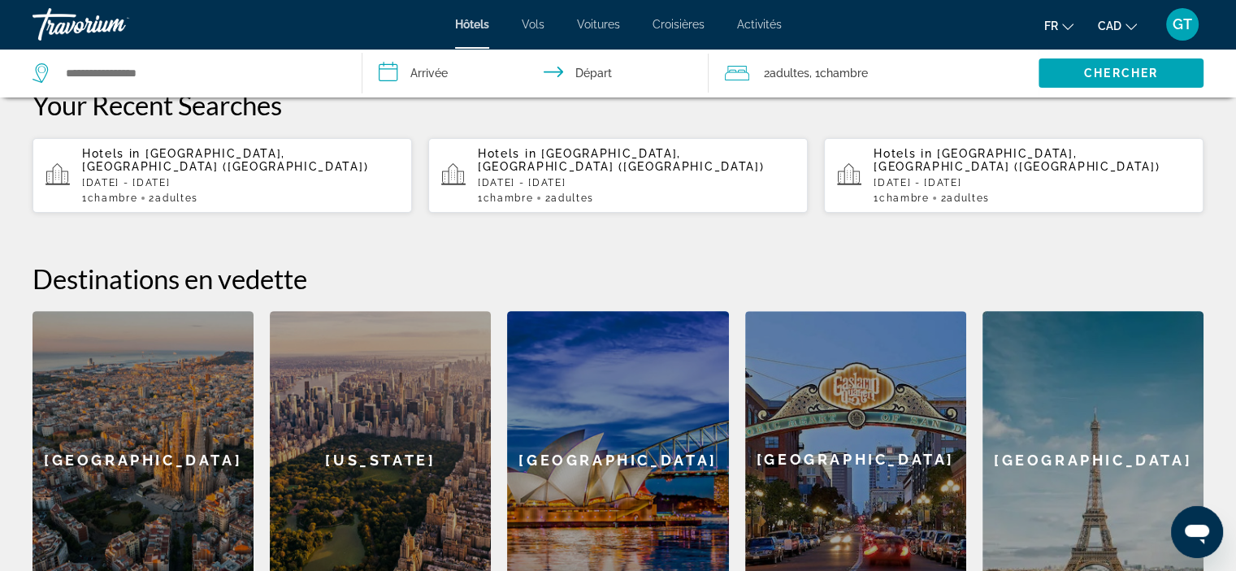
scroll to position [244, 0]
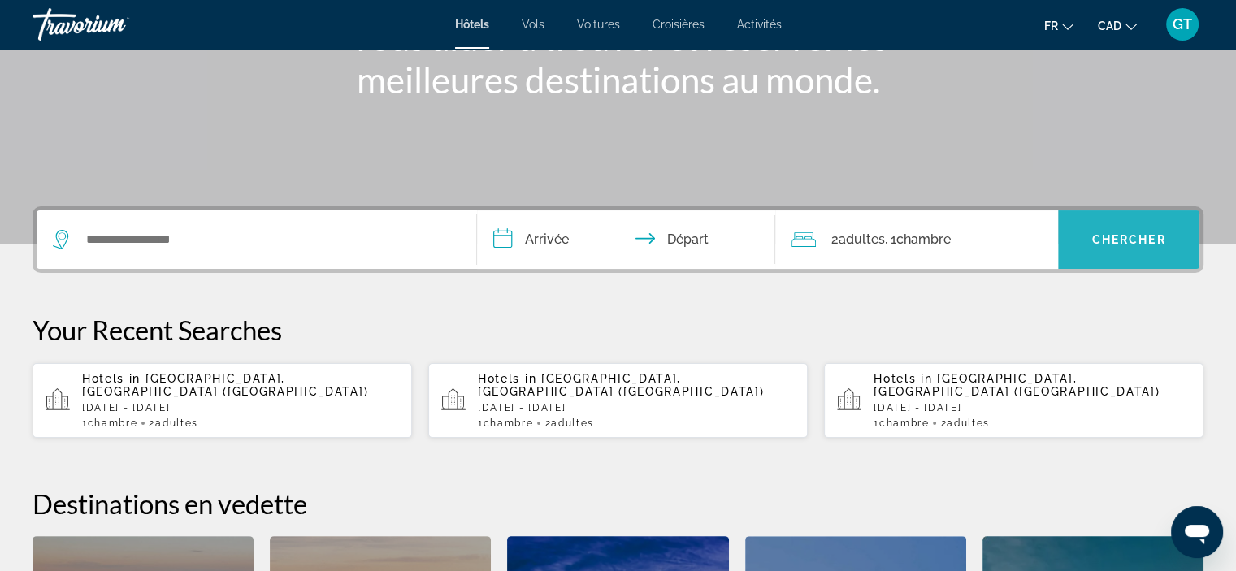
click at [1136, 246] on span "Search widget" at bounding box center [1128, 239] width 141 height 39
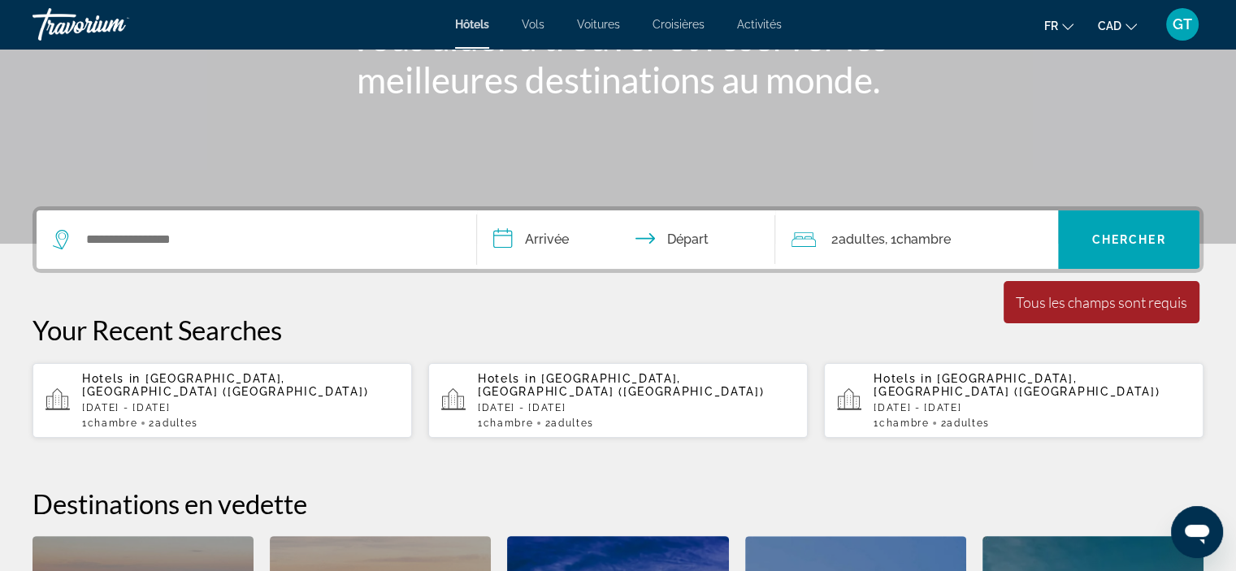
click at [236, 402] on p "[DATE] - [DATE]" at bounding box center [240, 407] width 317 height 11
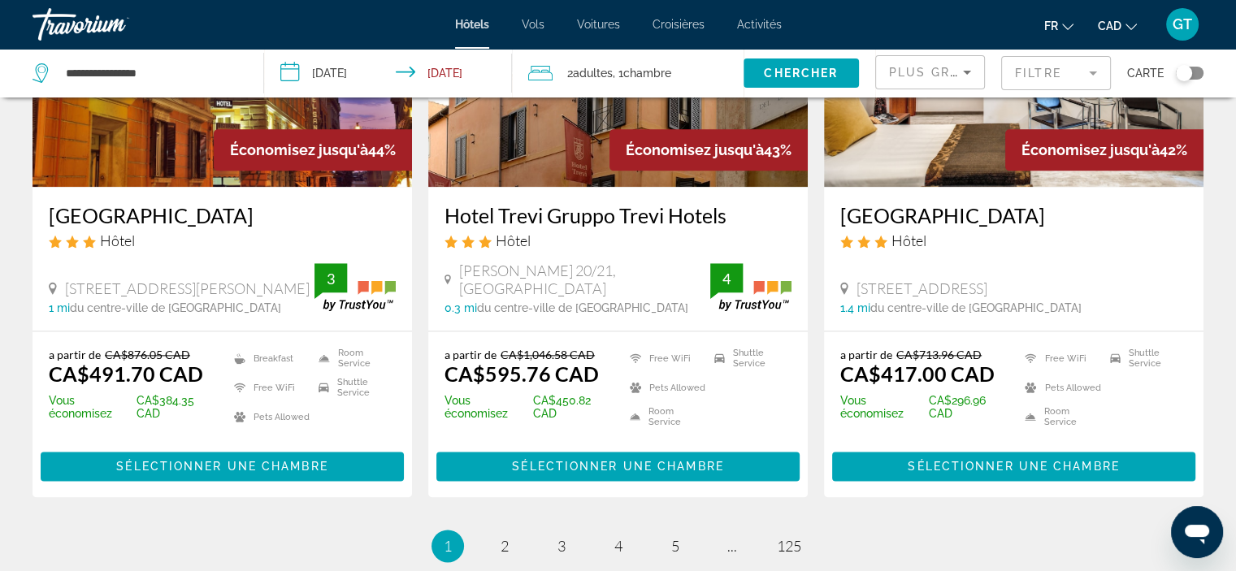
scroll to position [2032, 0]
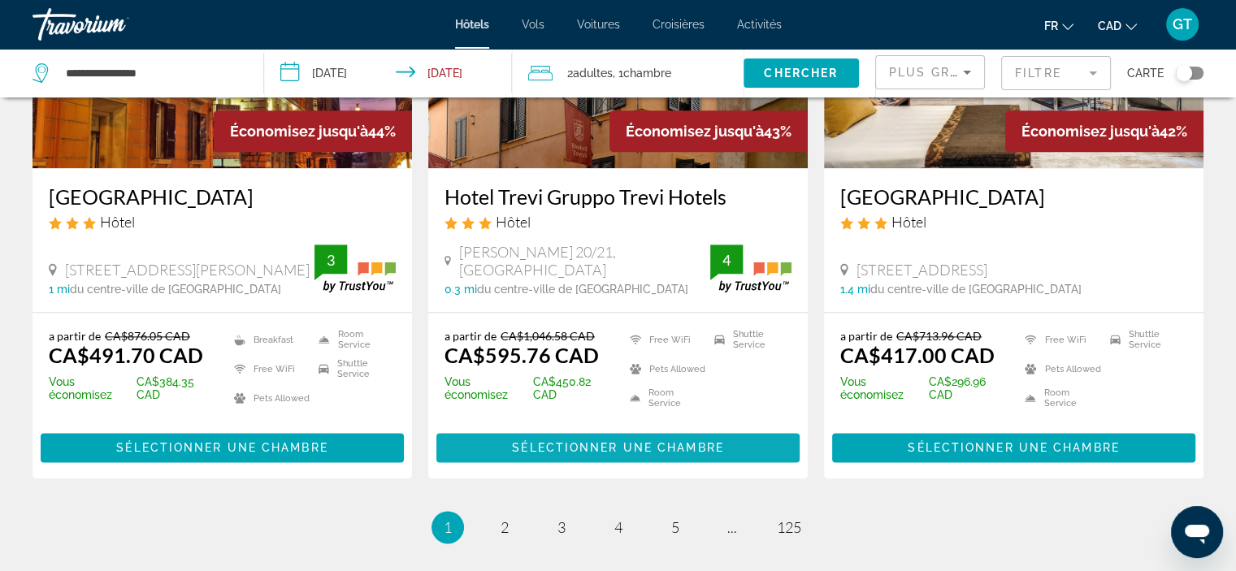
click at [622, 441] on span "Sélectionner une chambre" at bounding box center [617, 447] width 211 height 13
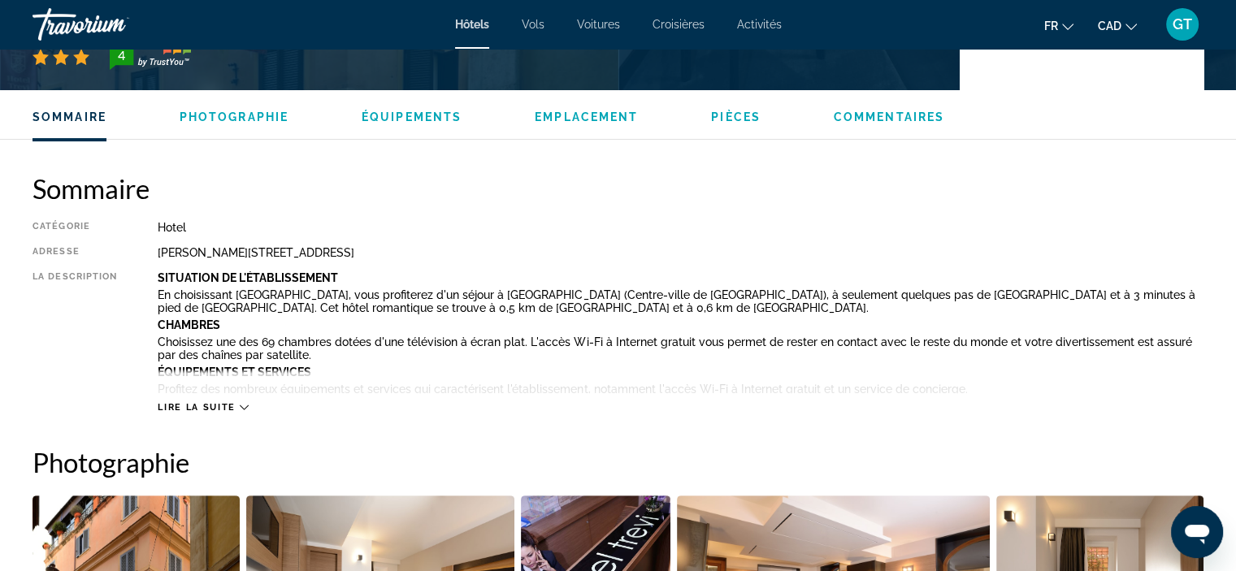
scroll to position [488, 0]
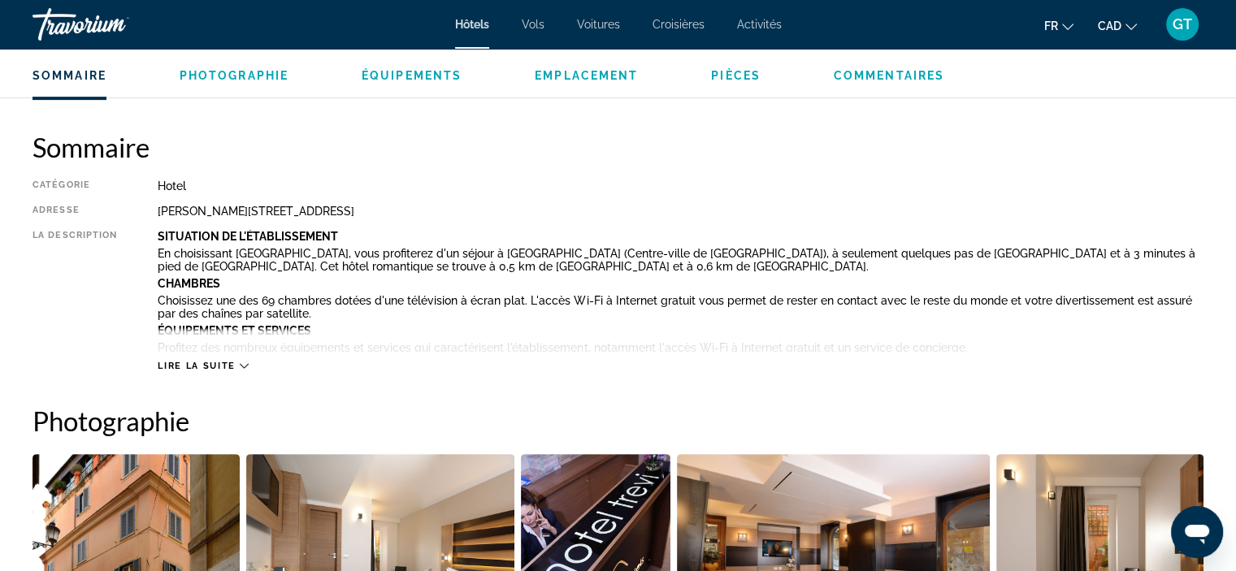
click at [240, 361] on div "Lire la suite" at bounding box center [203, 366] width 90 height 11
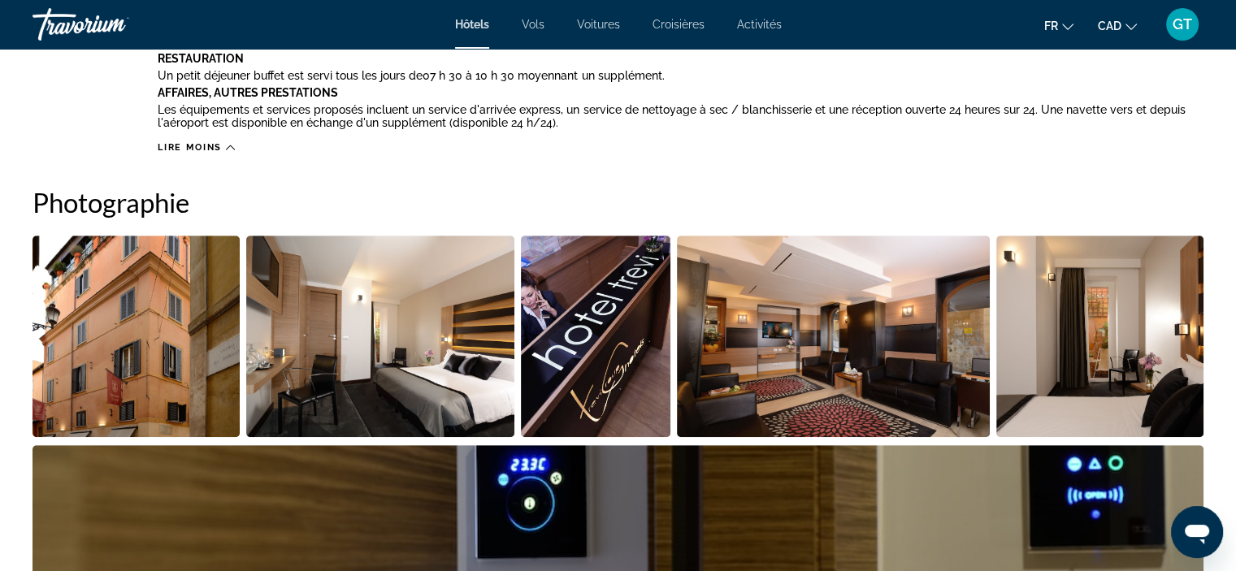
scroll to position [569, 0]
